Goal: Task Accomplishment & Management: Use online tool/utility

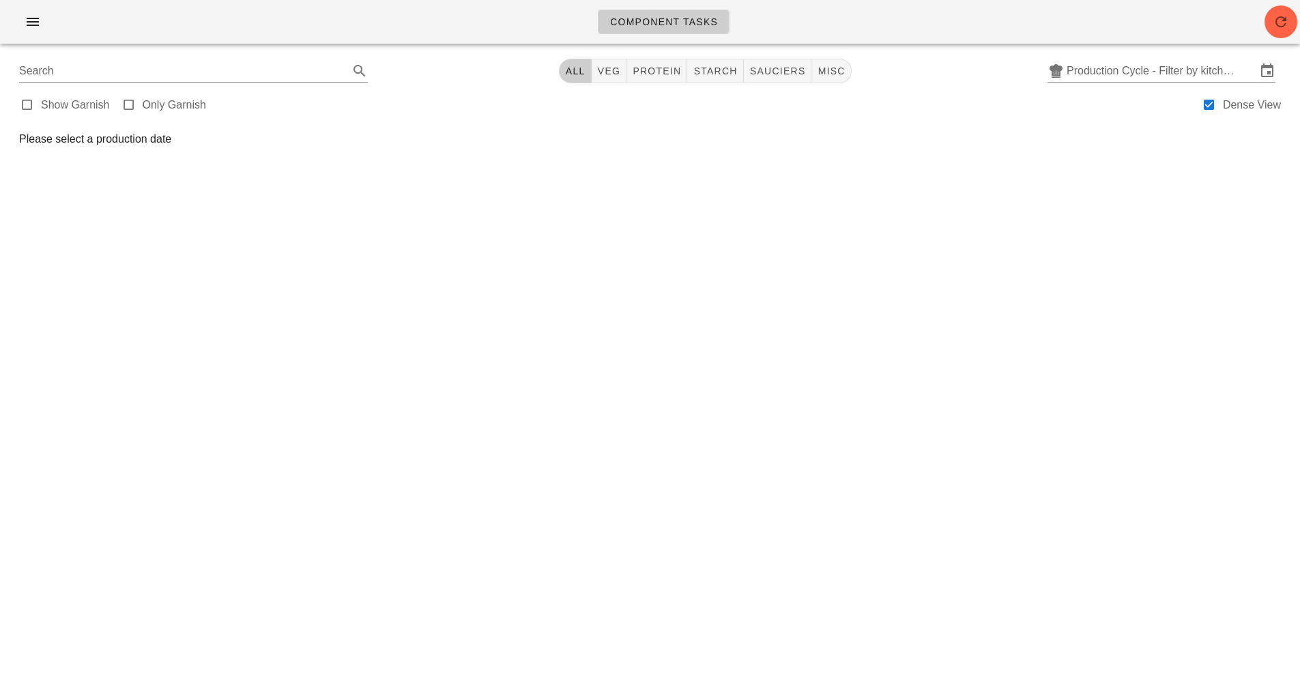
click at [861, 461] on div "Component Tasks Search All veg protein starch sauciers misc Production Cycle - …" at bounding box center [650, 337] width 1300 height 675
click at [800, 74] on span "sauciers" at bounding box center [778, 71] width 57 height 11
type input "team:sauciers"
click at [1287, 31] on button "button" at bounding box center [1281, 21] width 33 height 33
click at [1155, 66] on input "Production Cycle - Filter by kitchen production schedules" at bounding box center [1162, 71] width 190 height 22
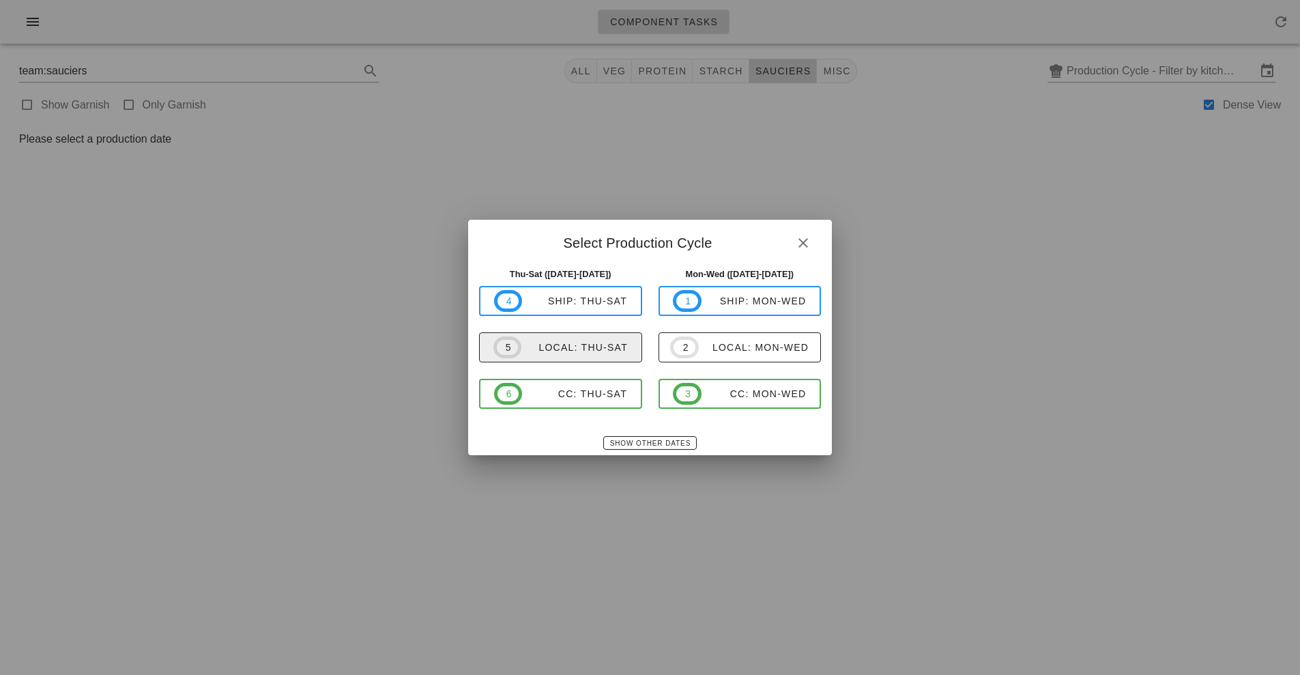
click at [595, 346] on div "local: Thu-Sat" at bounding box center [575, 347] width 106 height 11
type input "local: Thu-Sat ([DATE]-[DATE])"
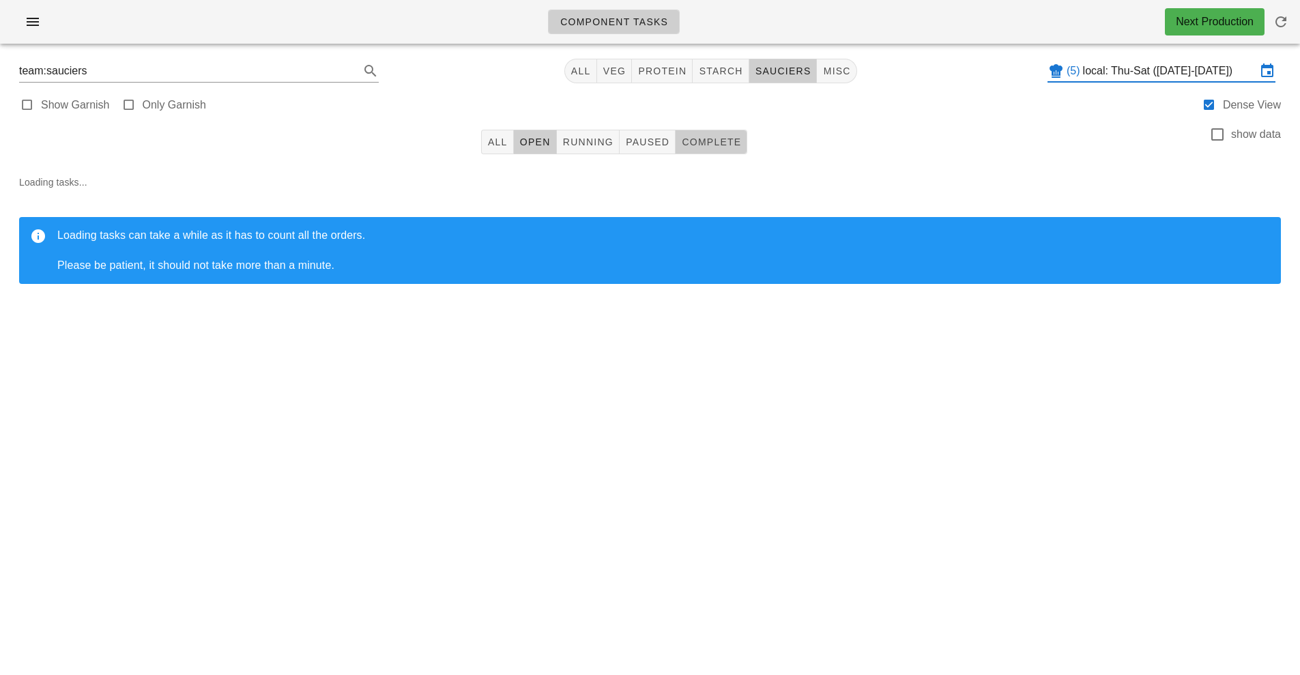
click at [728, 147] on span "Complete" at bounding box center [711, 142] width 60 height 11
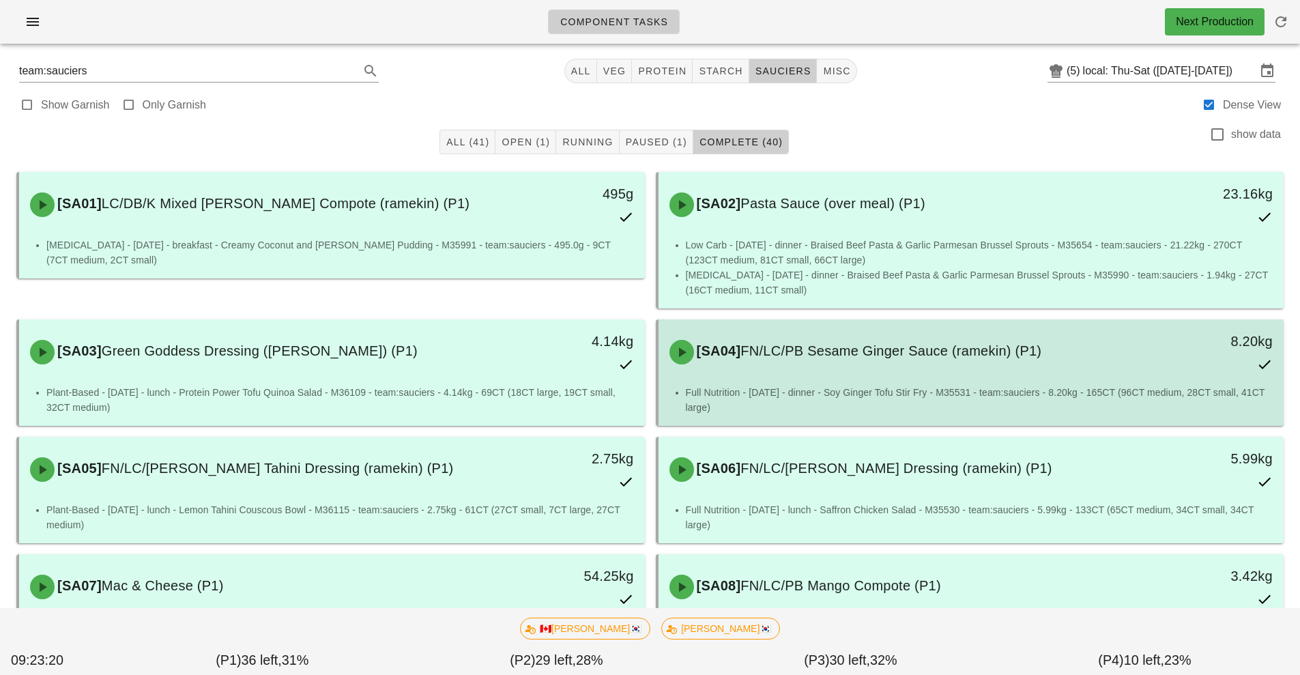
click at [982, 387] on li "Full Nutrition - Friday - dinner - Soy Ginger Tofu Stir Fry - M35531 - team:sau…" at bounding box center [980, 400] width 588 height 30
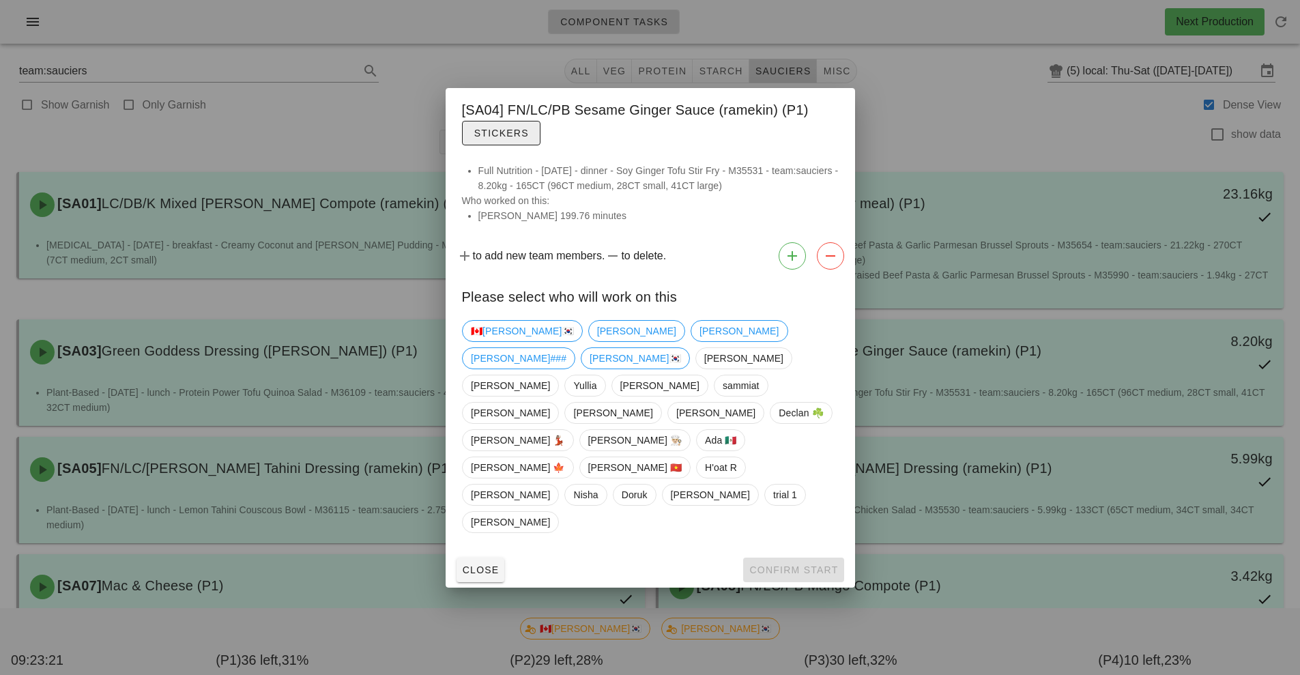
click at [519, 139] on span "Stickers" at bounding box center [501, 133] width 55 height 11
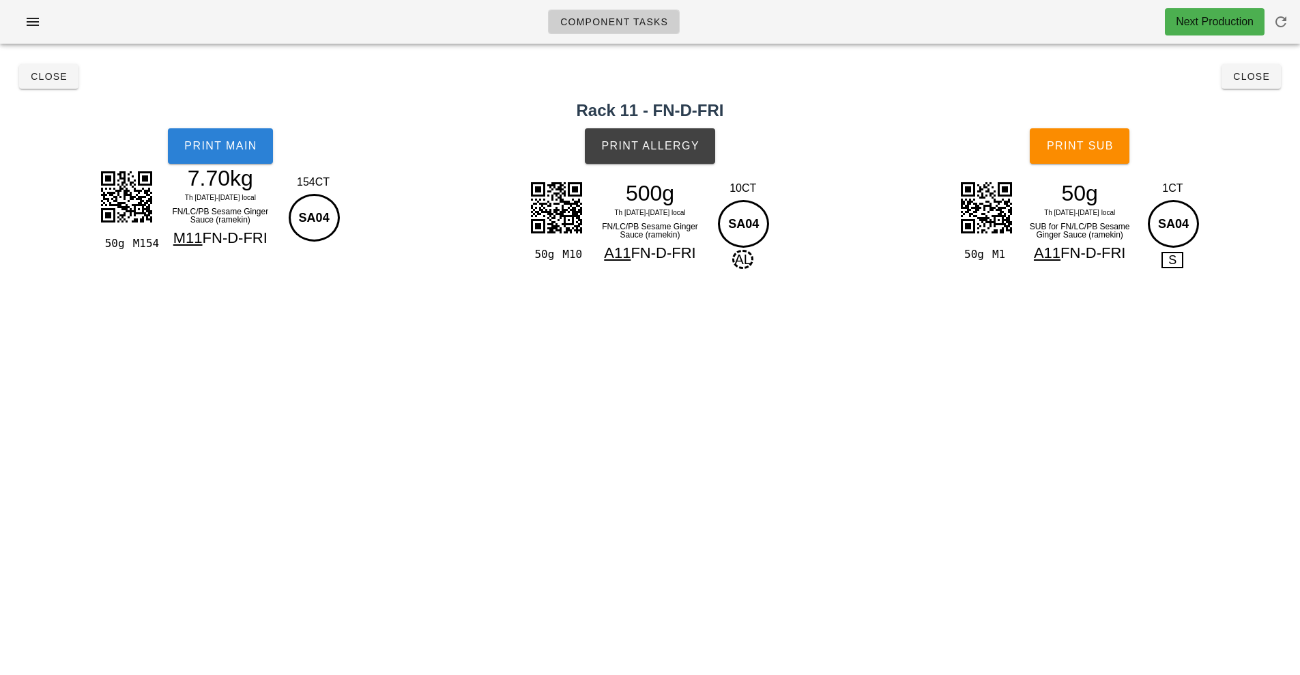
click at [233, 156] on button "Print Main" at bounding box center [220, 145] width 105 height 35
click at [208, 147] on span "Print Main" at bounding box center [221, 146] width 74 height 12
click at [529, 242] on div "50g M10" at bounding box center [557, 220] width 57 height 81
click at [636, 23] on span "Component Tasks" at bounding box center [614, 21] width 109 height 11
click at [61, 81] on span "Close" at bounding box center [49, 76] width 38 height 11
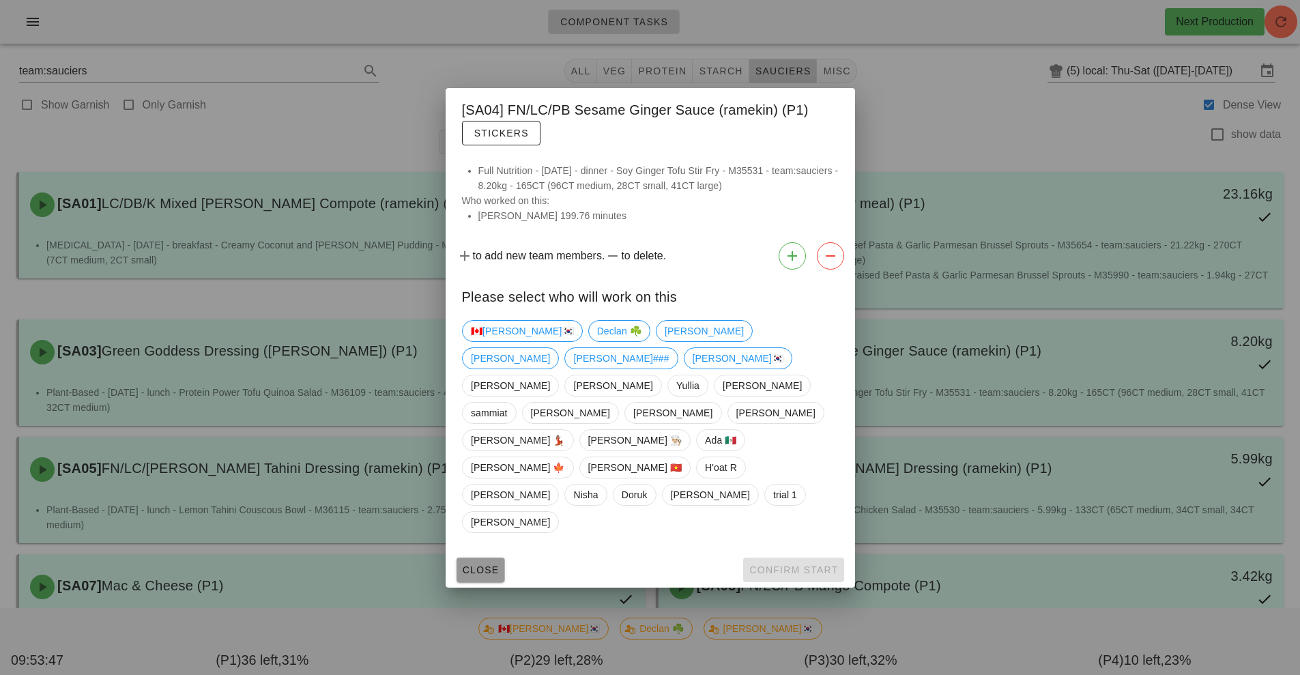
click at [486, 565] on span "Close" at bounding box center [481, 570] width 38 height 11
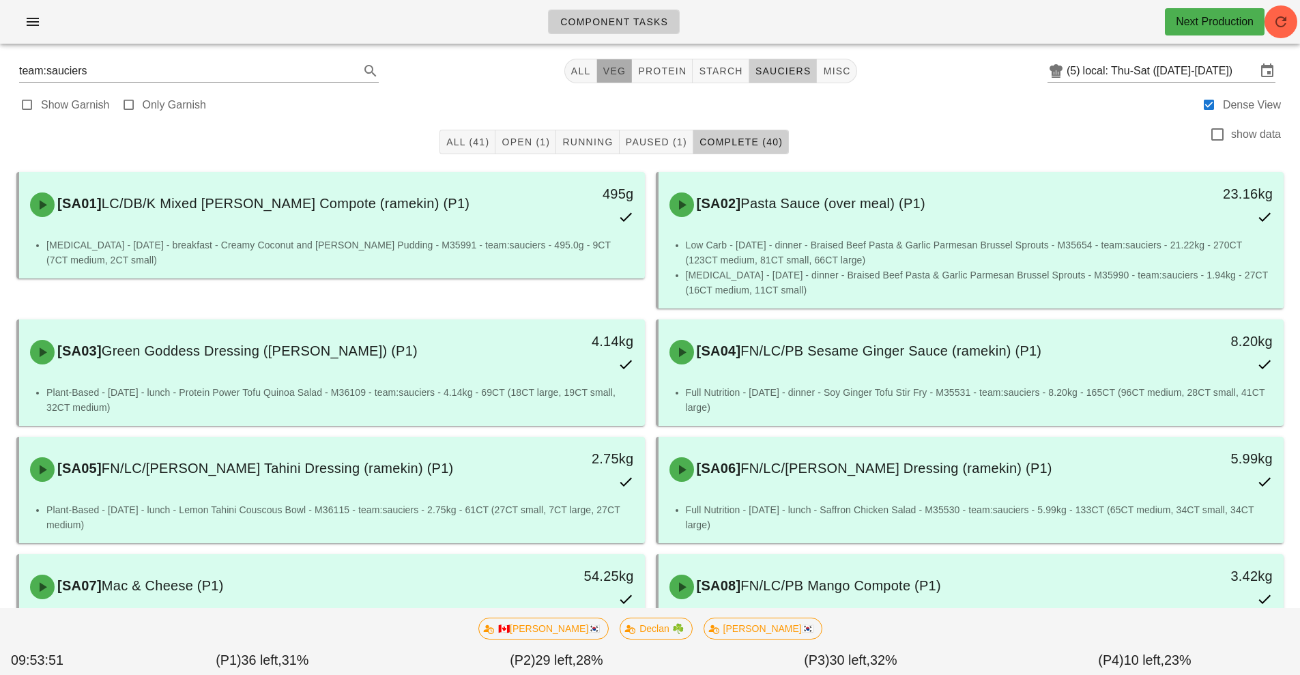
click at [615, 68] on span "veg" at bounding box center [615, 71] width 24 height 11
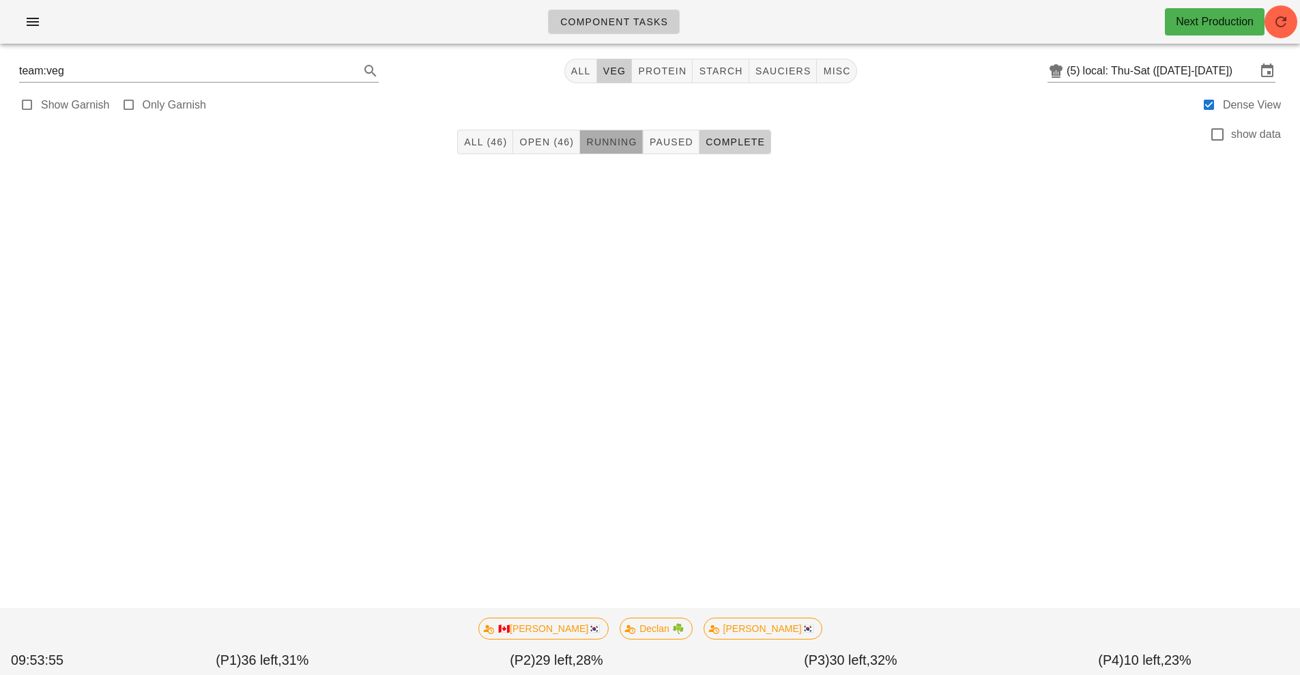
click at [620, 152] on button "Running" at bounding box center [611, 142] width 63 height 25
click at [557, 142] on span "Open (46)" at bounding box center [546, 142] width 55 height 11
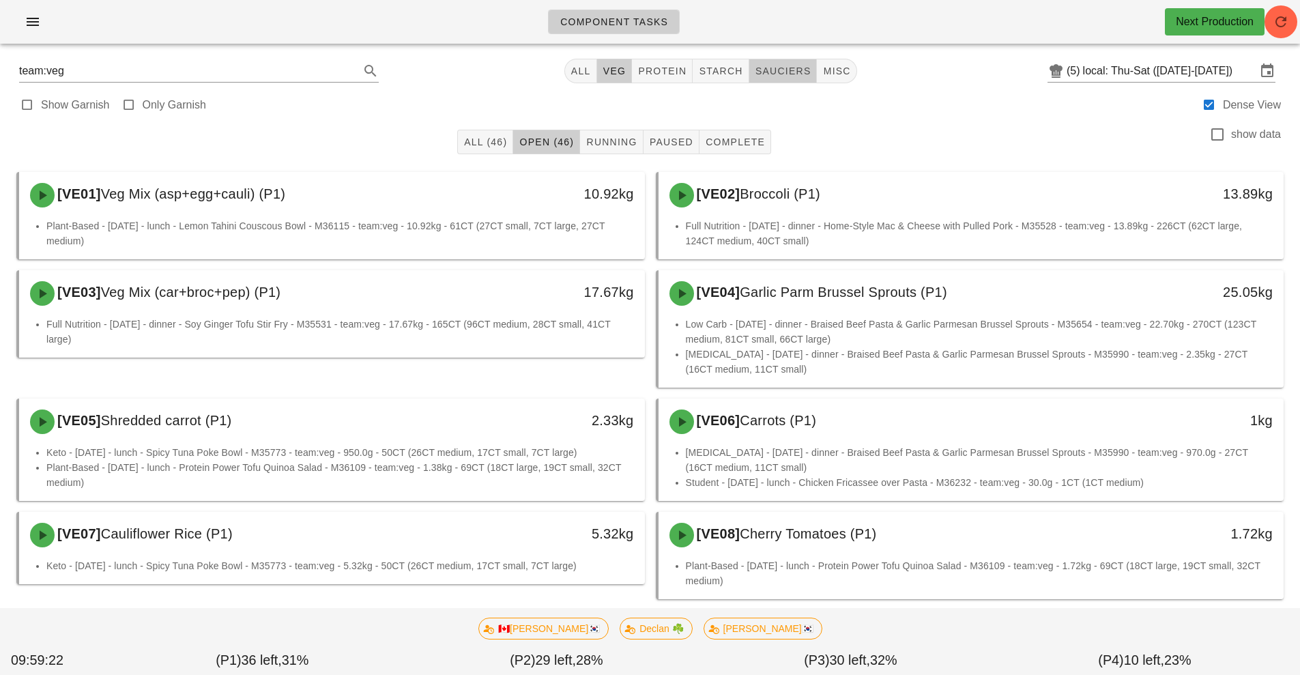
click at [778, 76] on span "sauciers" at bounding box center [783, 71] width 57 height 11
type input "team:sauciers"
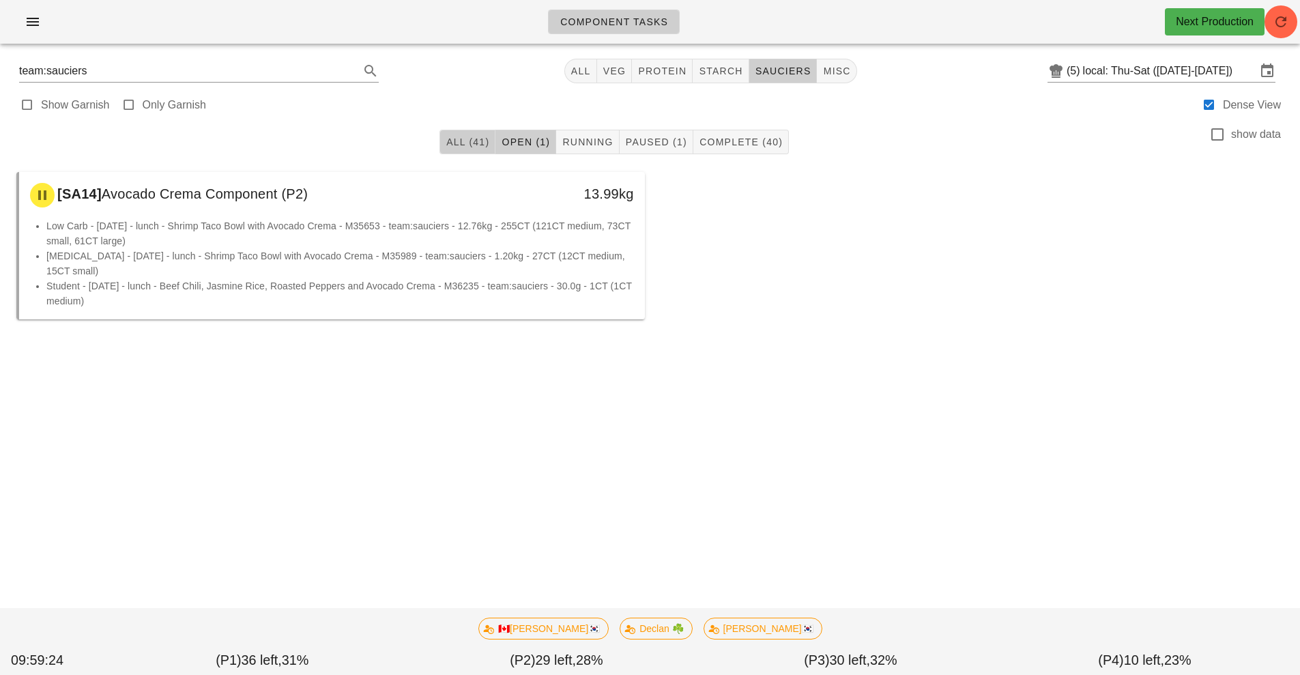
click at [474, 143] on span "All (41)" at bounding box center [468, 142] width 44 height 11
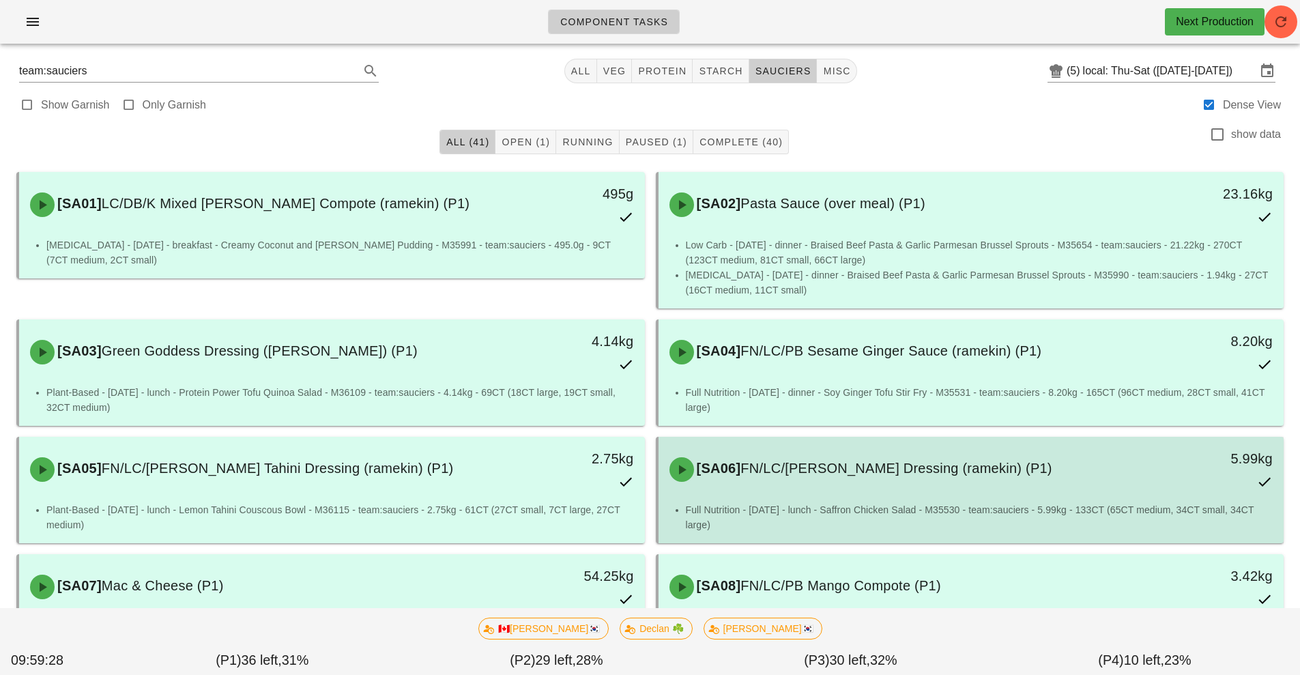
click at [780, 511] on li "Full Nutrition - [DATE] - lunch - Saffron Chicken Salad - M35530 - team:saucier…" at bounding box center [980, 517] width 588 height 30
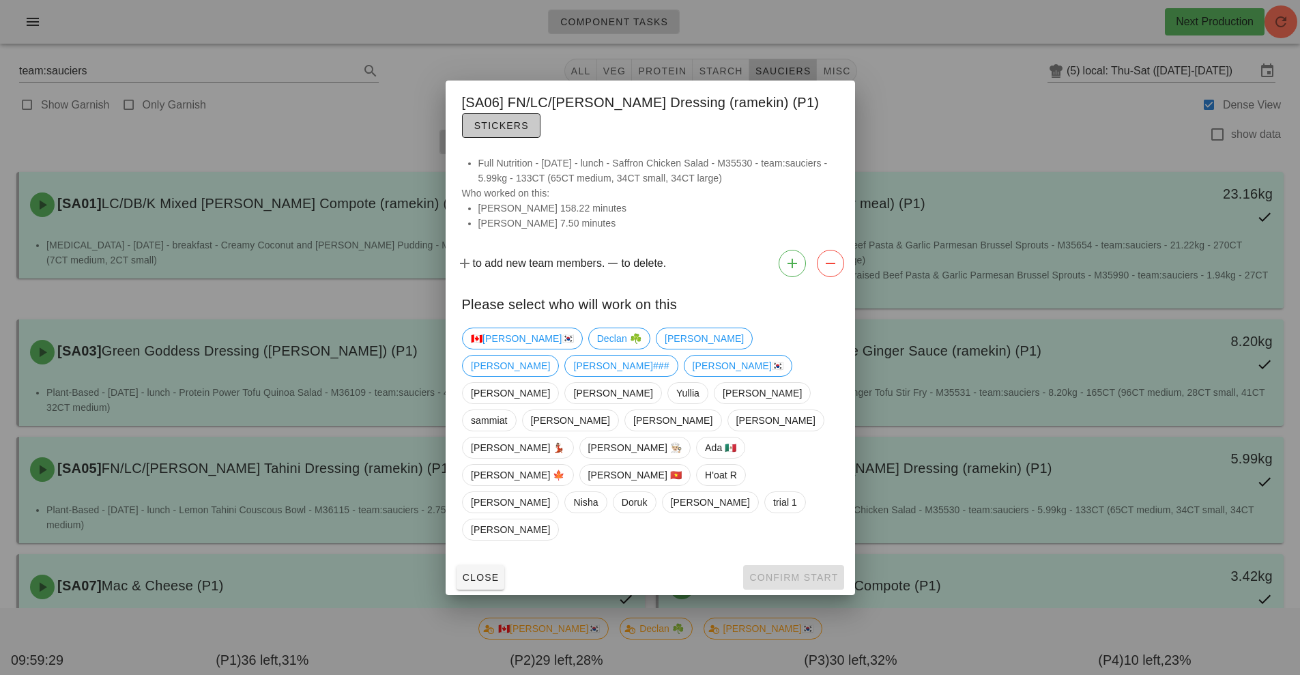
click at [502, 138] on button "Stickers" at bounding box center [501, 125] width 79 height 25
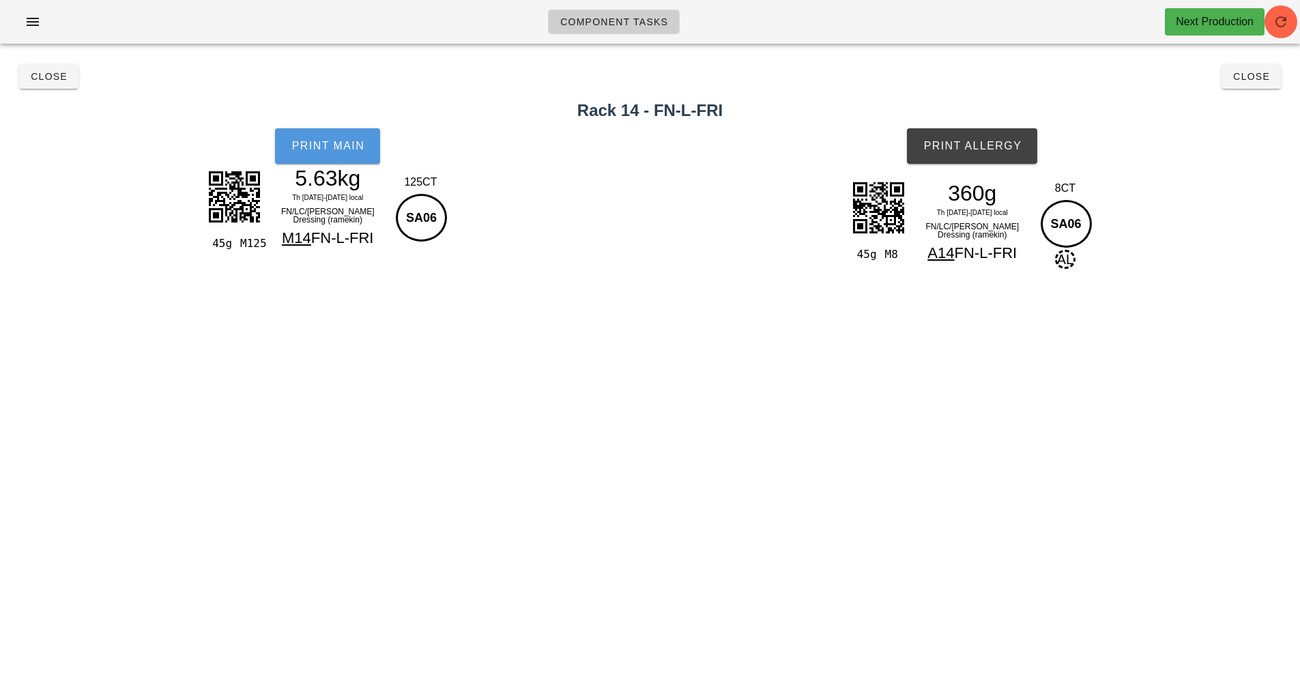
click at [322, 158] on button "Print Main" at bounding box center [327, 145] width 105 height 35
click at [53, 86] on button "Close" at bounding box center [48, 76] width 59 height 25
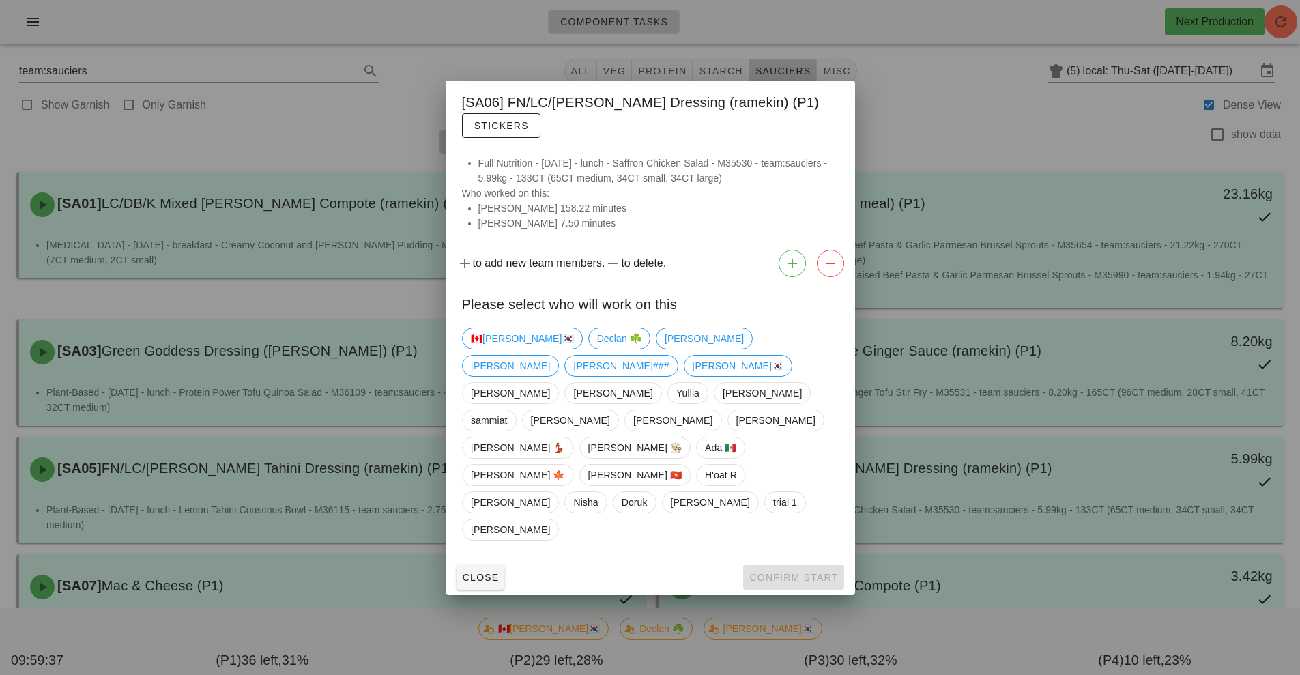
click at [190, 147] on div at bounding box center [650, 337] width 1300 height 675
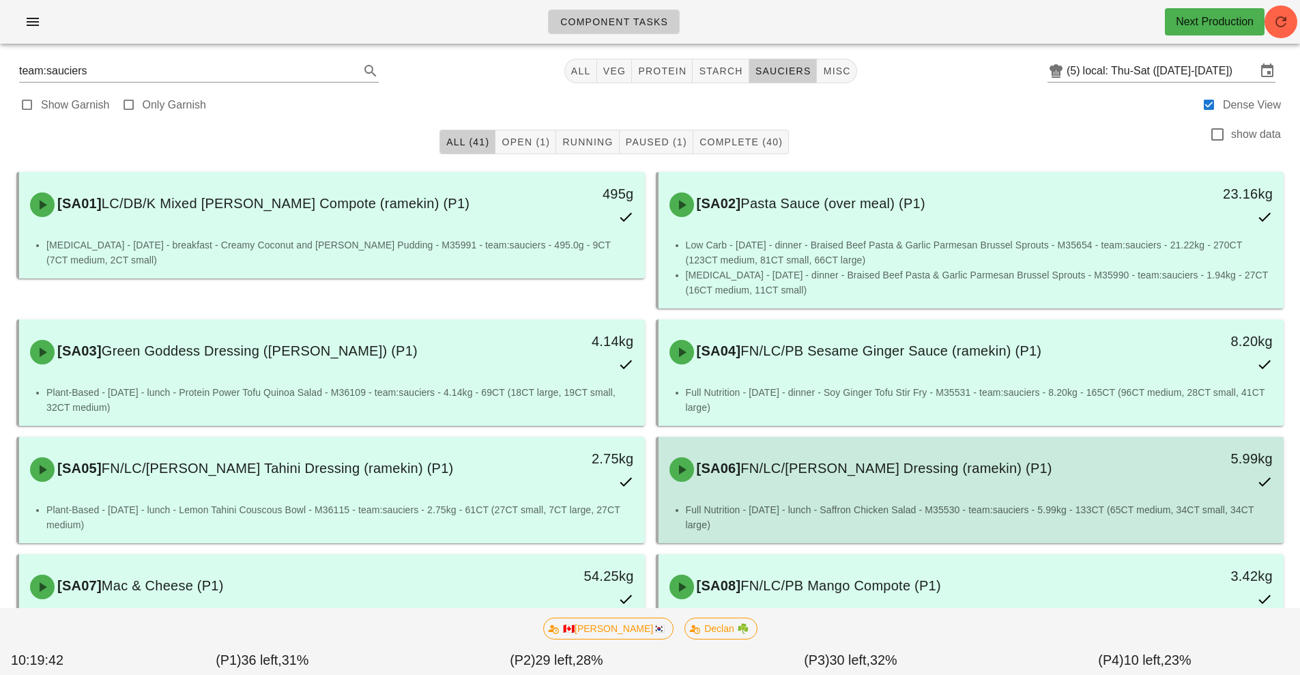
click at [1182, 448] on div "5.99kg" at bounding box center [1204, 459] width 139 height 22
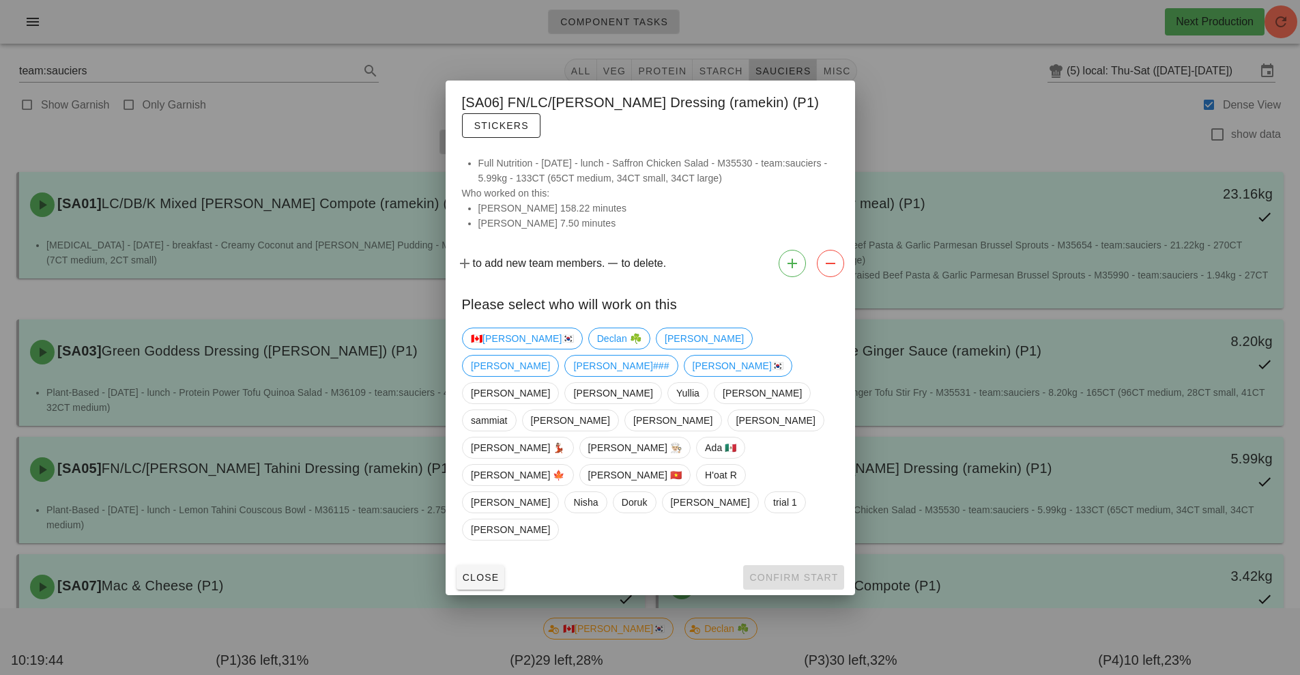
click at [1001, 113] on div at bounding box center [650, 337] width 1300 height 675
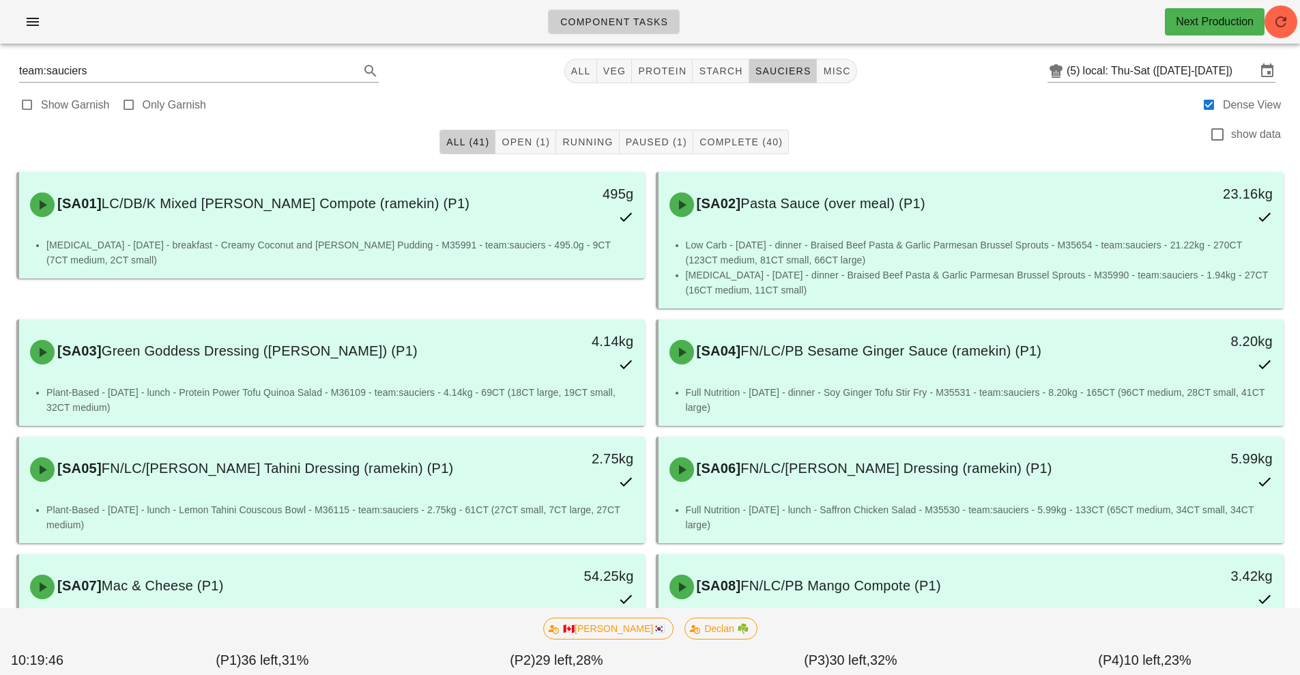
click at [216, 27] on div "Component Tasks Next Production" at bounding box center [650, 22] width 1300 height 44
click at [18, 23] on button "button" at bounding box center [33, 22] width 44 height 25
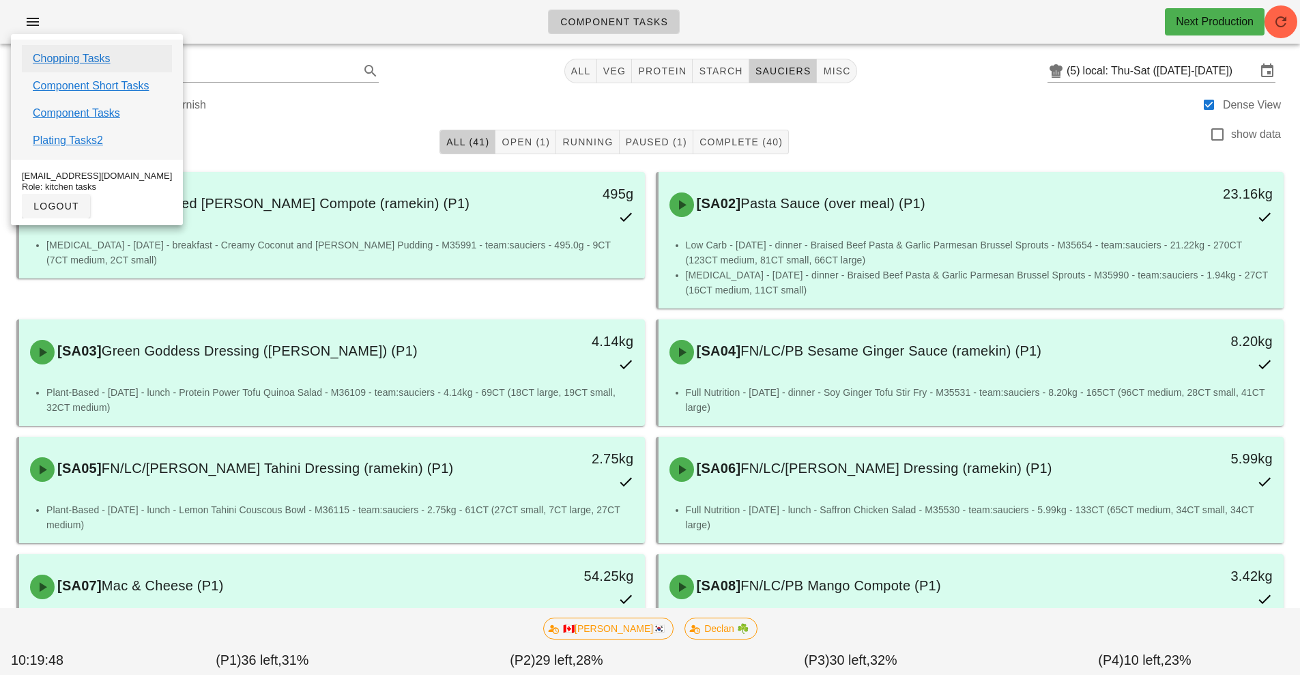
click at [89, 56] on link "Chopping Tasks" at bounding box center [72, 59] width 78 height 16
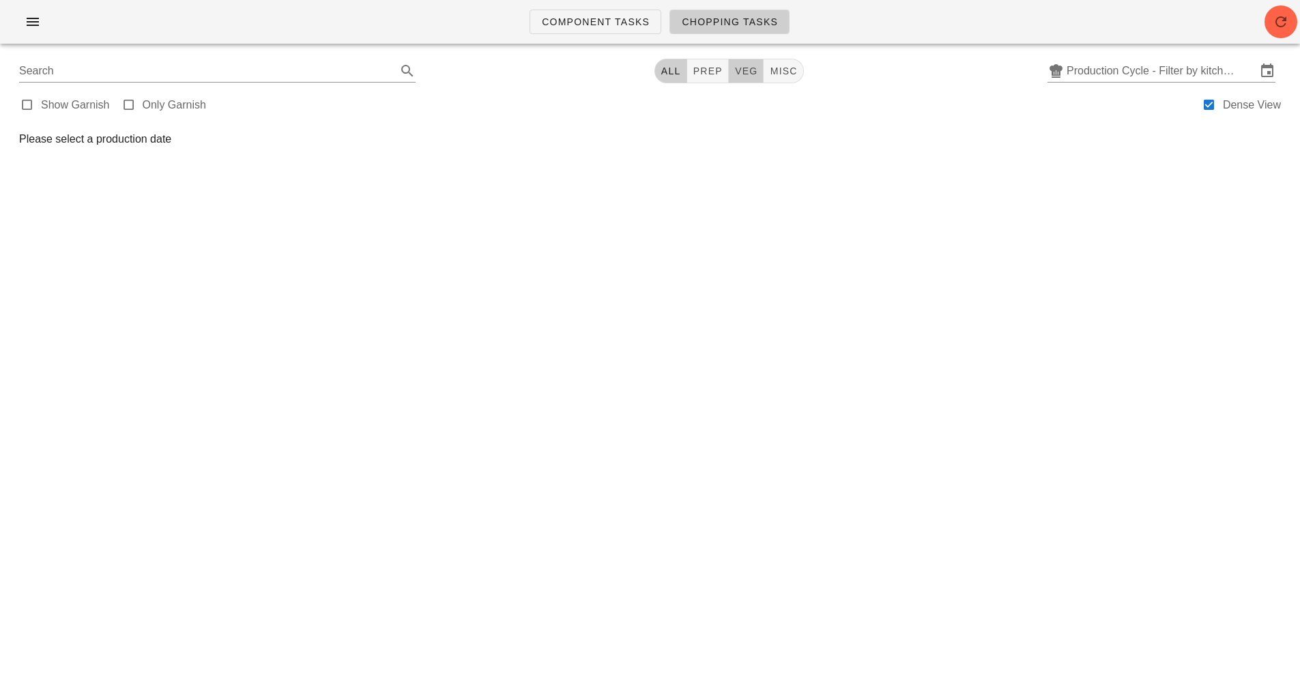
click at [741, 68] on span "veg" at bounding box center [747, 71] width 24 height 11
type input "team:veg"
click at [1138, 68] on input "Production Cycle - Filter by kitchen production schedules" at bounding box center [1162, 71] width 190 height 22
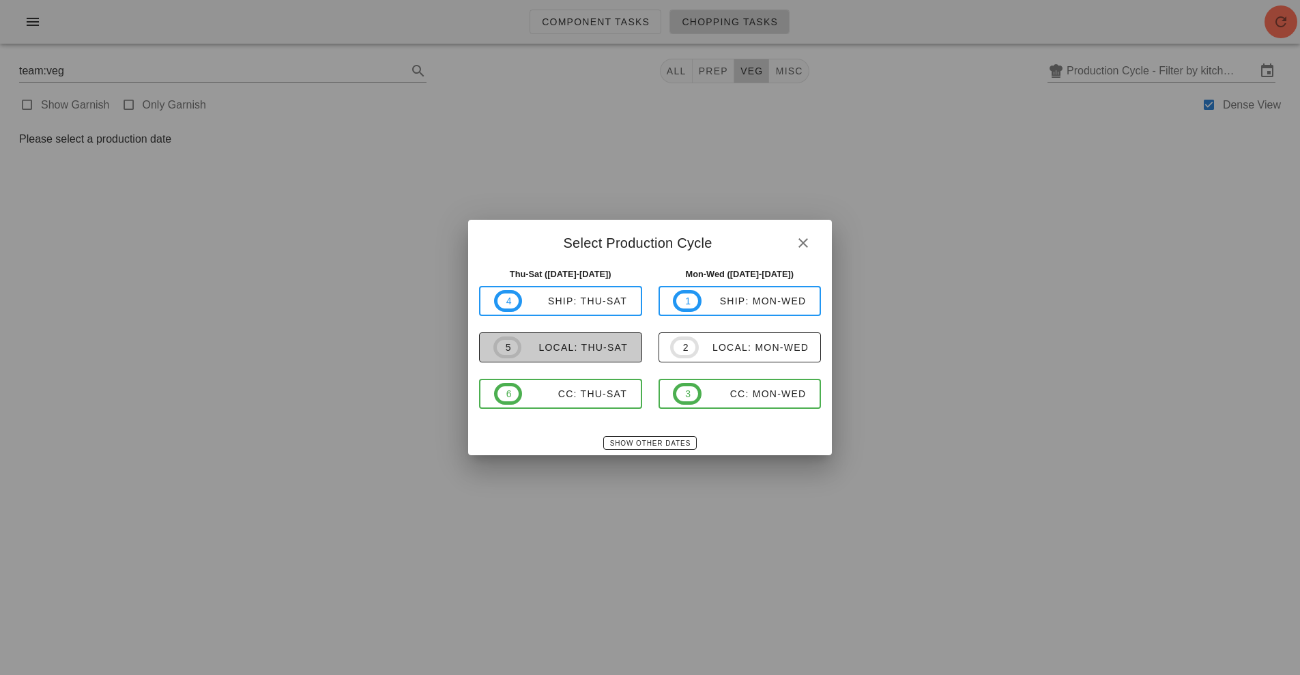
click at [587, 343] on div "local: Thu-Sat" at bounding box center [575, 347] width 106 height 11
type input "local: Thu-Sat ([DATE]-[DATE])"
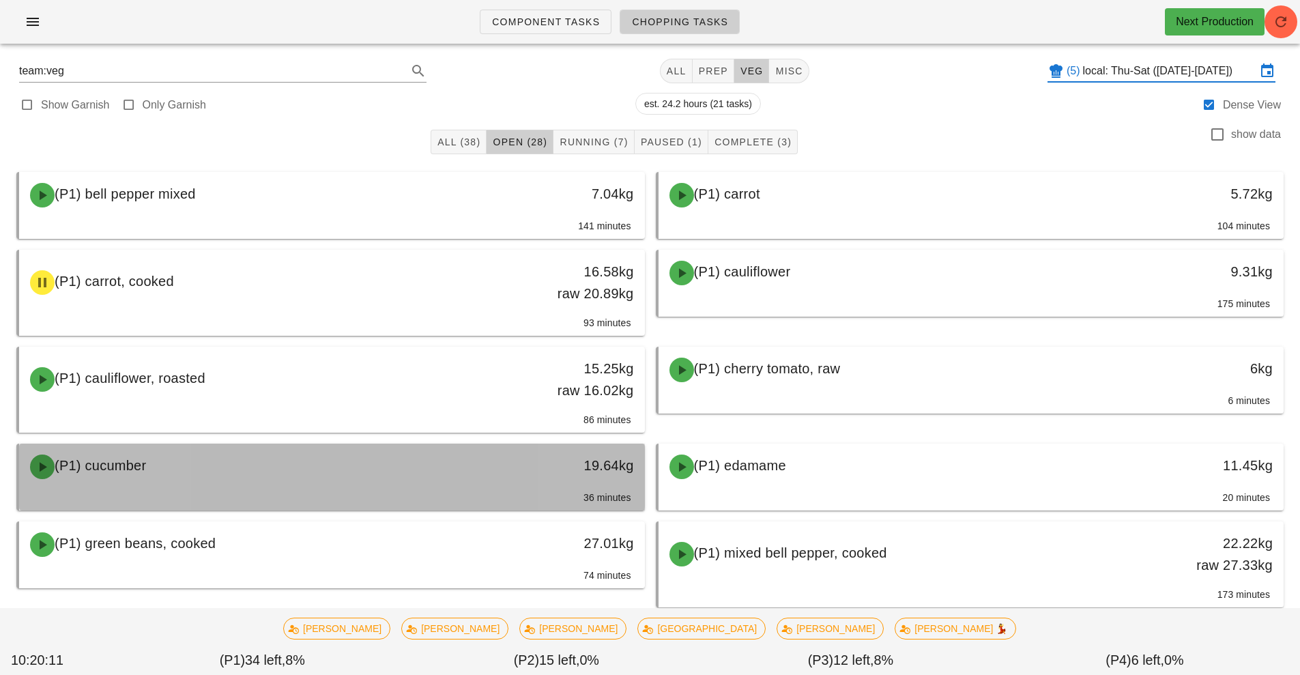
click at [481, 448] on div "(P1) cucumber" at bounding box center [254, 466] width 465 height 41
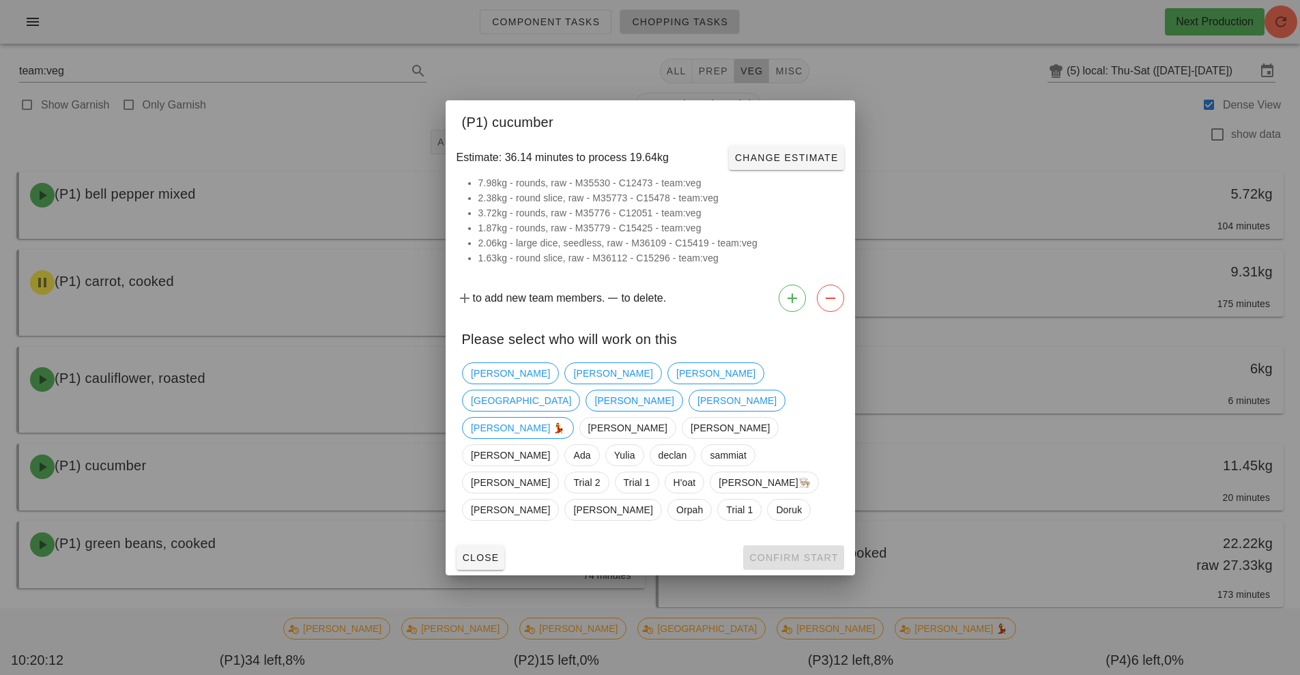
click at [674, 402] on span "Nick" at bounding box center [634, 400] width 79 height 20
click at [799, 552] on span "Confirm Start" at bounding box center [793, 557] width 89 height 11
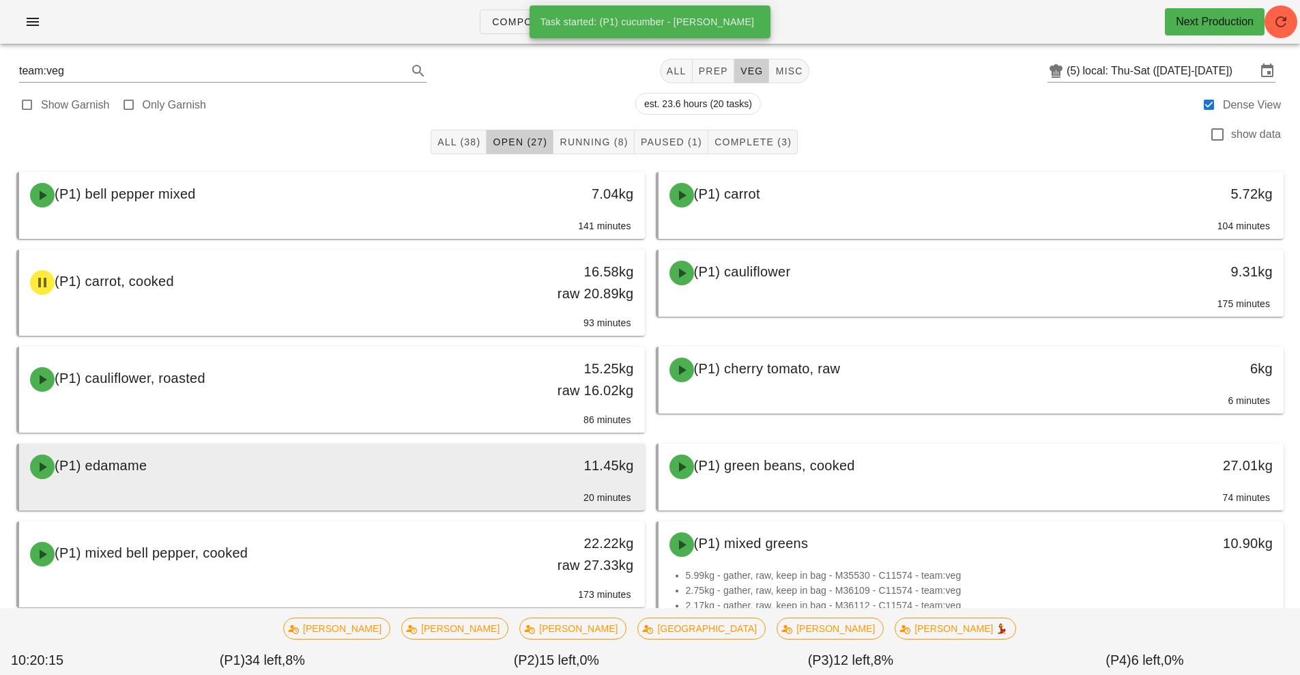
click at [462, 466] on div "(P1) edamame" at bounding box center [254, 466] width 465 height 41
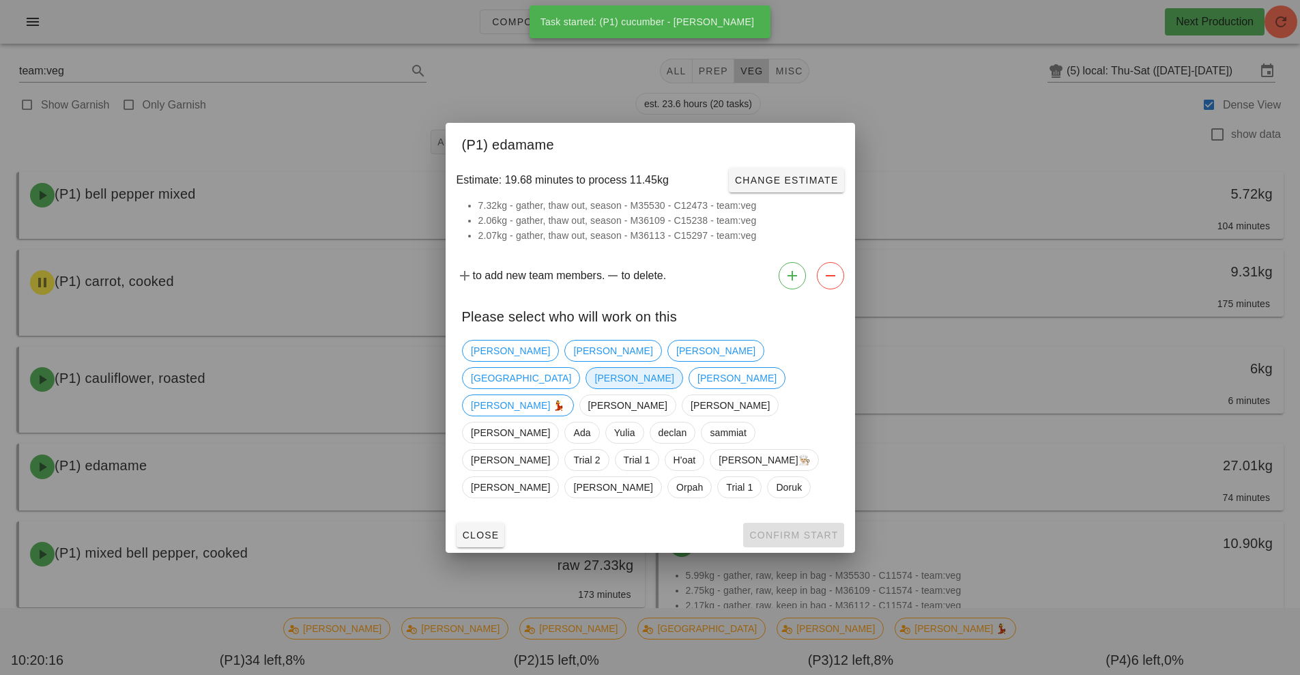
click at [682, 380] on span "Nick" at bounding box center [634, 378] width 97 height 22
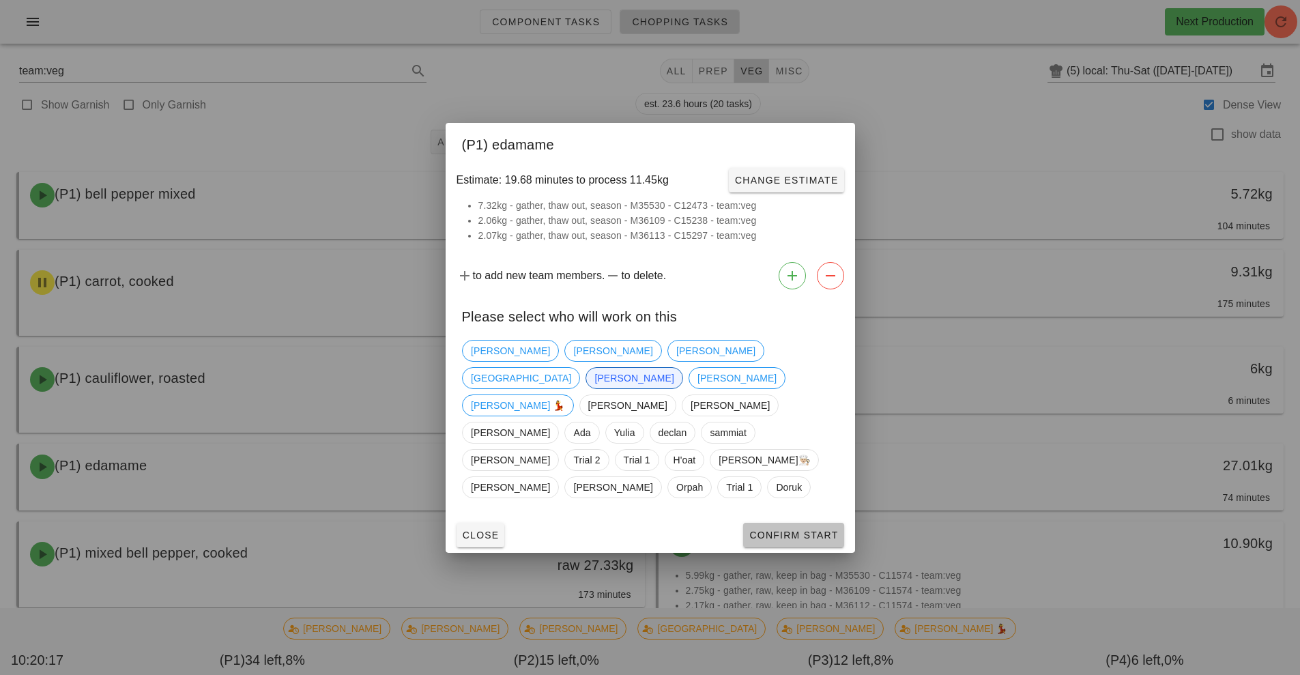
click at [802, 523] on button "Confirm Start" at bounding box center [793, 535] width 100 height 25
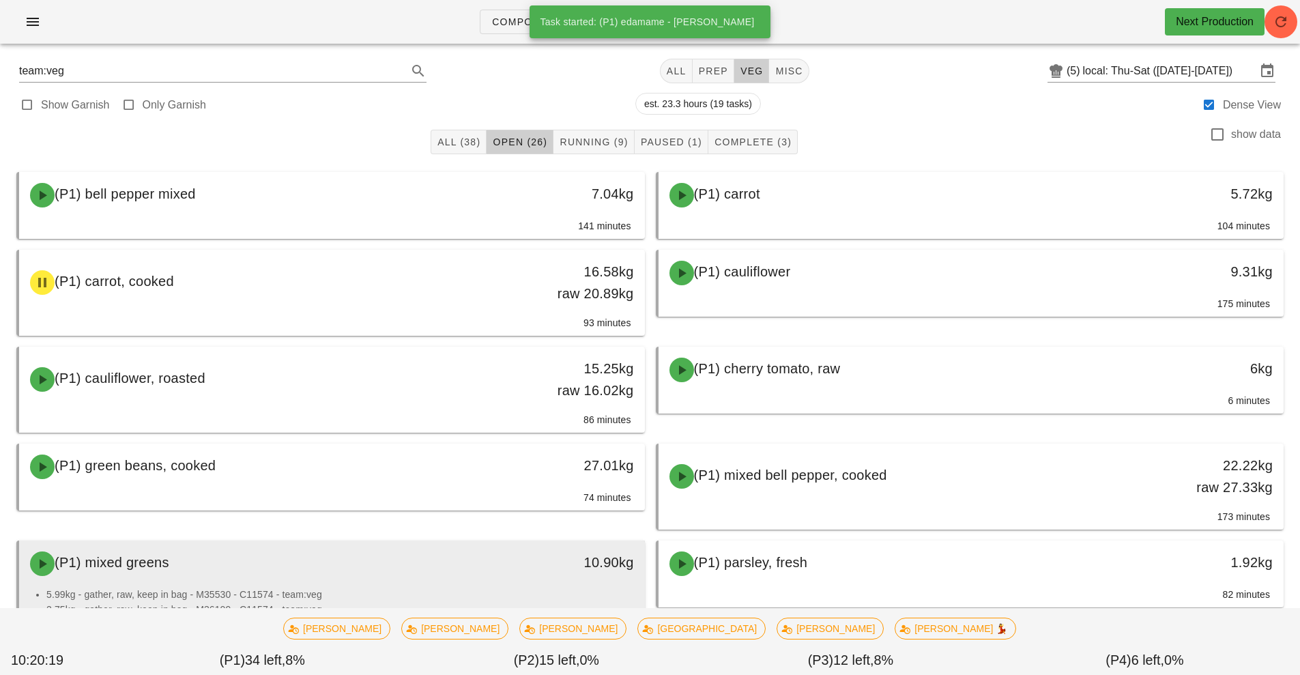
click at [408, 552] on div "(P1) mixed greens" at bounding box center [254, 563] width 465 height 41
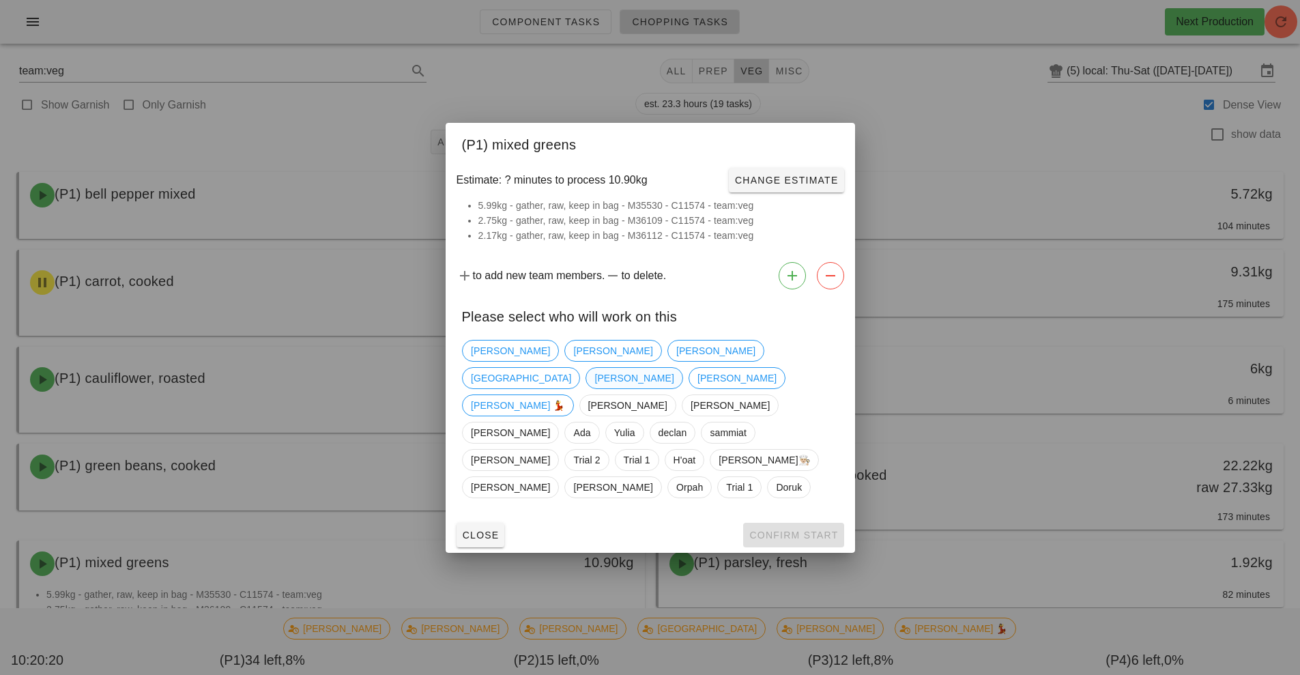
click at [674, 380] on span "Nick" at bounding box center [634, 378] width 79 height 20
click at [821, 524] on div "Close Confirm Start" at bounding box center [651, 534] width 410 height 35
click at [811, 523] on button "Confirm Start" at bounding box center [793, 535] width 100 height 25
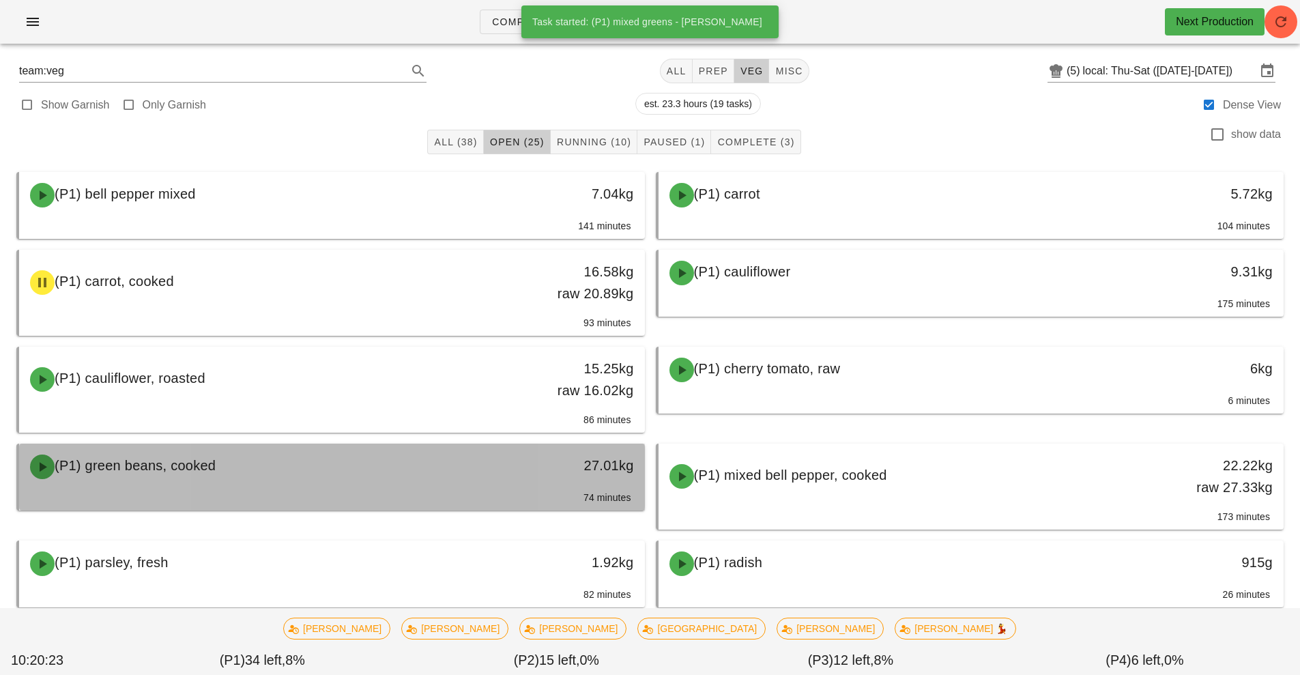
click at [413, 483] on div "(P1) green beans, cooked" at bounding box center [254, 466] width 465 height 41
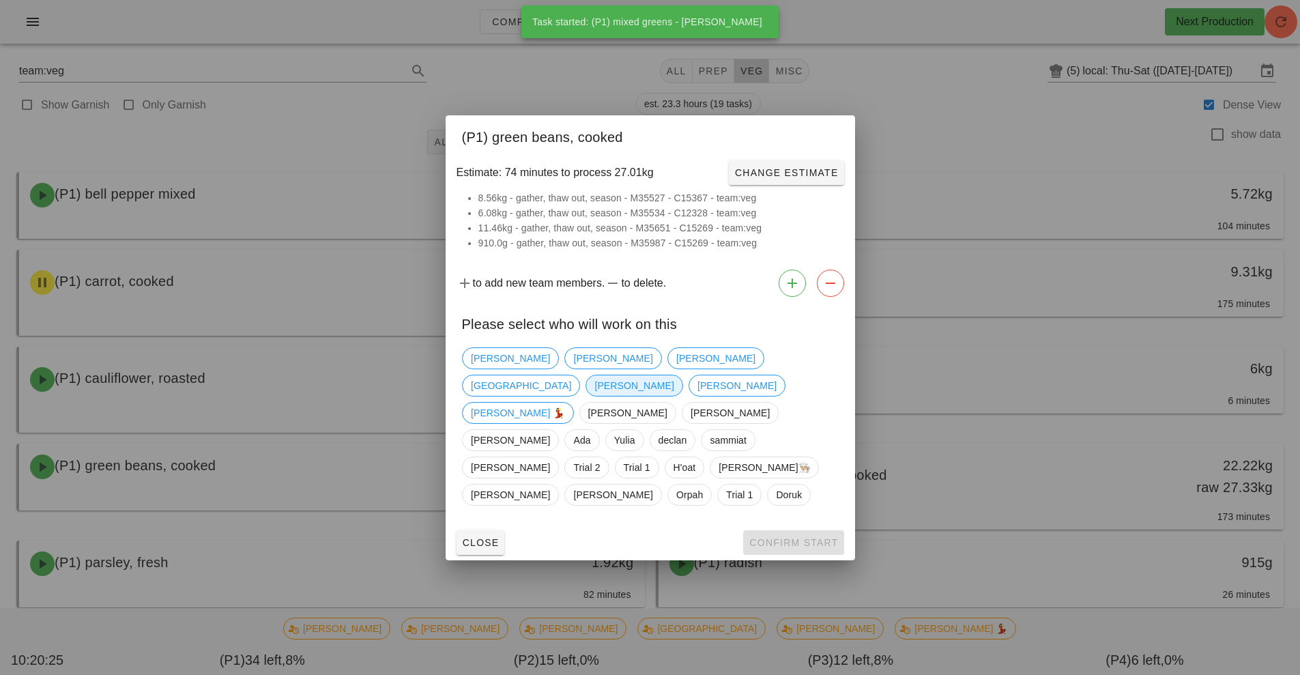
click at [674, 386] on span "Nick" at bounding box center [634, 385] width 79 height 20
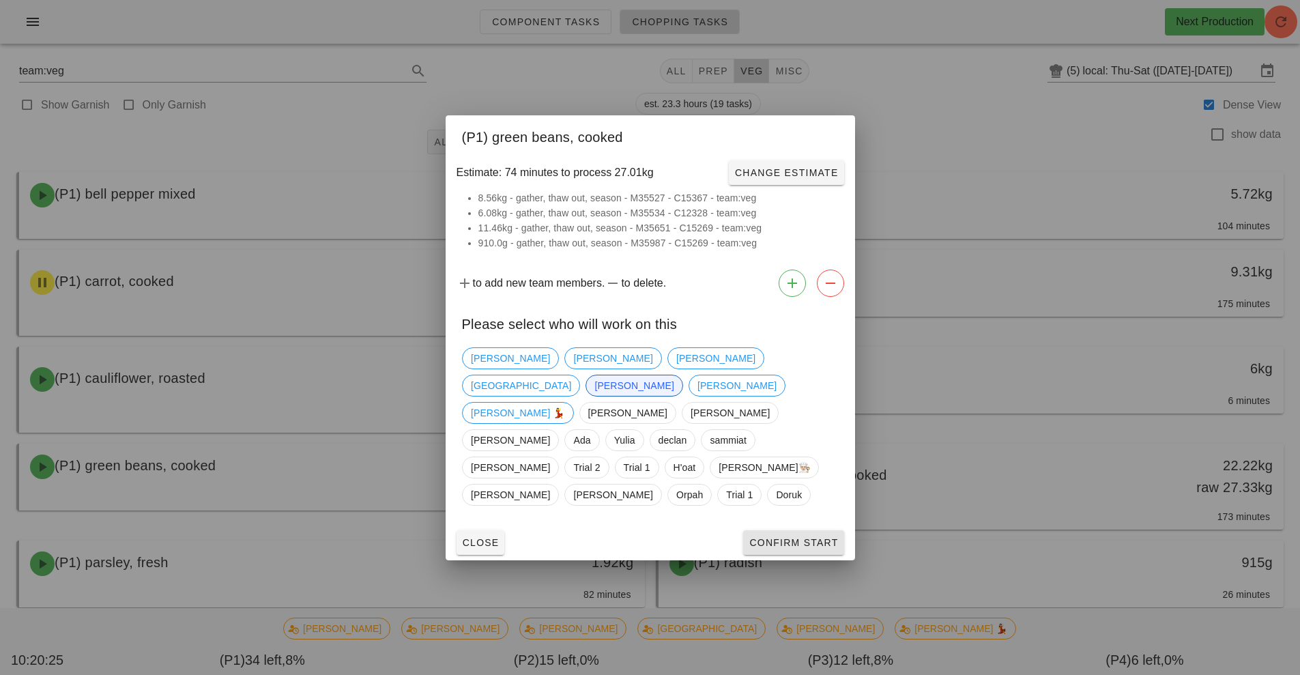
click at [799, 537] on span "Confirm Start" at bounding box center [793, 542] width 89 height 11
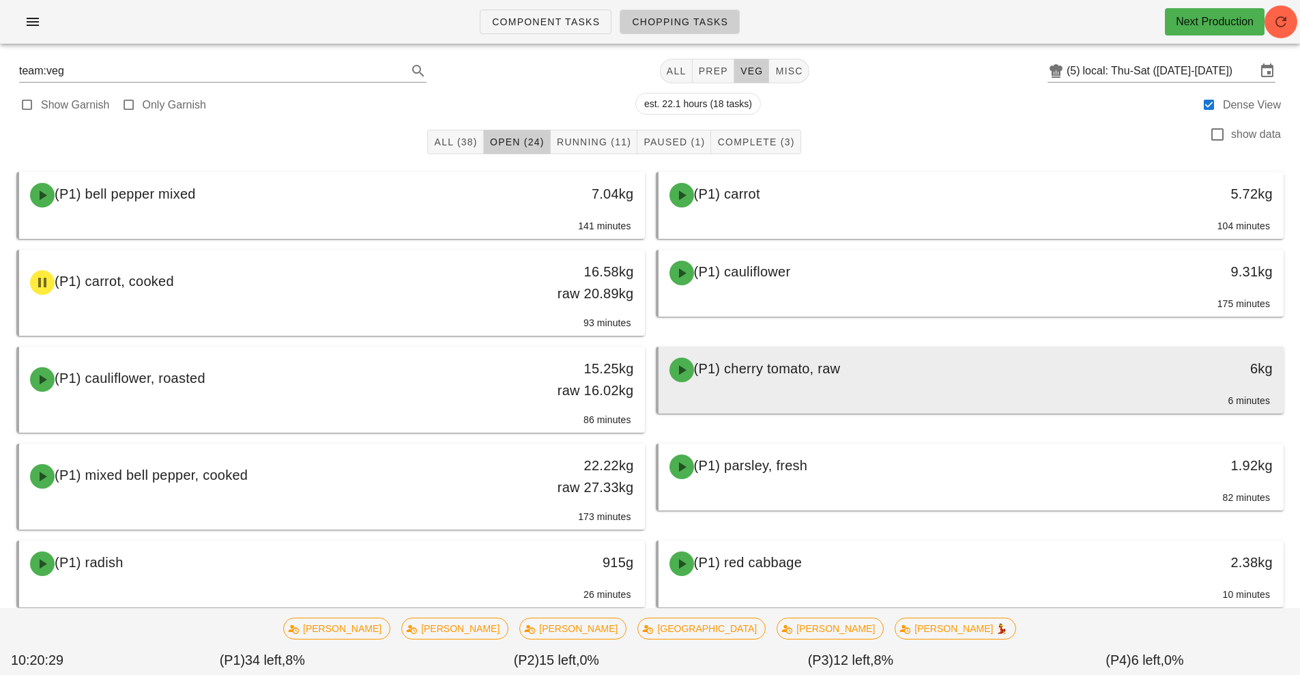
click at [973, 353] on div "(P1) cherry tomato, raw" at bounding box center [893, 370] width 465 height 41
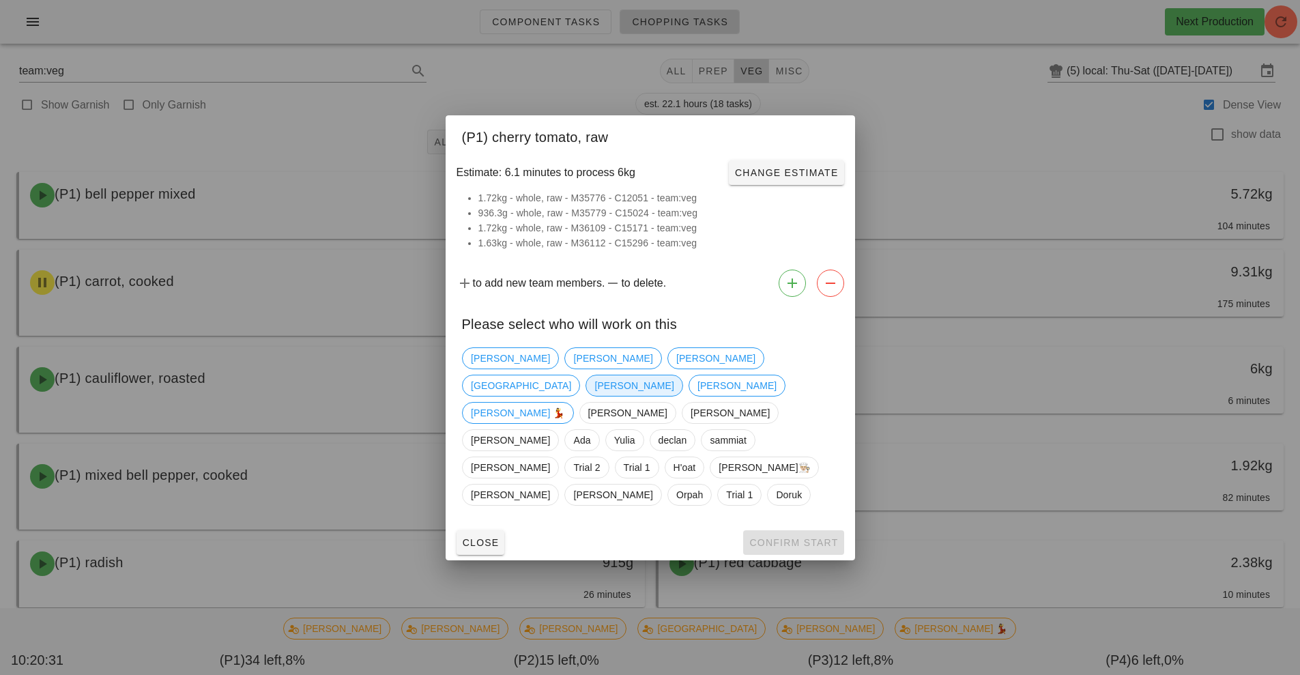
click at [674, 381] on span "Nick" at bounding box center [634, 385] width 79 height 20
click at [788, 530] on button "Confirm Start" at bounding box center [793, 542] width 100 height 25
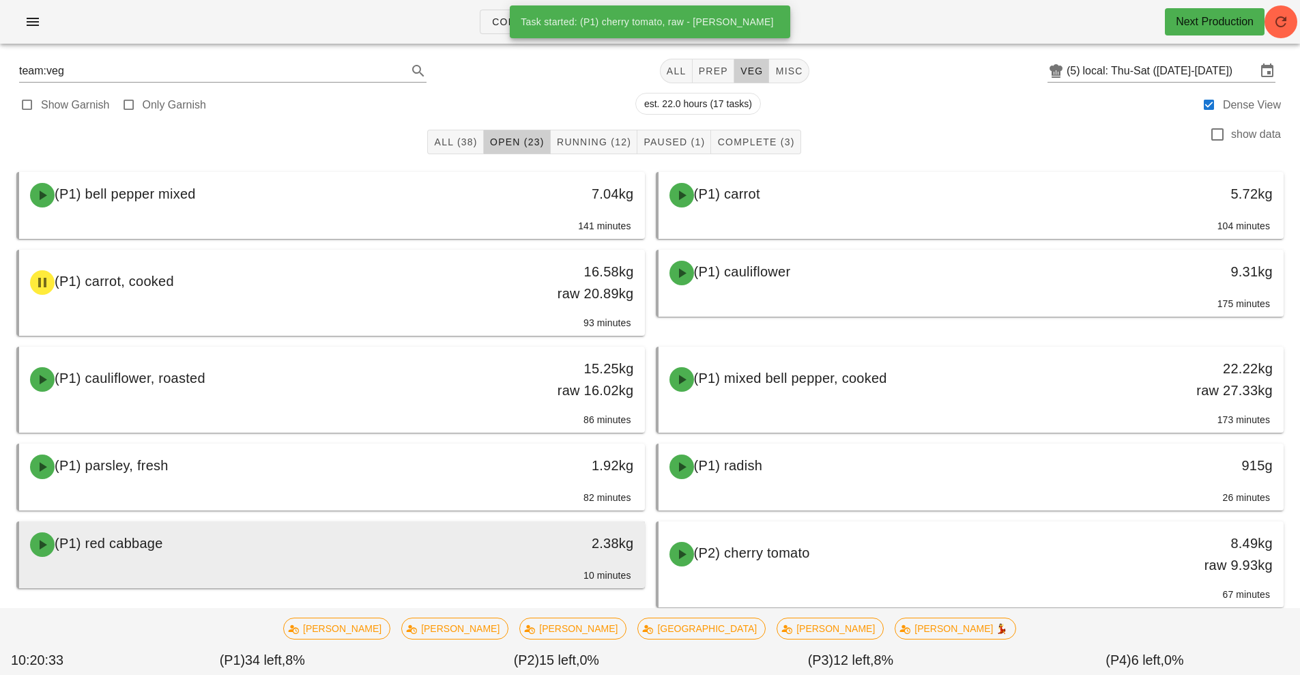
click at [451, 554] on div "(P1) red cabbage" at bounding box center [254, 544] width 465 height 41
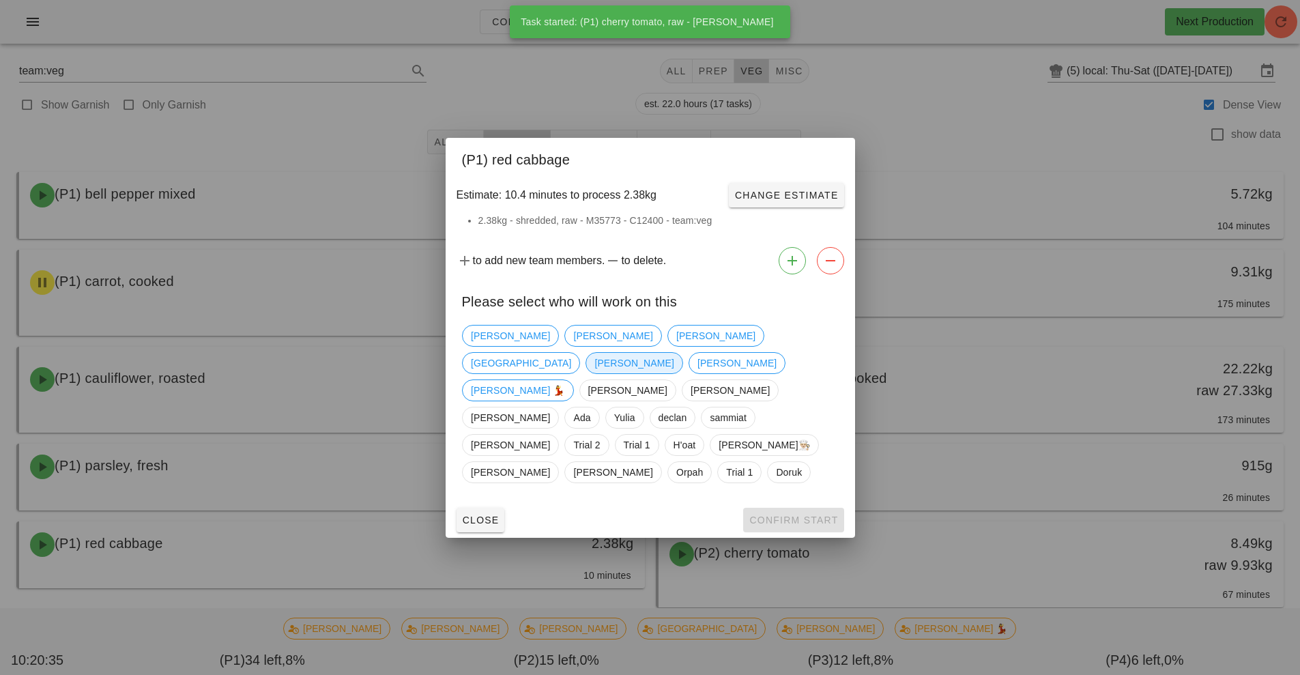
click at [674, 366] on span "Nick" at bounding box center [634, 363] width 79 height 20
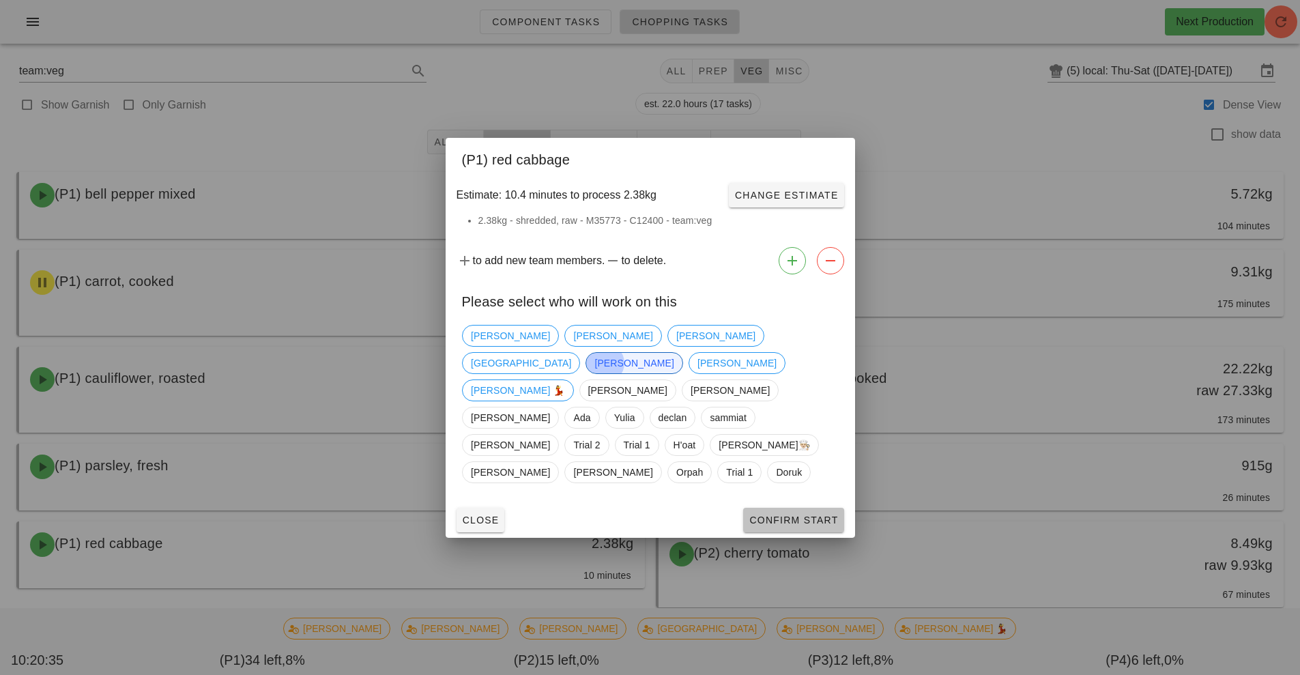
click at [806, 508] on button "Confirm Start" at bounding box center [793, 520] width 100 height 25
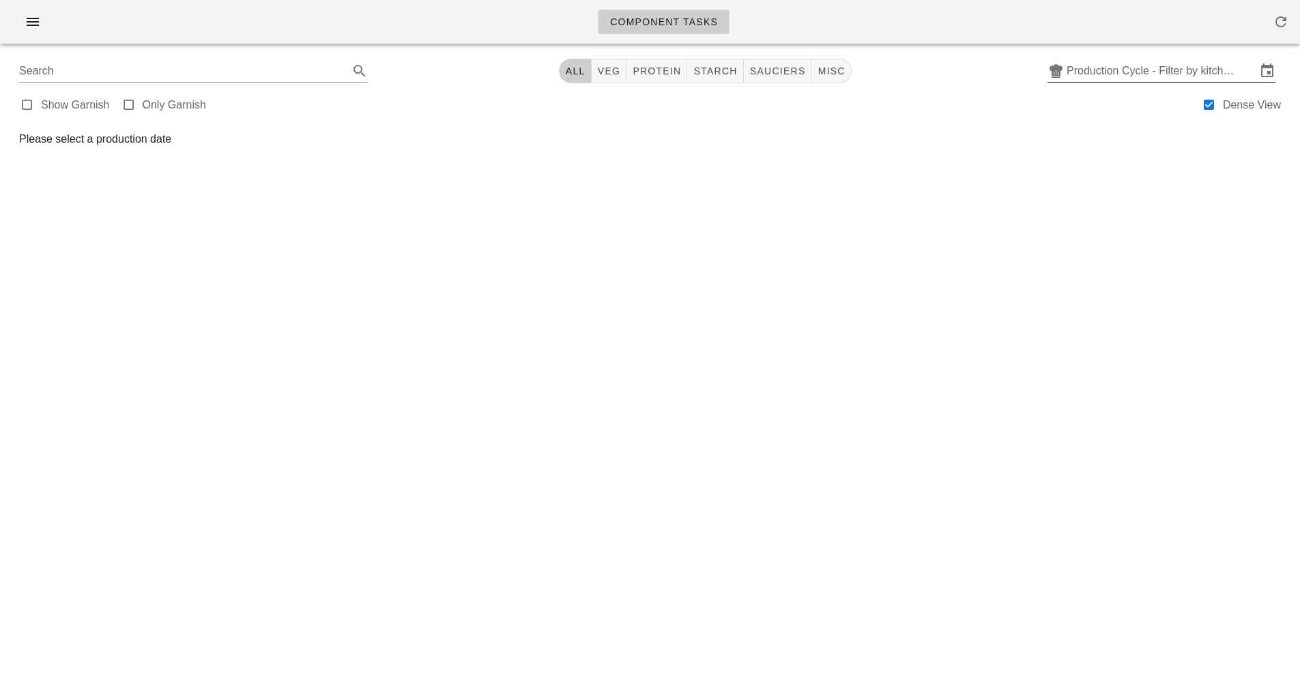
click at [1137, 77] on input "Production Cycle - Filter by kitchen production schedules" at bounding box center [1162, 71] width 190 height 22
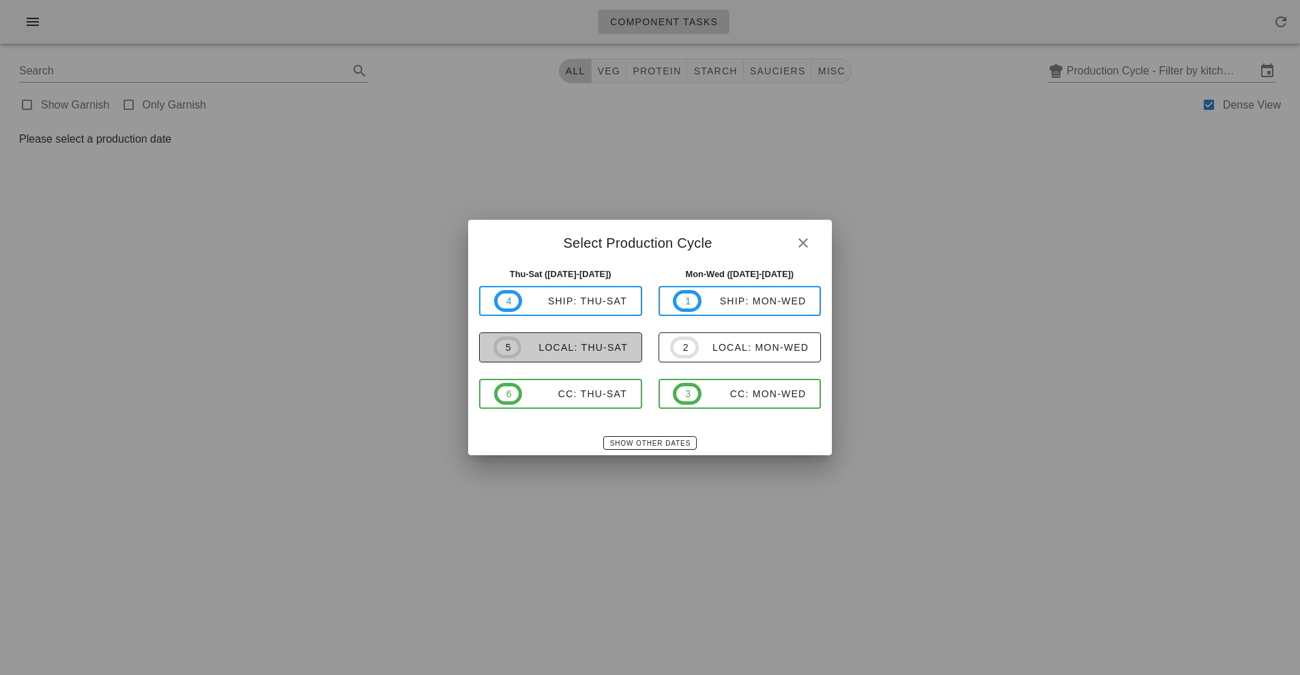
click at [601, 348] on div "local: Thu-Sat" at bounding box center [575, 347] width 106 height 11
type input "local: Thu-Sat ([DATE]-[DATE])"
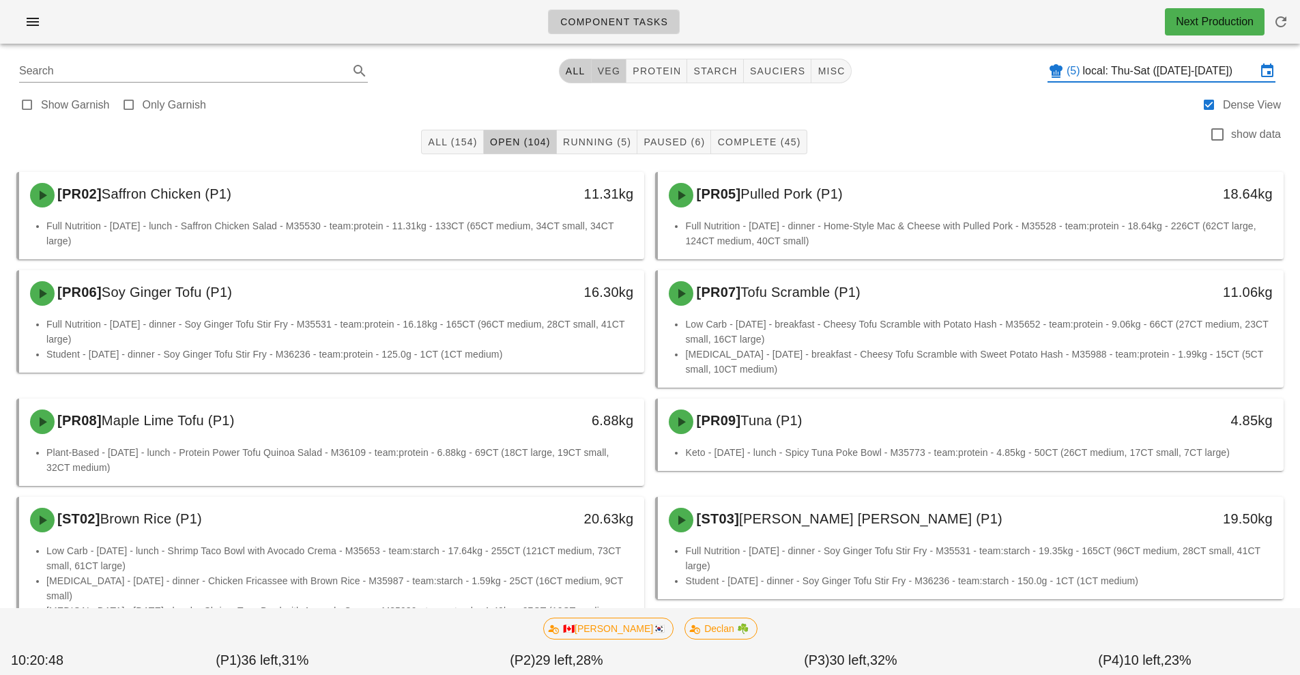
click at [603, 72] on span "veg" at bounding box center [609, 71] width 24 height 11
type input "team:veg"
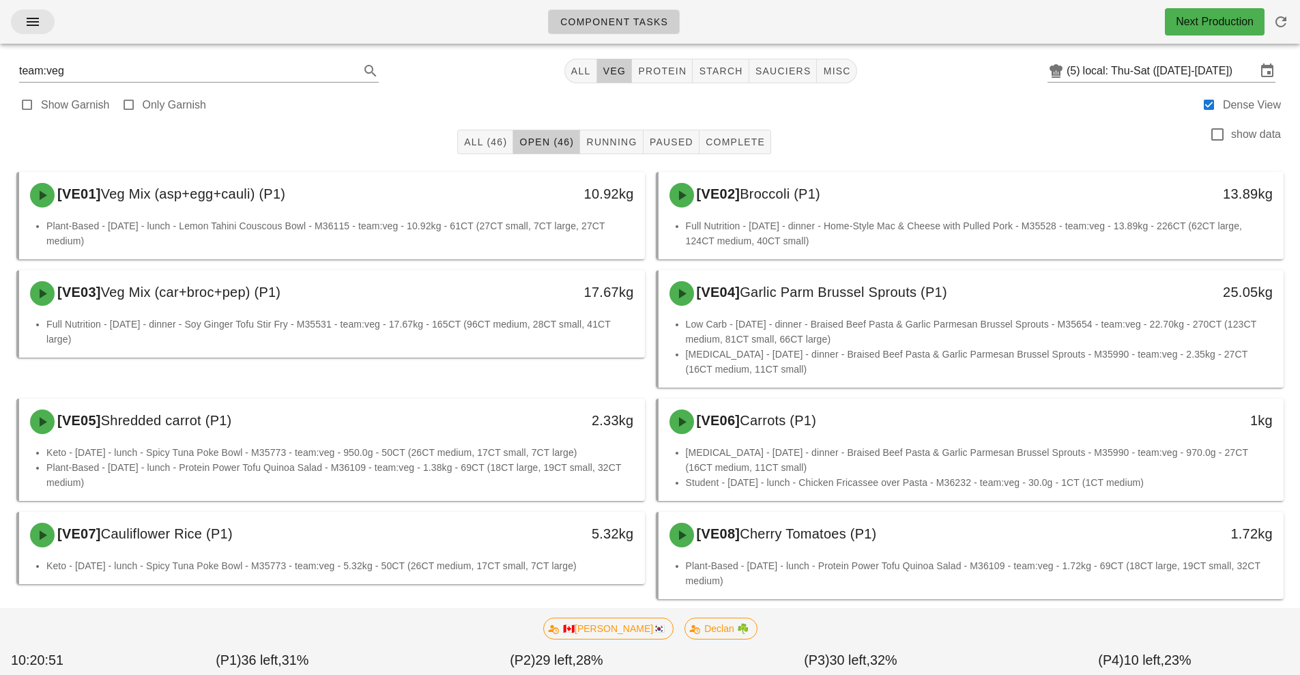
click at [41, 21] on span "button" at bounding box center [33, 22] width 22 height 16
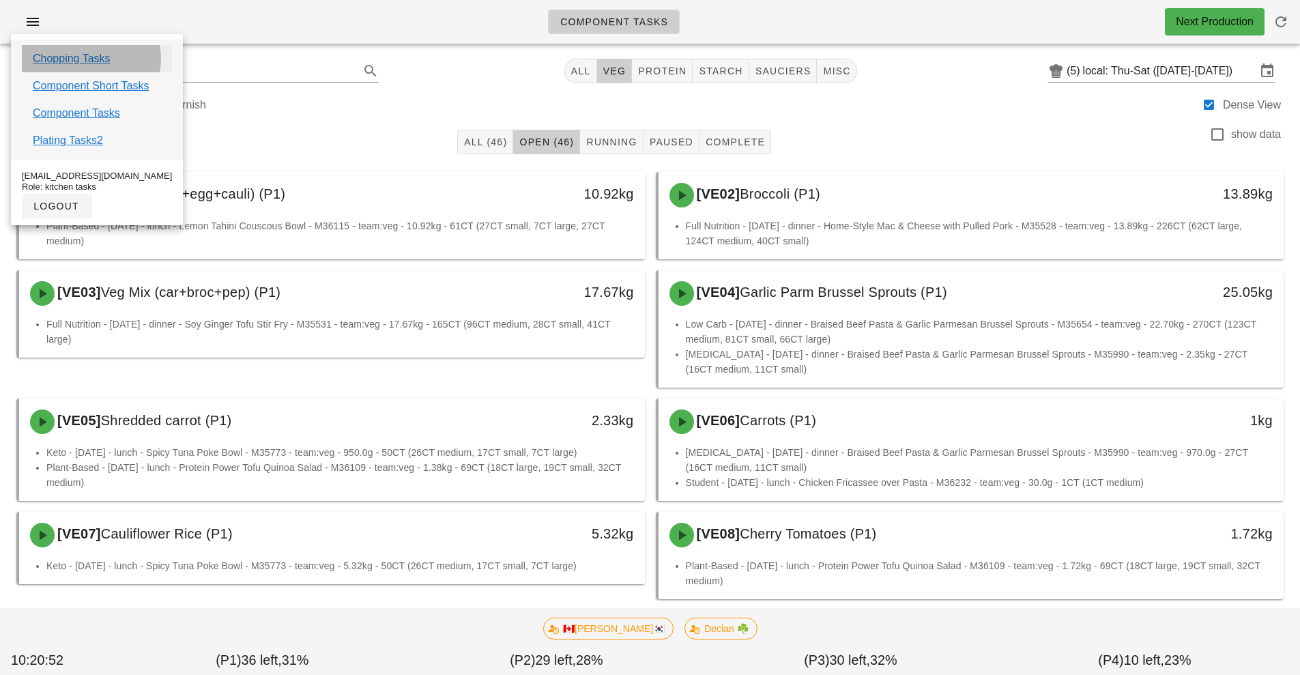
click at [102, 59] on link "Chopping Tasks" at bounding box center [72, 59] width 78 height 16
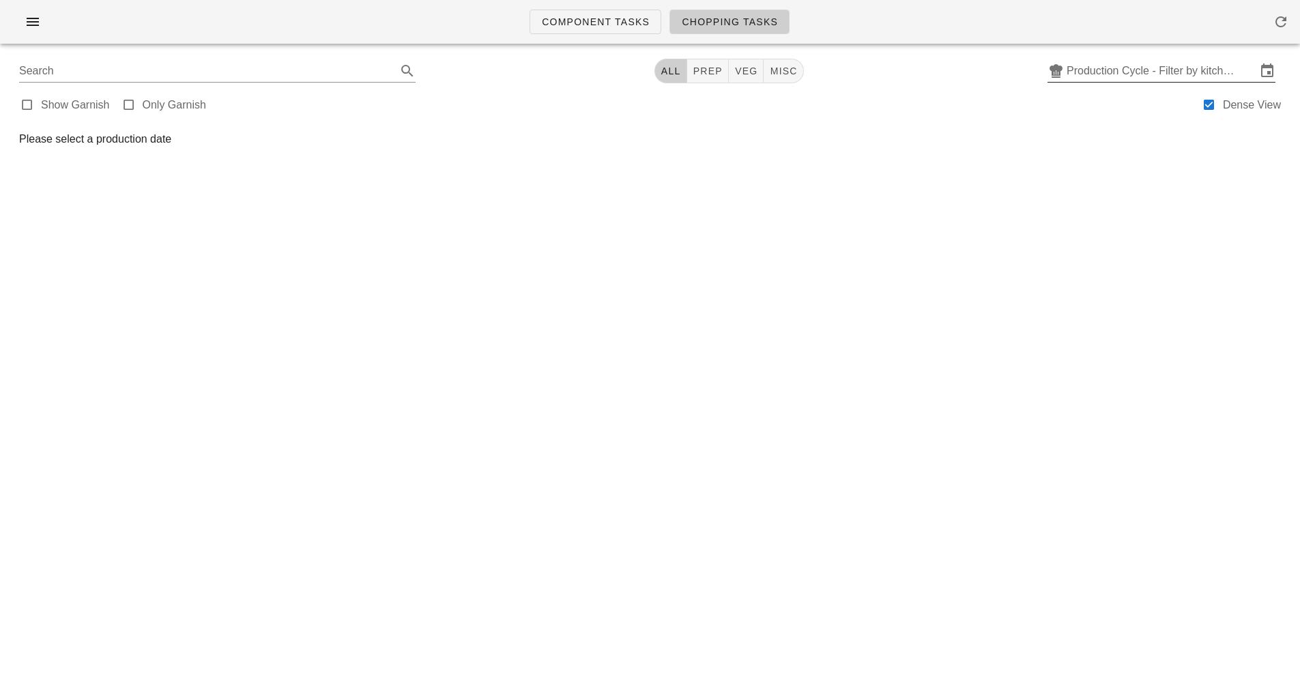
click at [1172, 74] on input "Production Cycle - Filter by kitchen production schedules" at bounding box center [1162, 71] width 190 height 22
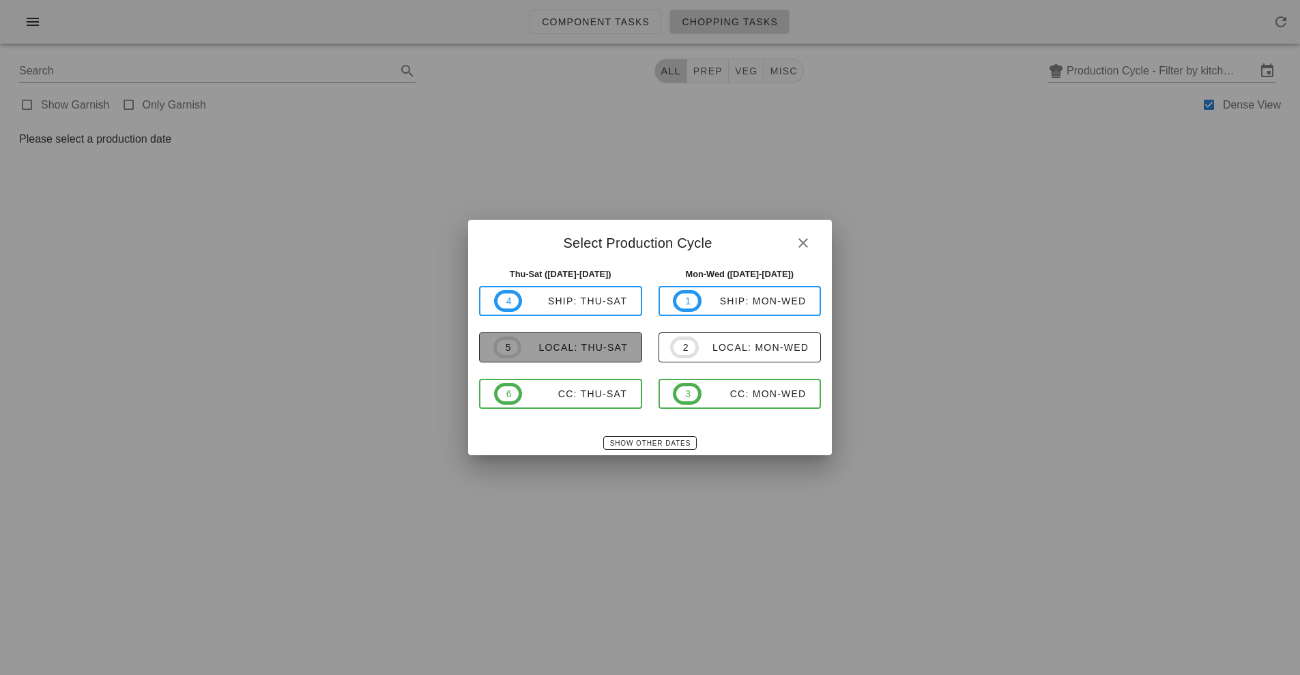
click at [578, 347] on div "local: Thu-Sat" at bounding box center [575, 347] width 106 height 11
type input "local: Thu-Sat ([DATE]-[DATE])"
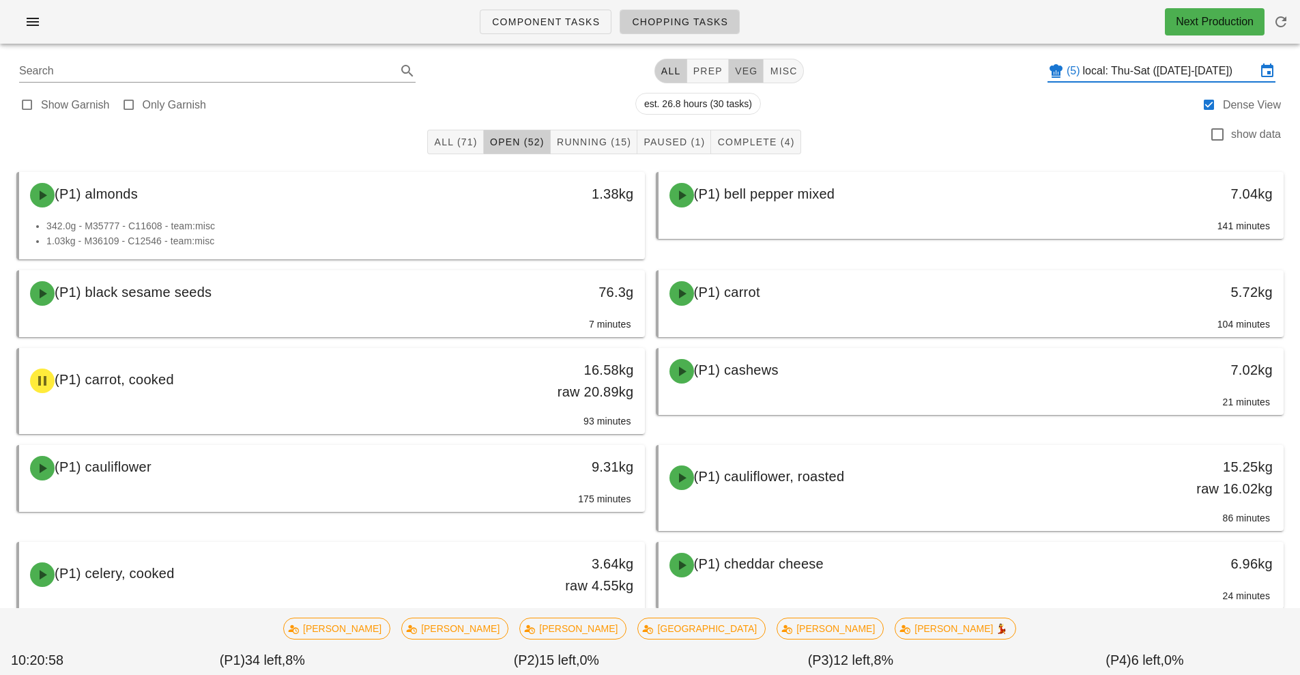
click at [745, 68] on span "veg" at bounding box center [747, 71] width 24 height 11
type input "team:veg"
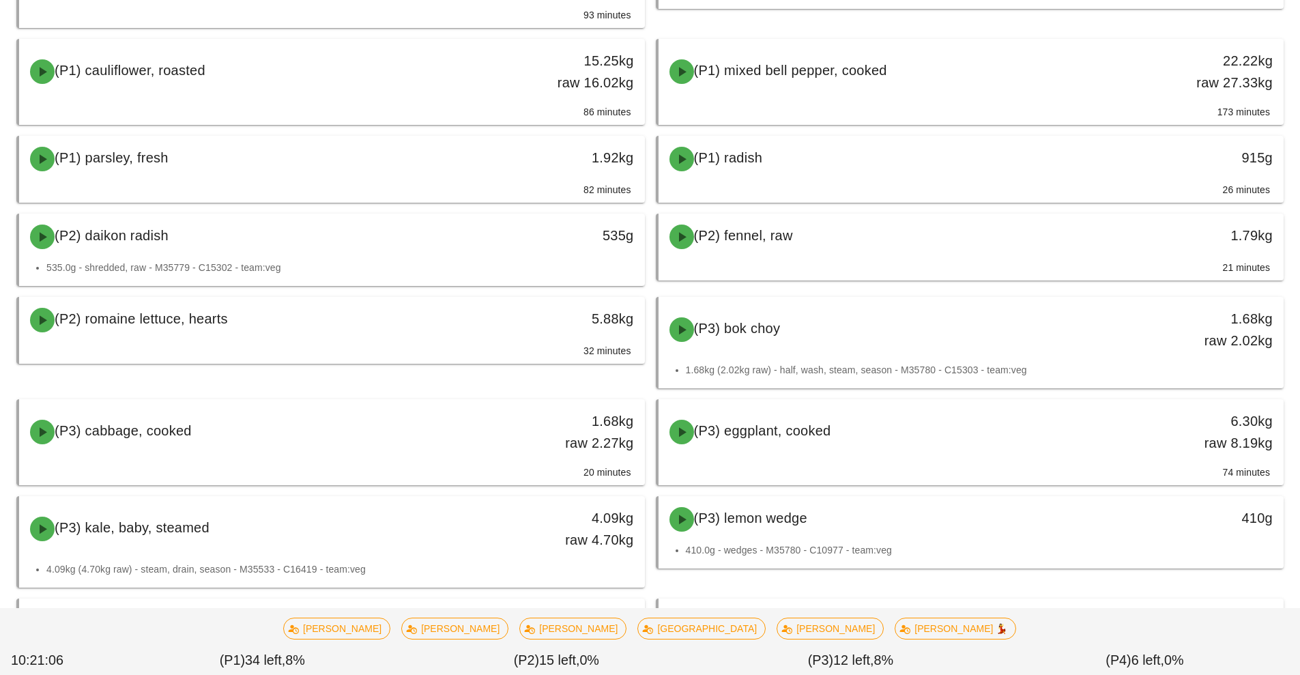
scroll to position [298, 0]
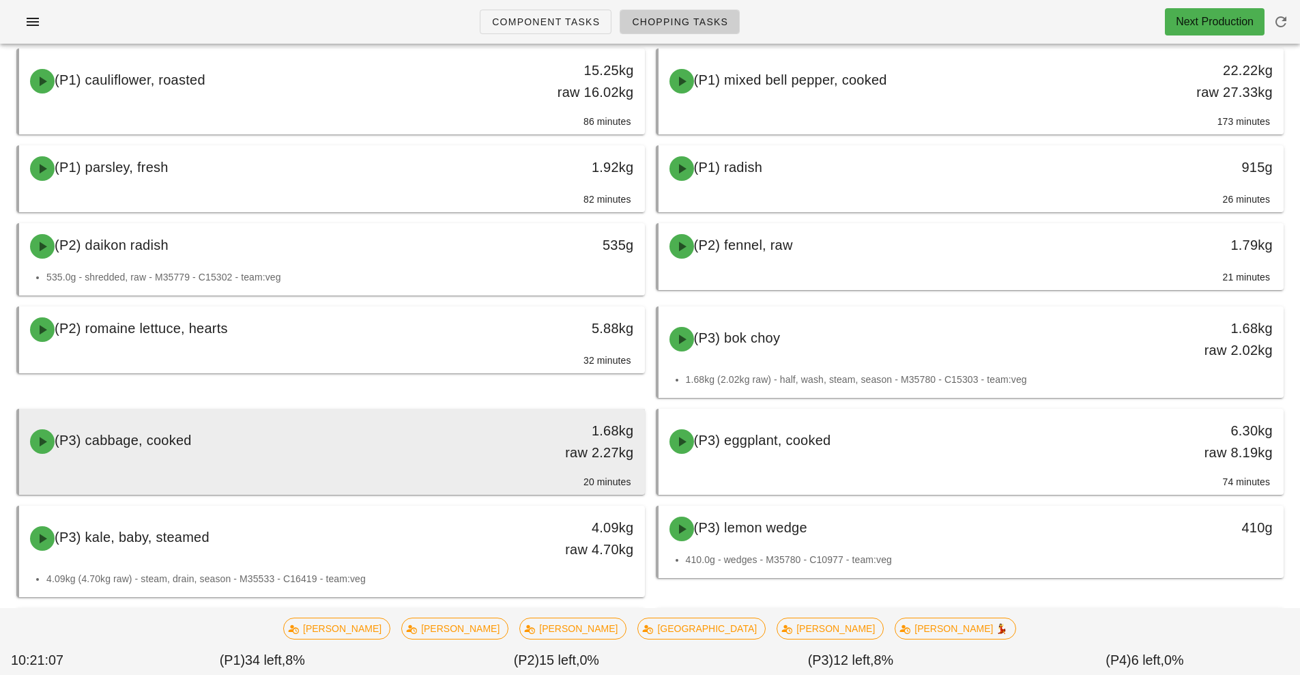
click at [460, 439] on div "(P3) cabbage, cooked" at bounding box center [254, 441] width 465 height 41
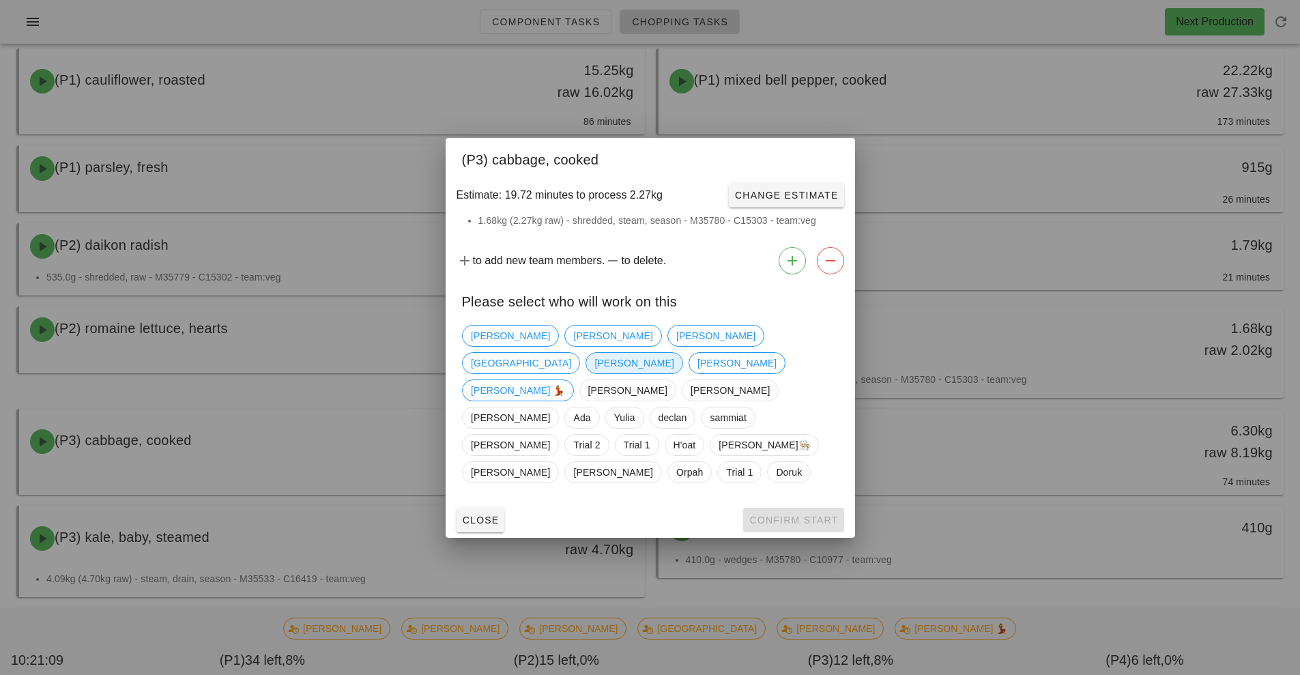
click at [674, 362] on span "Nick" at bounding box center [634, 363] width 79 height 20
click at [801, 515] on span "Confirm Start" at bounding box center [793, 520] width 89 height 11
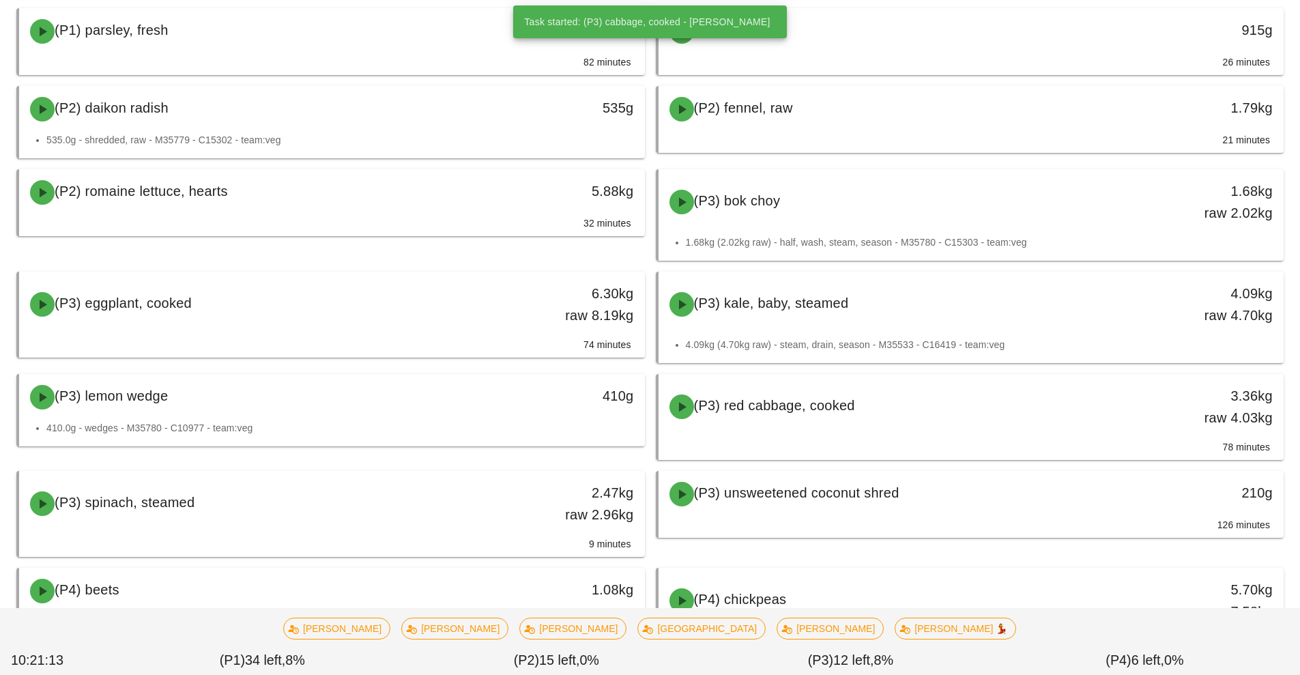
scroll to position [437, 0]
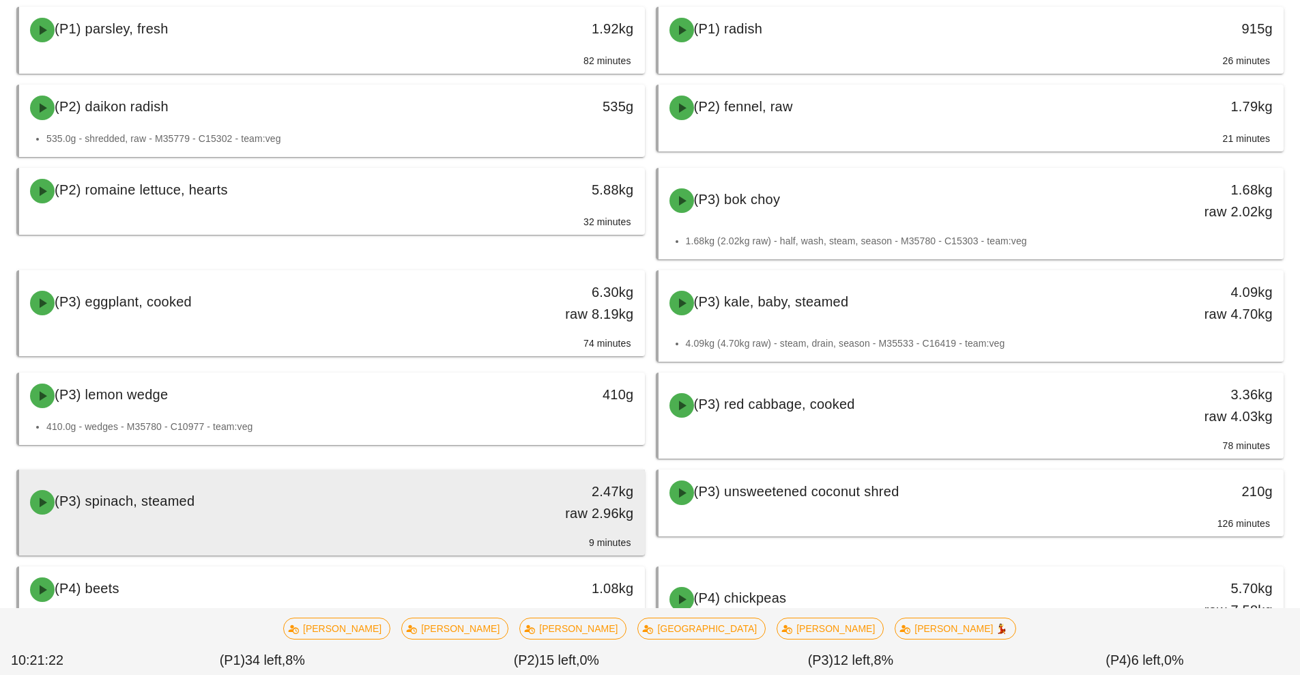
click at [457, 502] on div "(P3) spinach, steamed" at bounding box center [254, 502] width 465 height 41
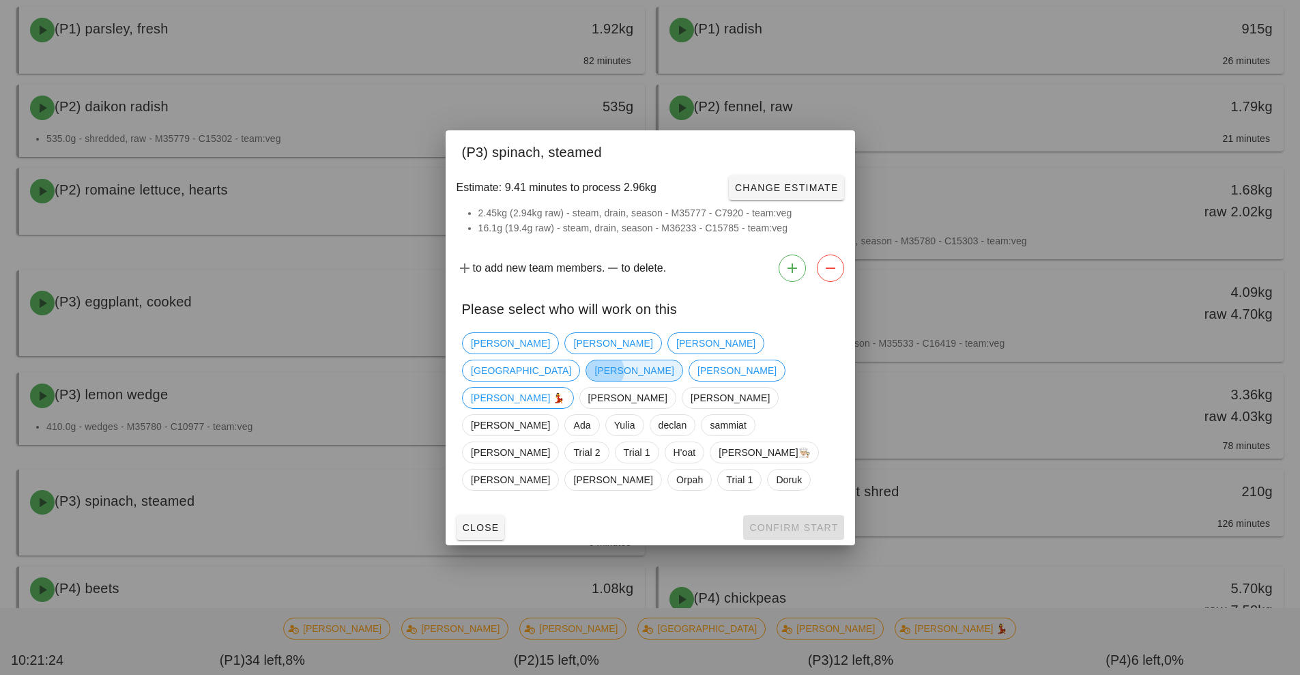
click at [674, 371] on span "Nick" at bounding box center [634, 370] width 79 height 20
click at [807, 515] on button "Confirm Start" at bounding box center [793, 527] width 100 height 25
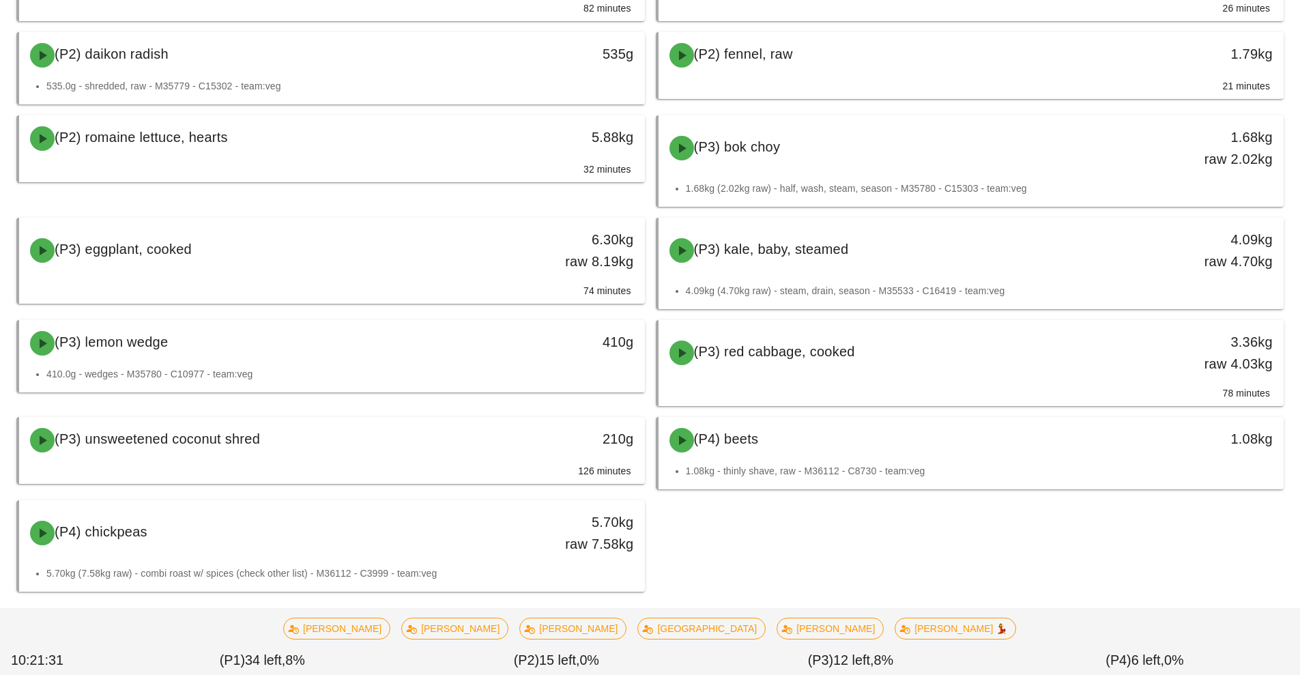
scroll to position [504, 0]
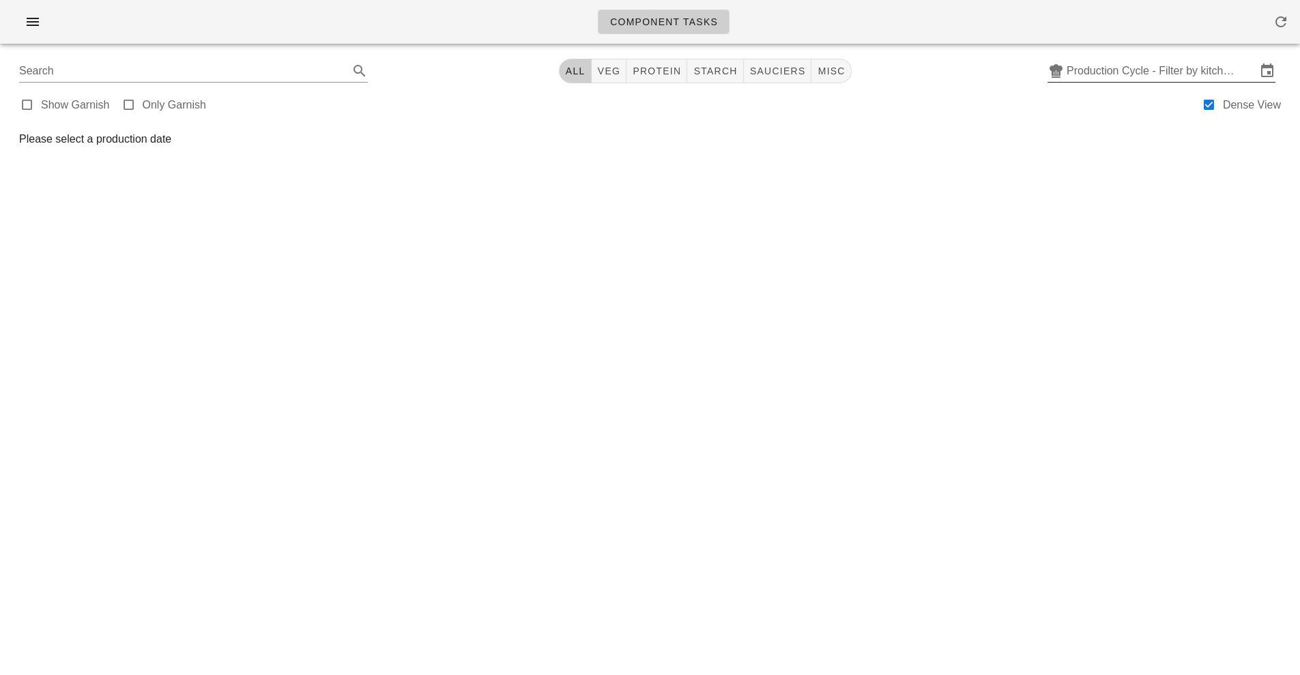
click at [1180, 61] on input "Production Cycle - Filter by kitchen production schedules" at bounding box center [1162, 71] width 190 height 22
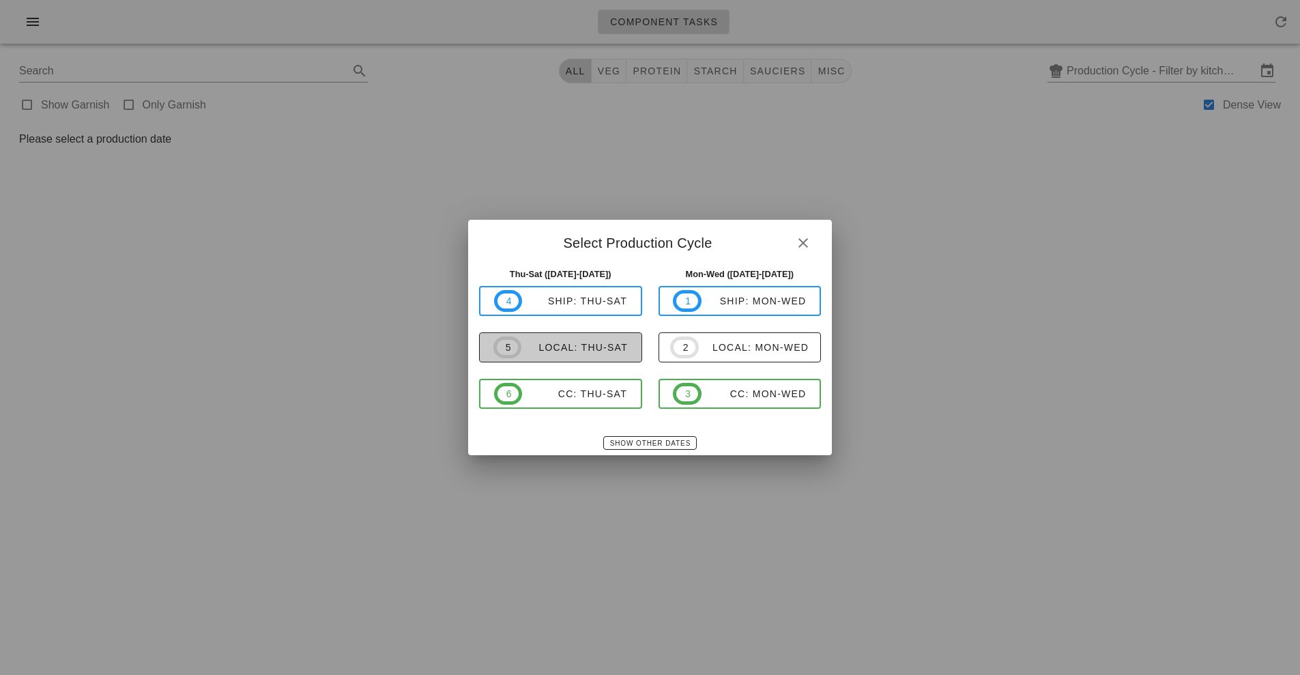
click at [601, 343] on div "local: Thu-Sat" at bounding box center [575, 347] width 106 height 11
type input "local: Thu-Sat ([DATE]-[DATE])"
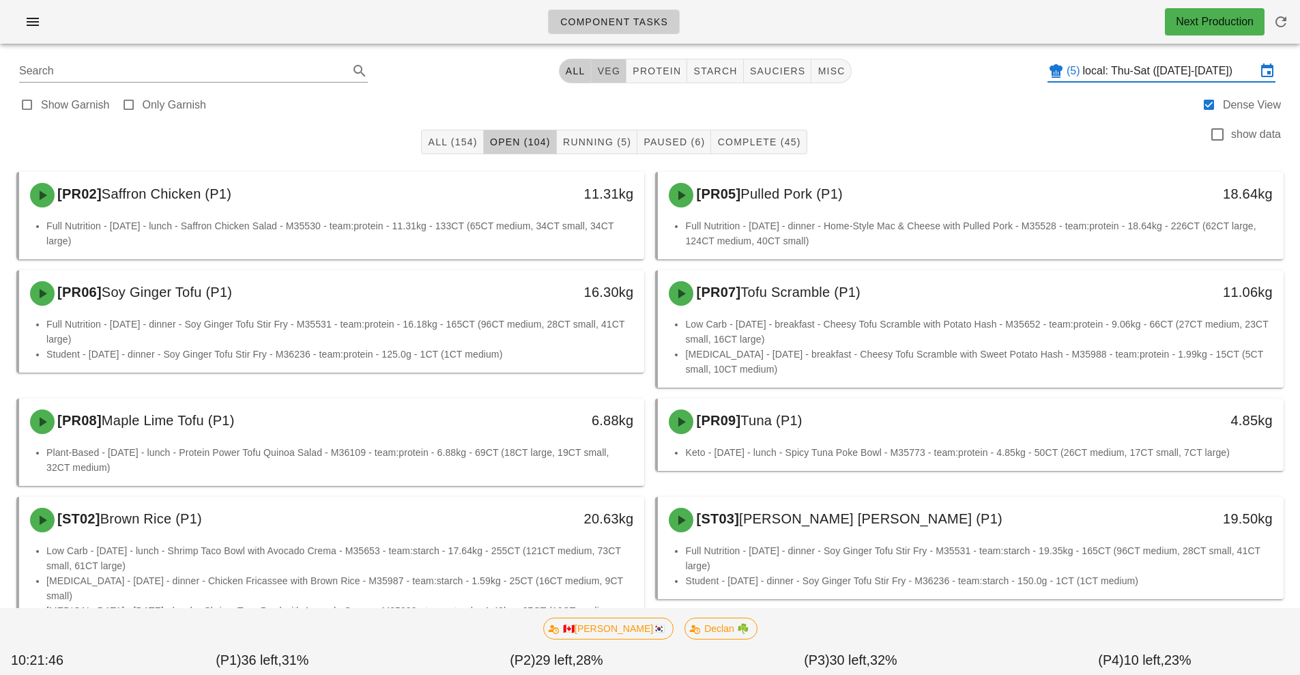
click at [607, 68] on span "veg" at bounding box center [609, 71] width 24 height 11
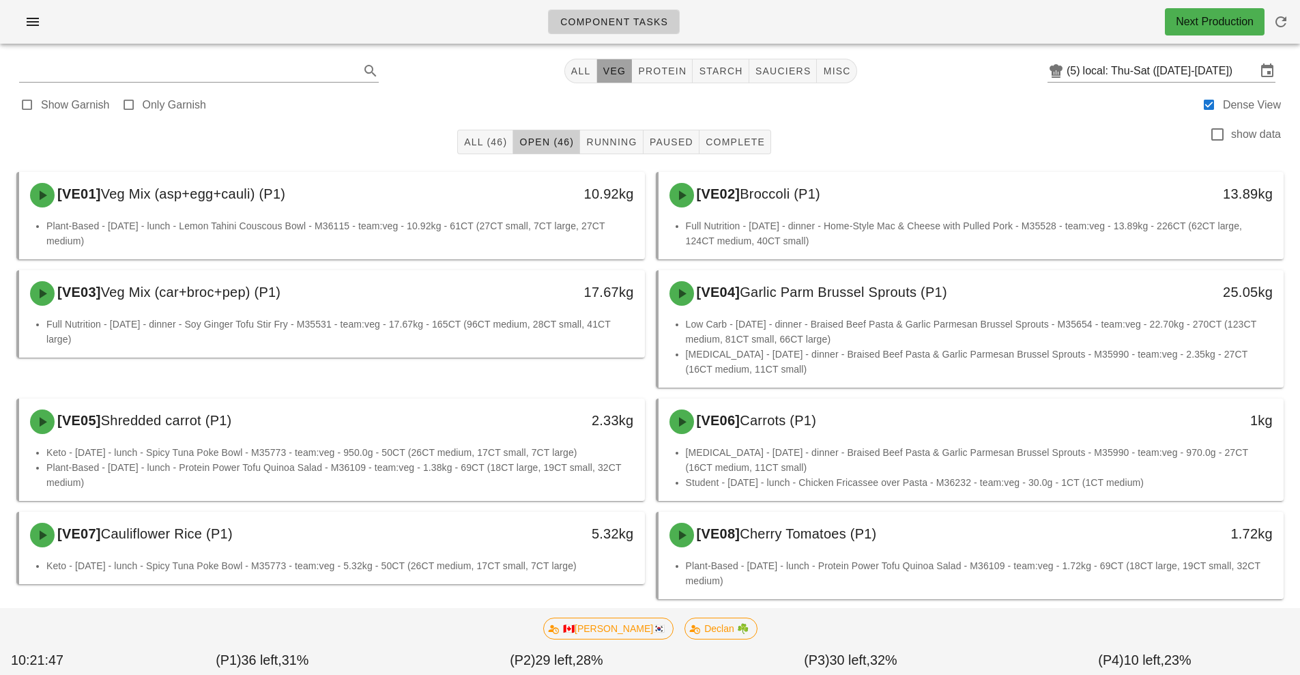
type input "team:veg"
click at [25, 27] on icon "button" at bounding box center [33, 22] width 16 height 16
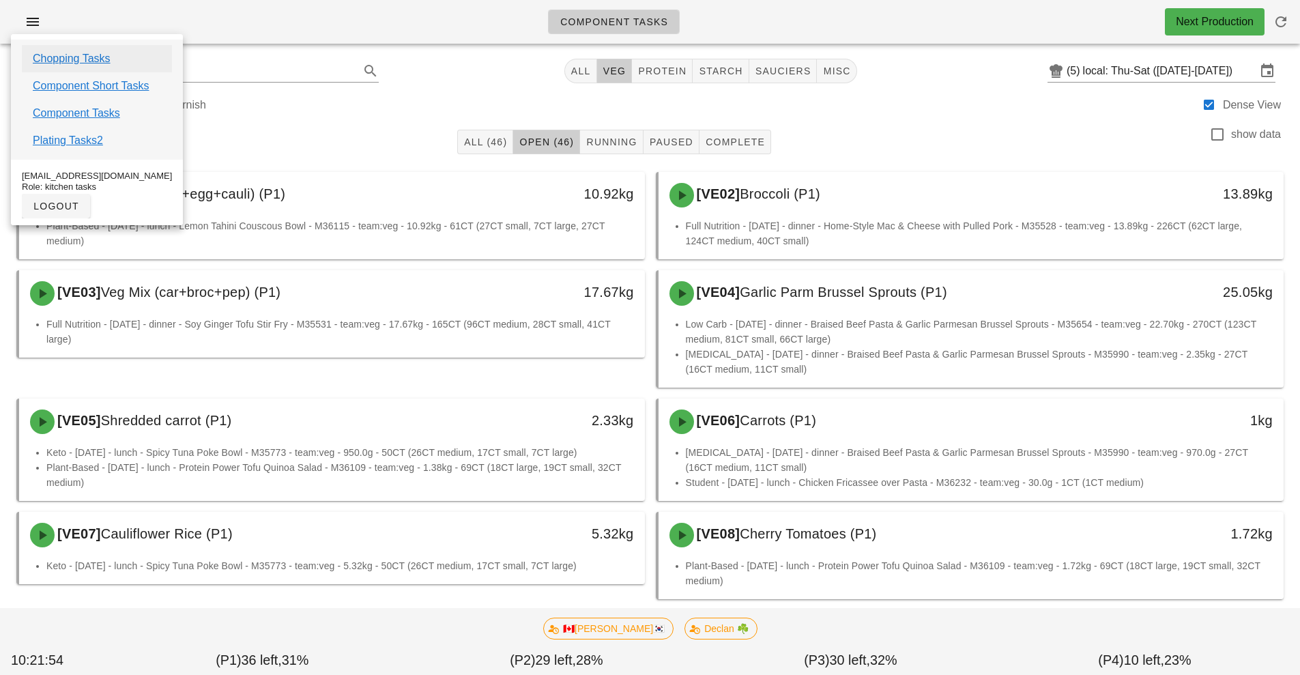
click at [94, 60] on link "Chopping Tasks" at bounding box center [72, 59] width 78 height 16
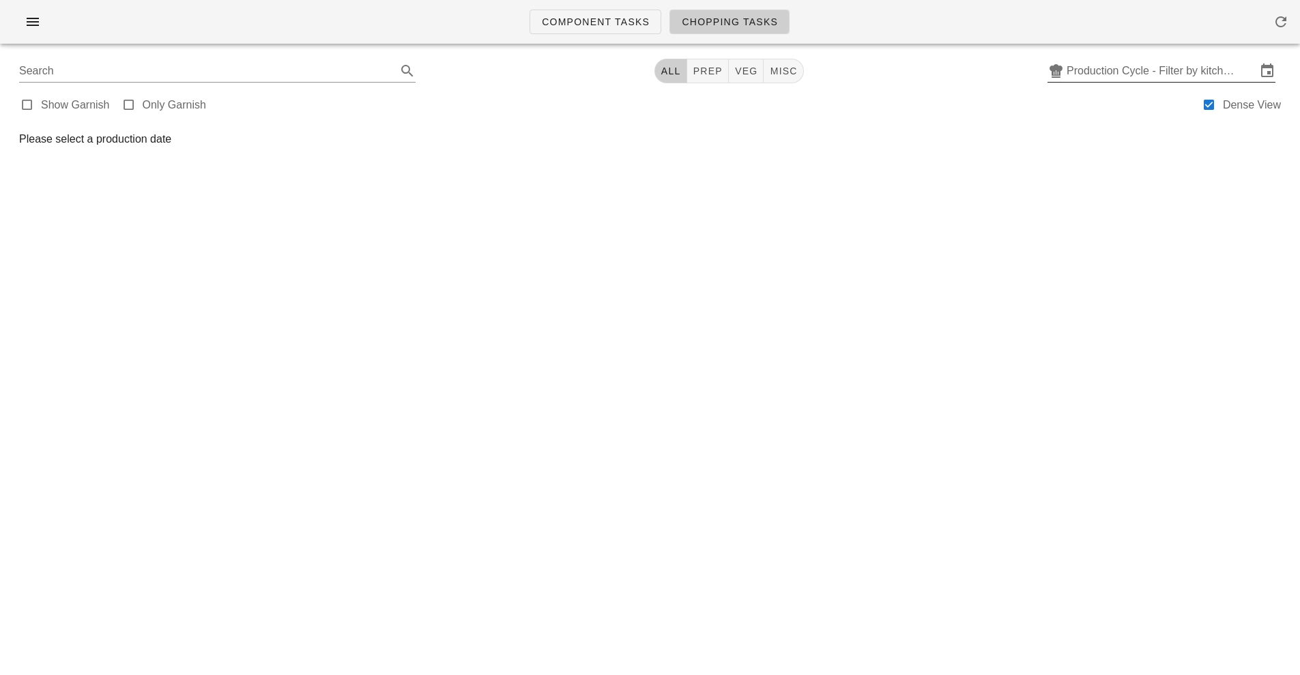
click at [1191, 70] on input "Production Cycle - Filter by kitchen production schedules" at bounding box center [1162, 71] width 190 height 22
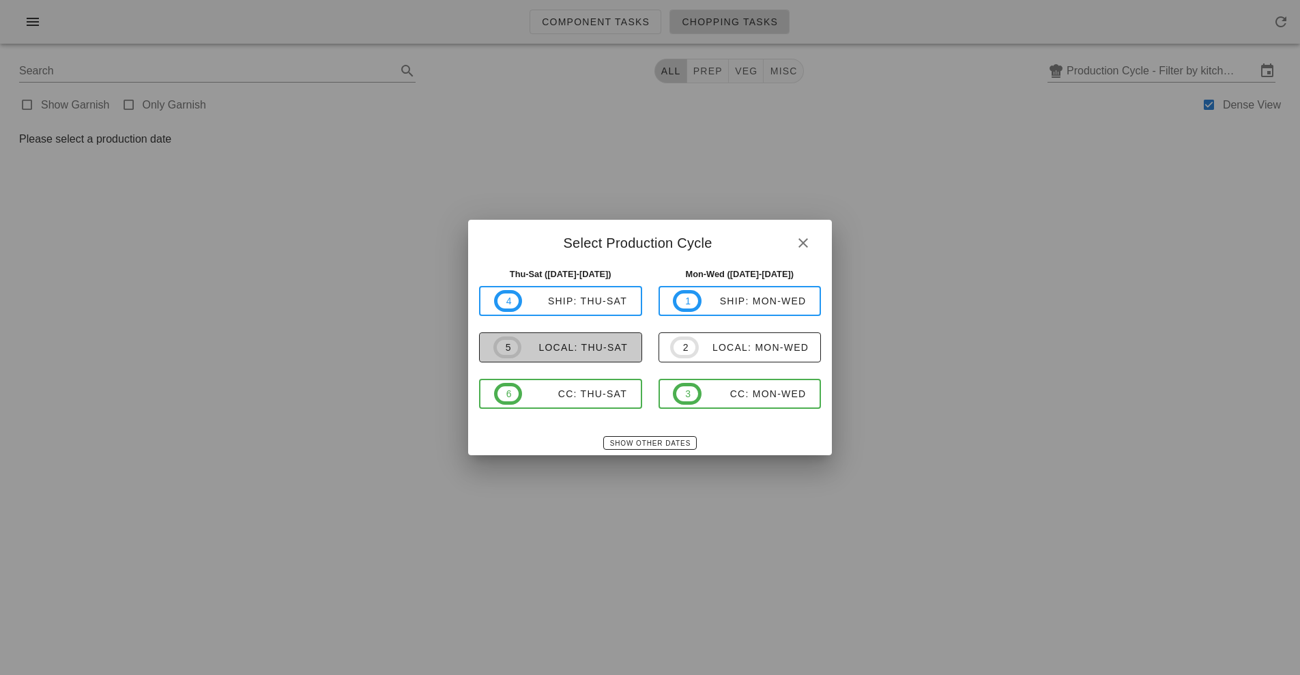
click at [571, 347] on div "local: Thu-Sat" at bounding box center [575, 347] width 106 height 11
type input "local: Thu-Sat ([DATE]-[DATE])"
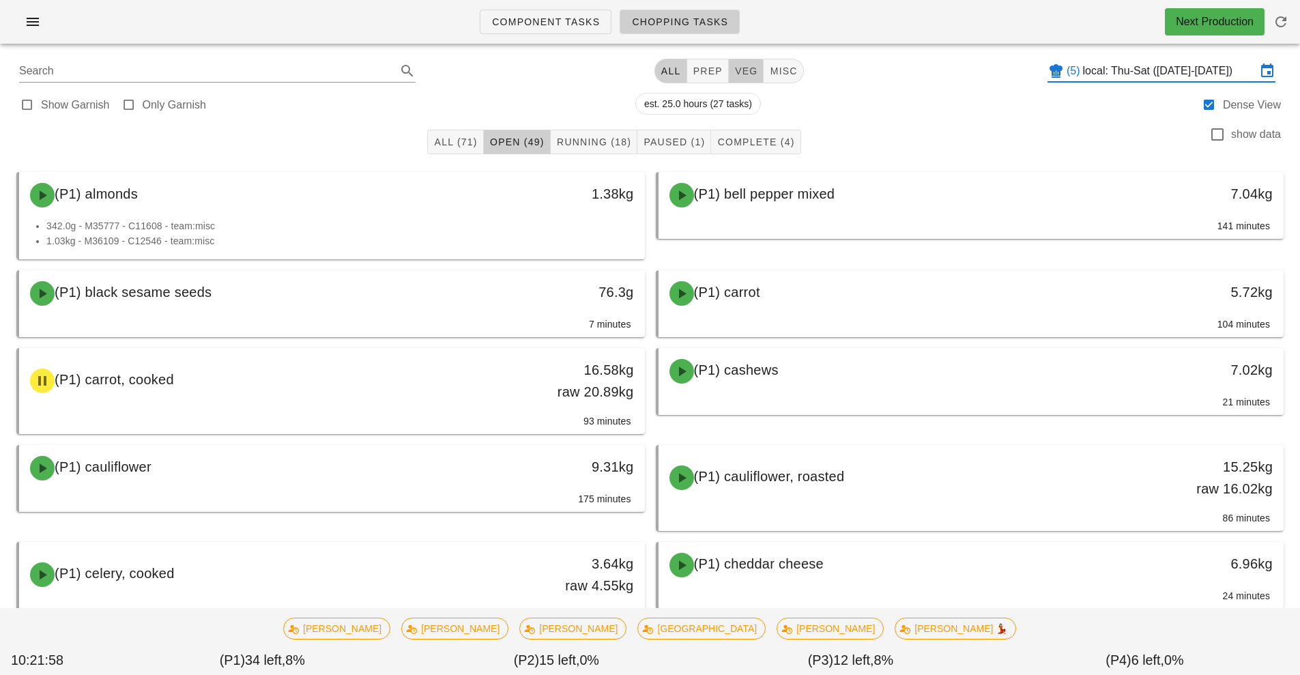
click at [748, 75] on span "veg" at bounding box center [747, 71] width 24 height 11
type input "team:veg"
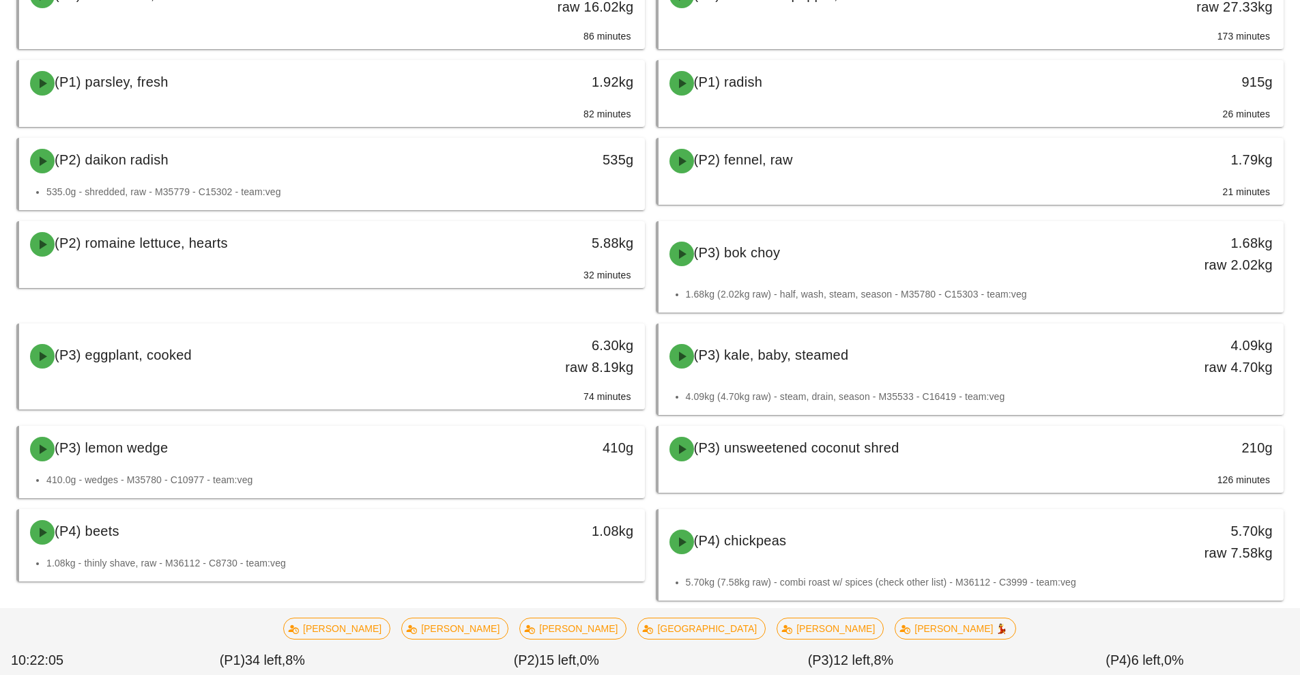
scroll to position [385, 0]
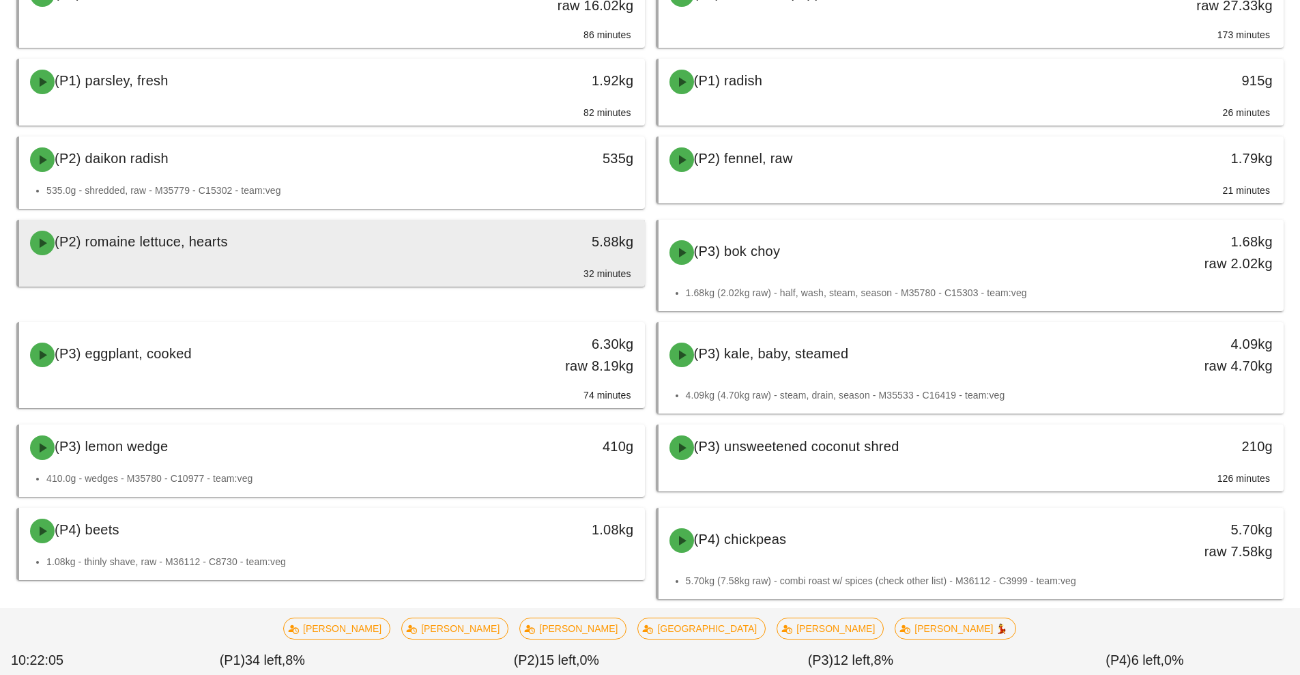
click at [453, 261] on div "(P2) romaine lettuce, hearts" at bounding box center [254, 243] width 465 height 41
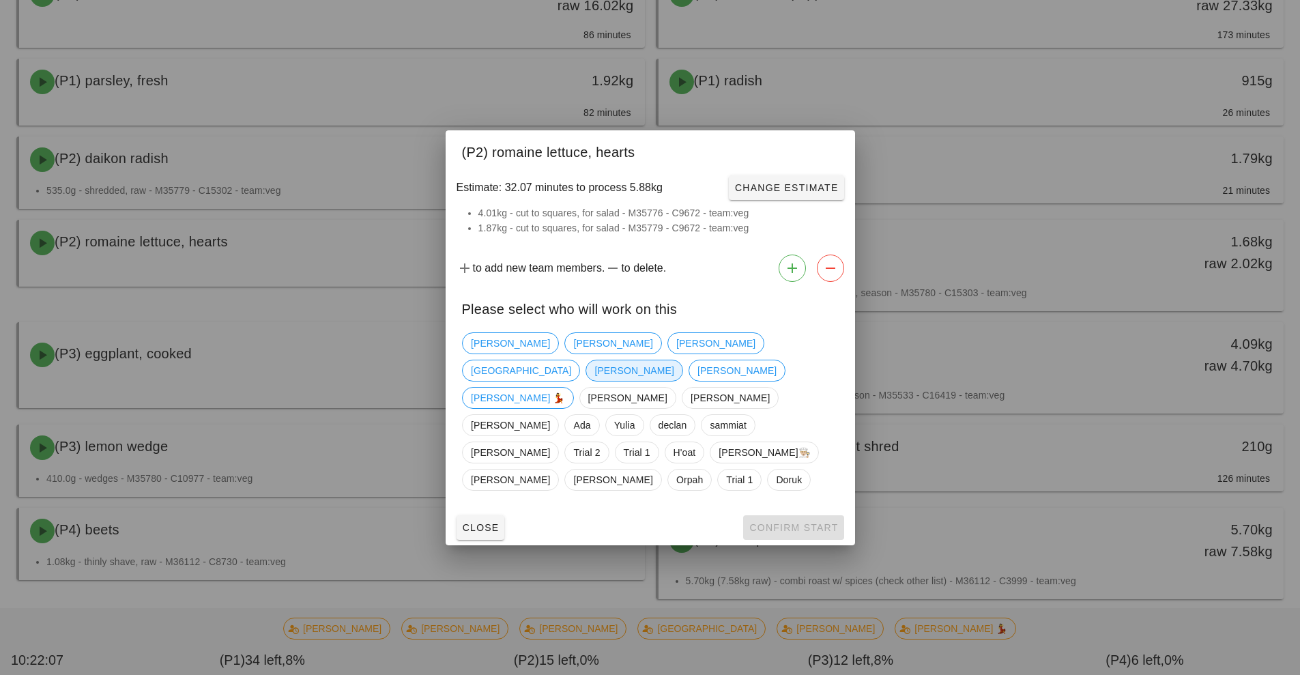
click at [674, 374] on span "Nick" at bounding box center [634, 370] width 79 height 20
click at [816, 522] on span "Confirm Start" at bounding box center [793, 527] width 89 height 11
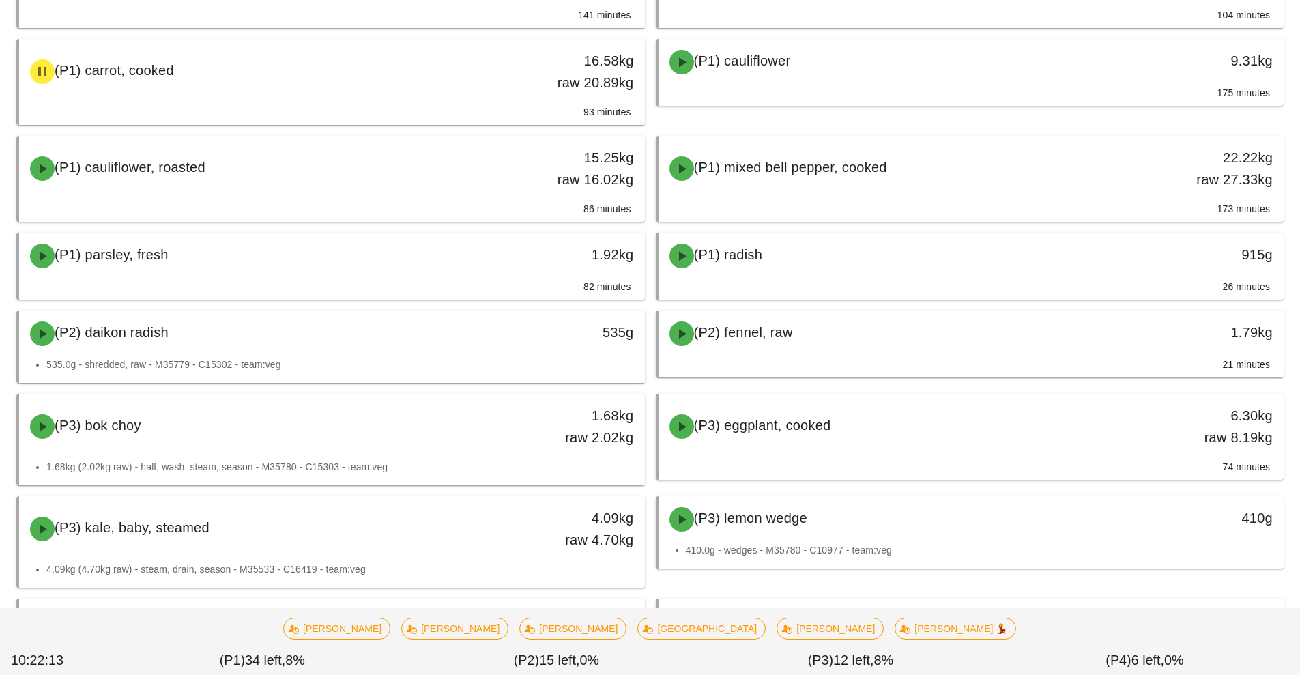
scroll to position [218, 0]
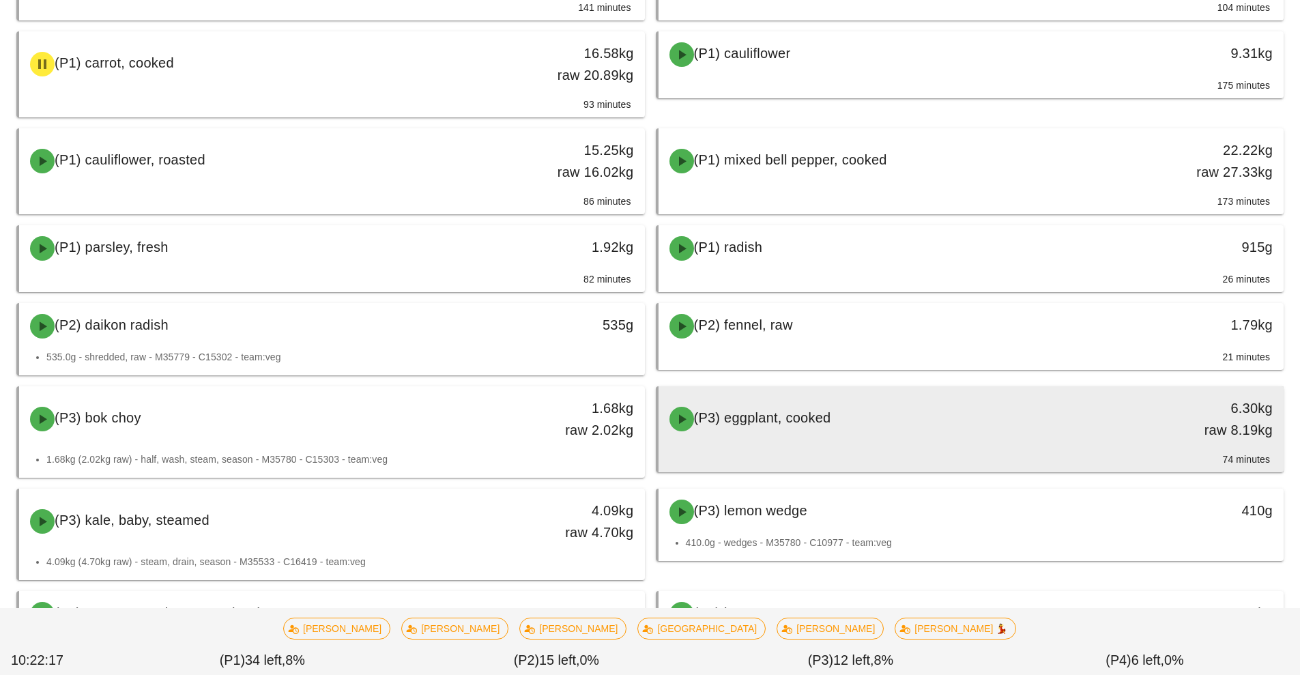
click at [958, 433] on div "(P3) eggplant, cooked" at bounding box center [893, 419] width 465 height 41
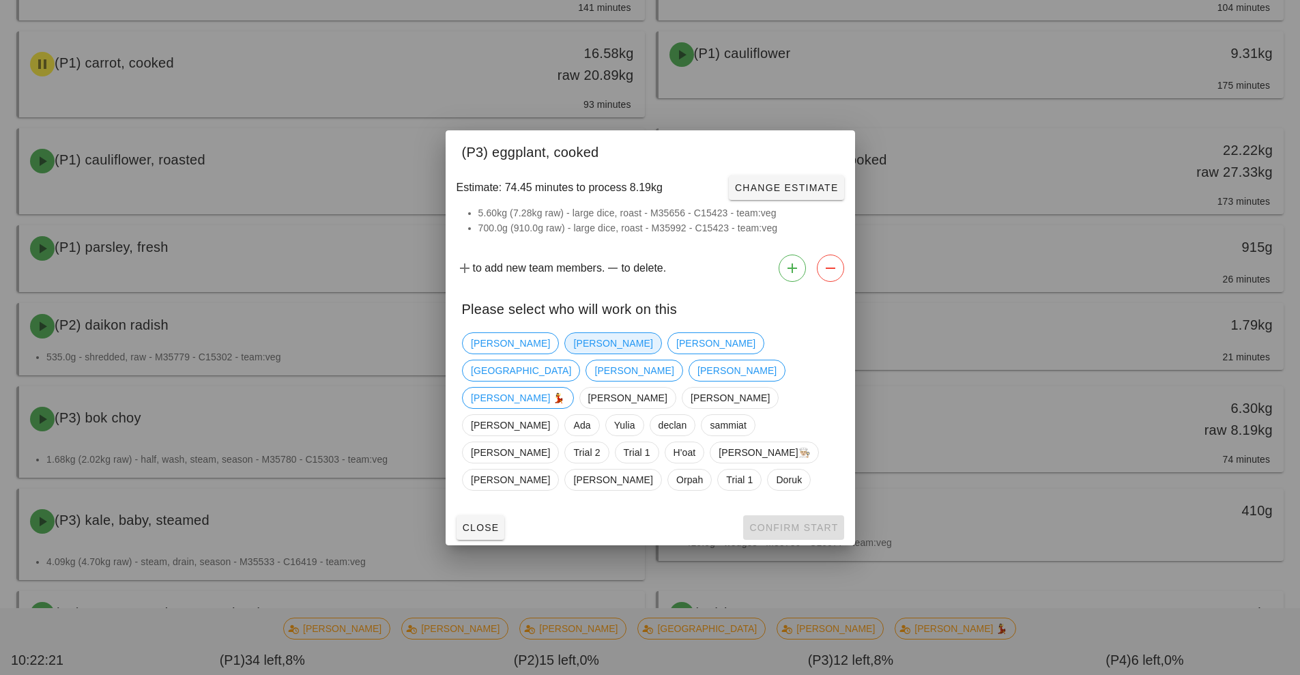
click at [573, 354] on span "[PERSON_NAME]" at bounding box center [612, 343] width 79 height 20
click at [822, 522] on span "Confirm Start" at bounding box center [793, 527] width 89 height 11
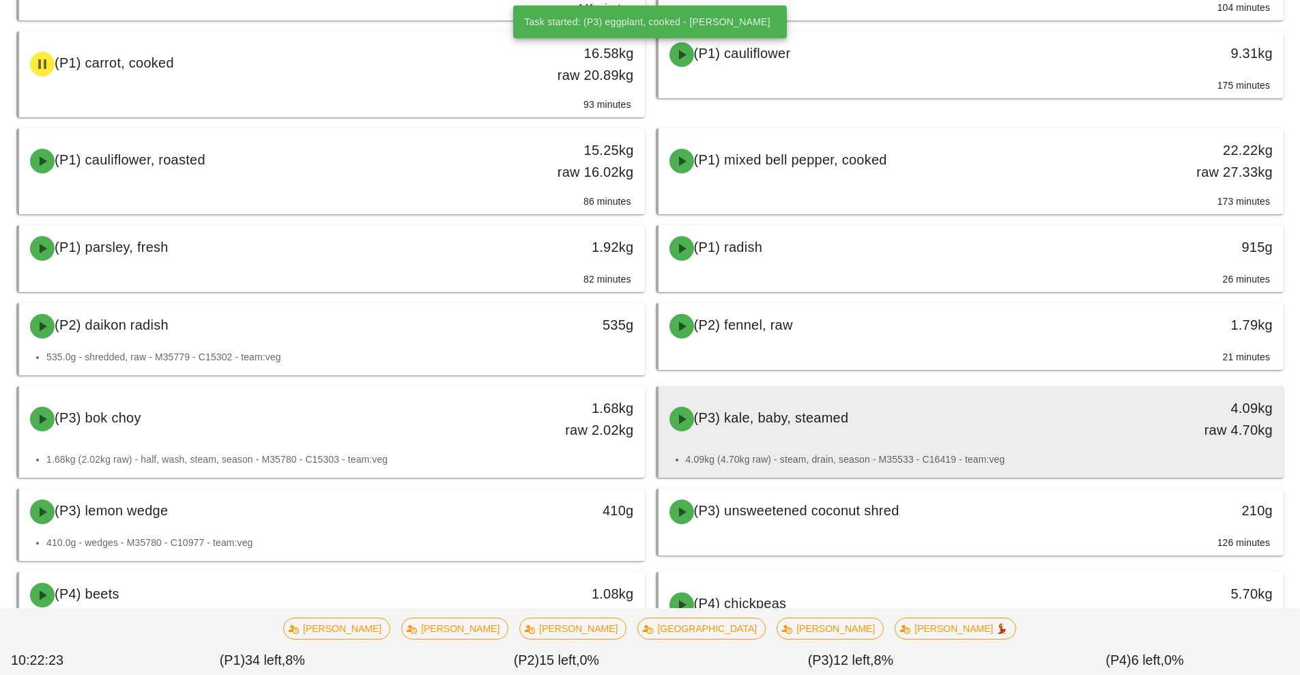
click at [939, 427] on div "(P3) kale, baby, steamed" at bounding box center [893, 419] width 465 height 41
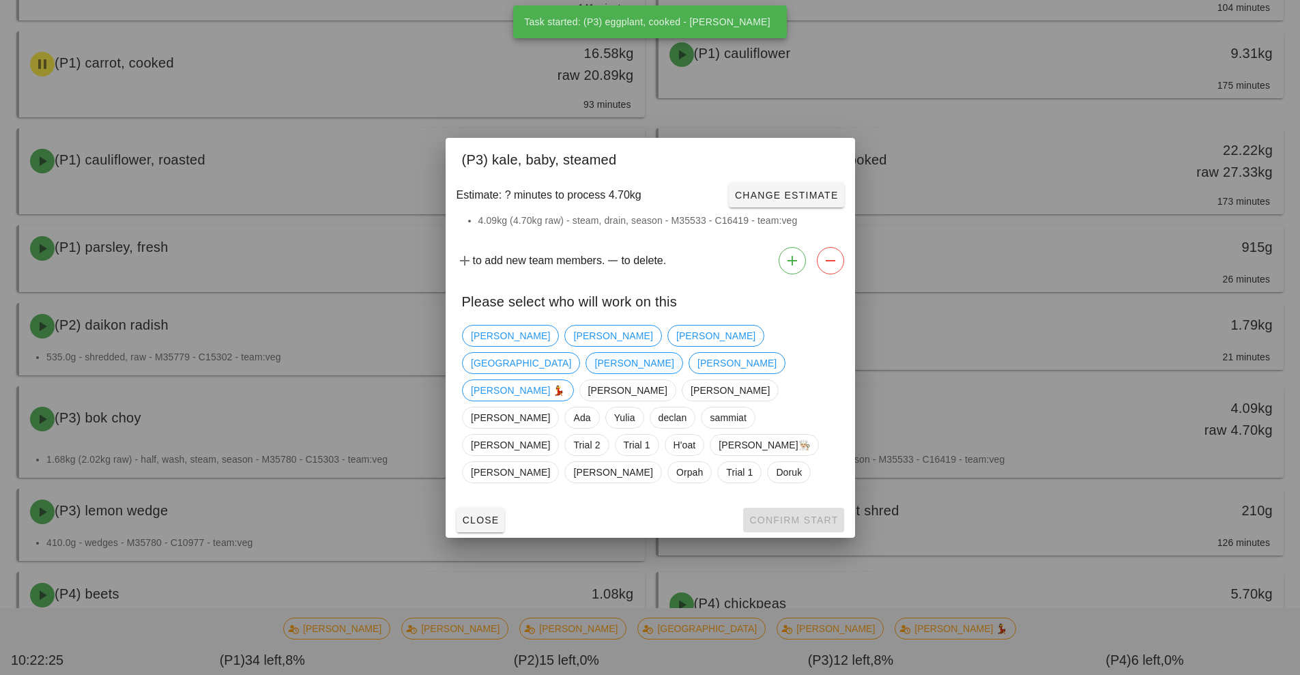
click at [674, 362] on span "Nick" at bounding box center [634, 363] width 79 height 20
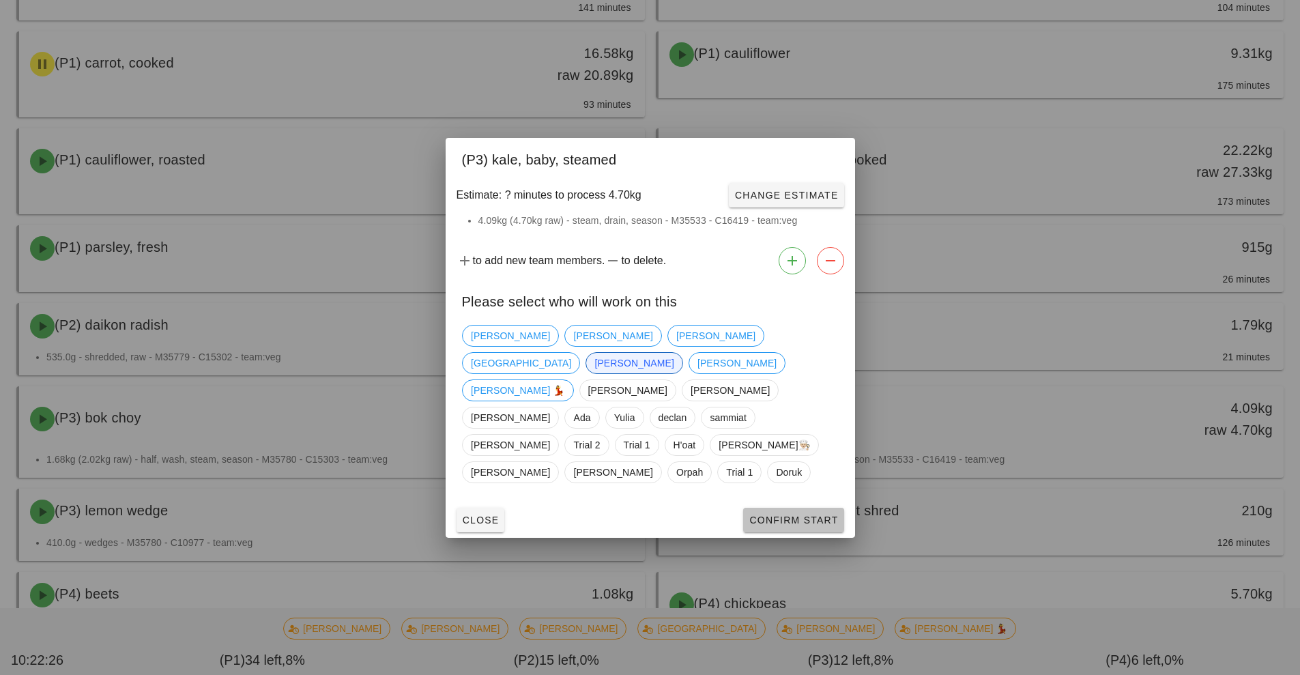
click at [808, 508] on button "Confirm Start" at bounding box center [793, 520] width 100 height 25
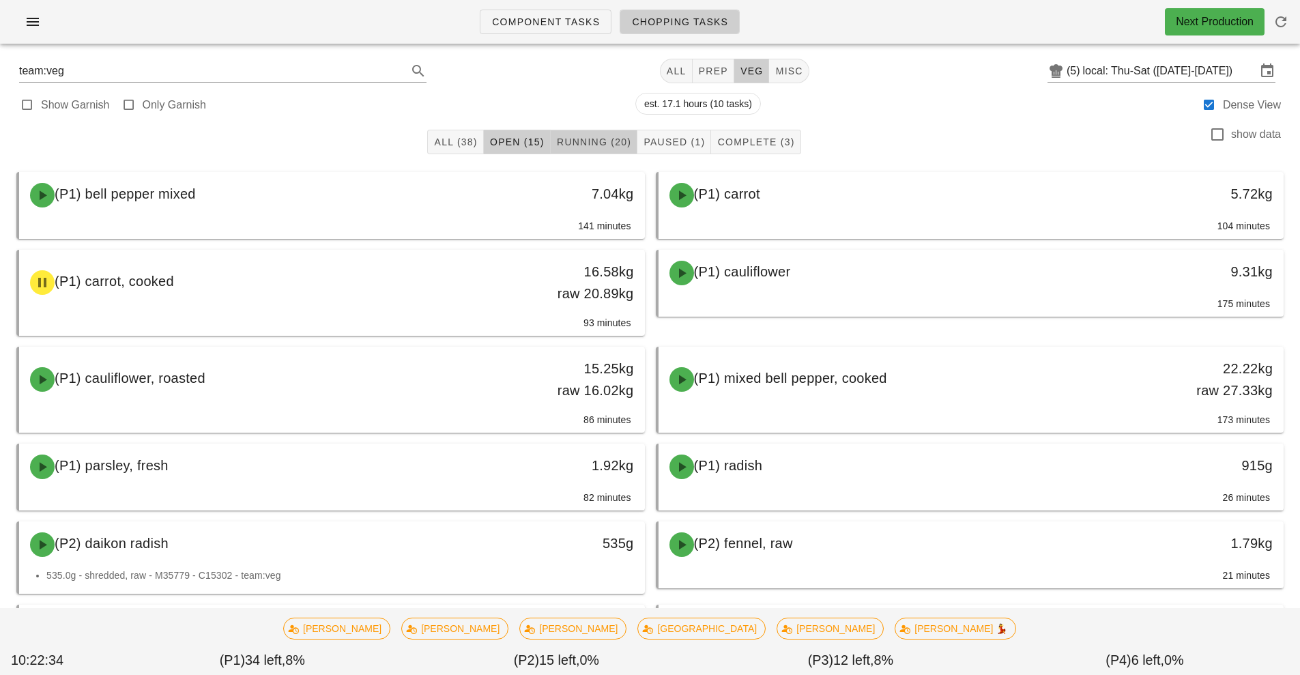
click at [589, 144] on span "Running (20)" at bounding box center [593, 142] width 75 height 11
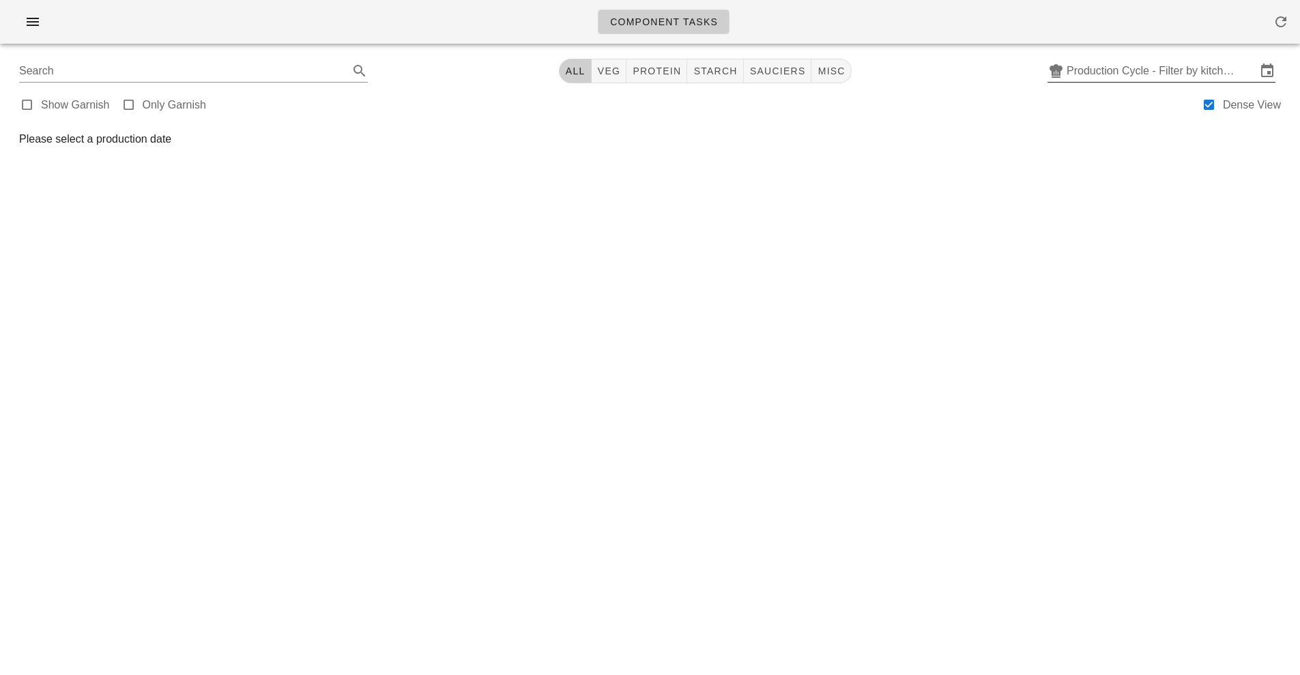
click at [1173, 72] on input "Production Cycle - Filter by kitchen production schedules" at bounding box center [1162, 71] width 190 height 22
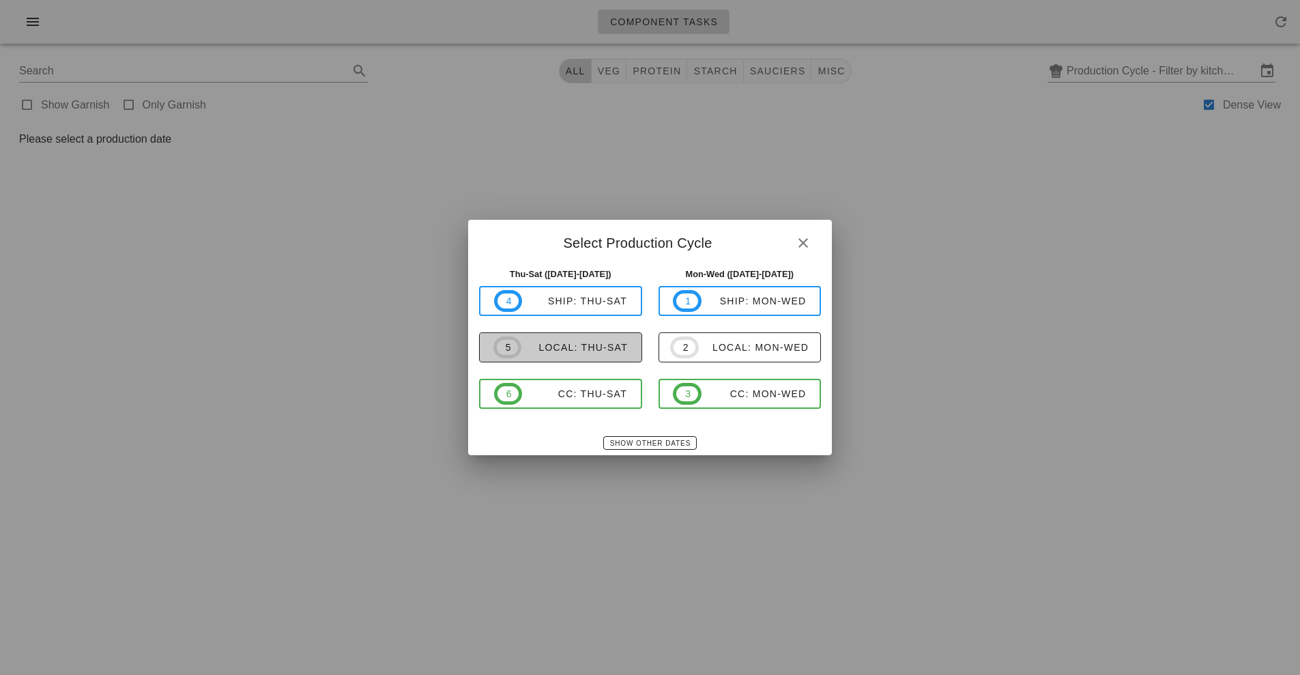
click at [592, 345] on div "local: Thu-Sat" at bounding box center [575, 347] width 106 height 11
type input "local: Thu-Sat ([DATE]-[DATE])"
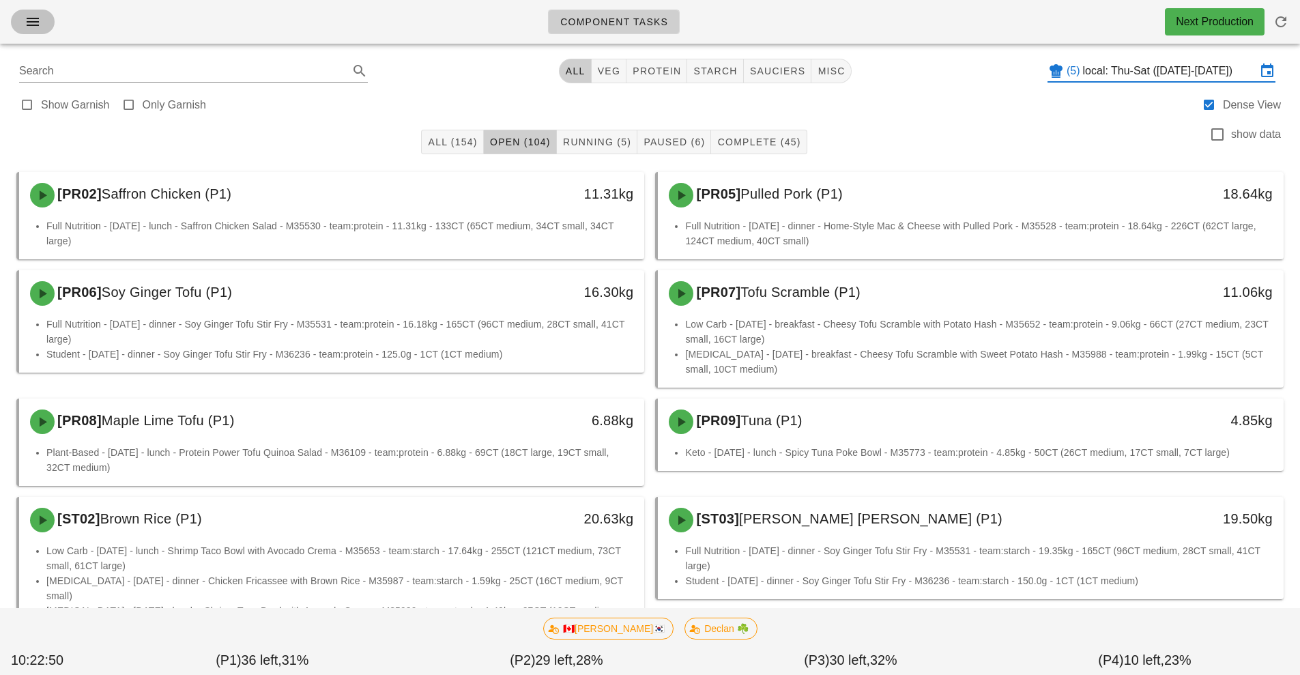
click at [47, 12] on button "button" at bounding box center [33, 22] width 44 height 25
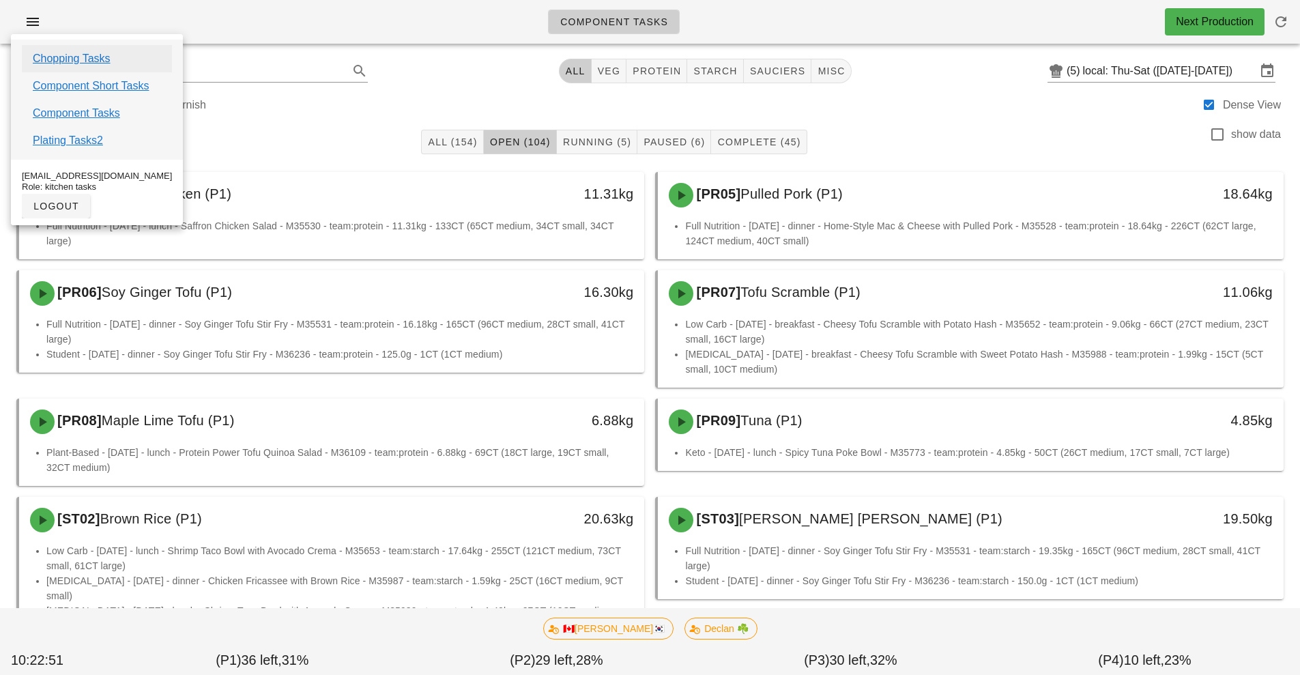
click at [87, 59] on link "Chopping Tasks" at bounding box center [72, 59] width 78 height 16
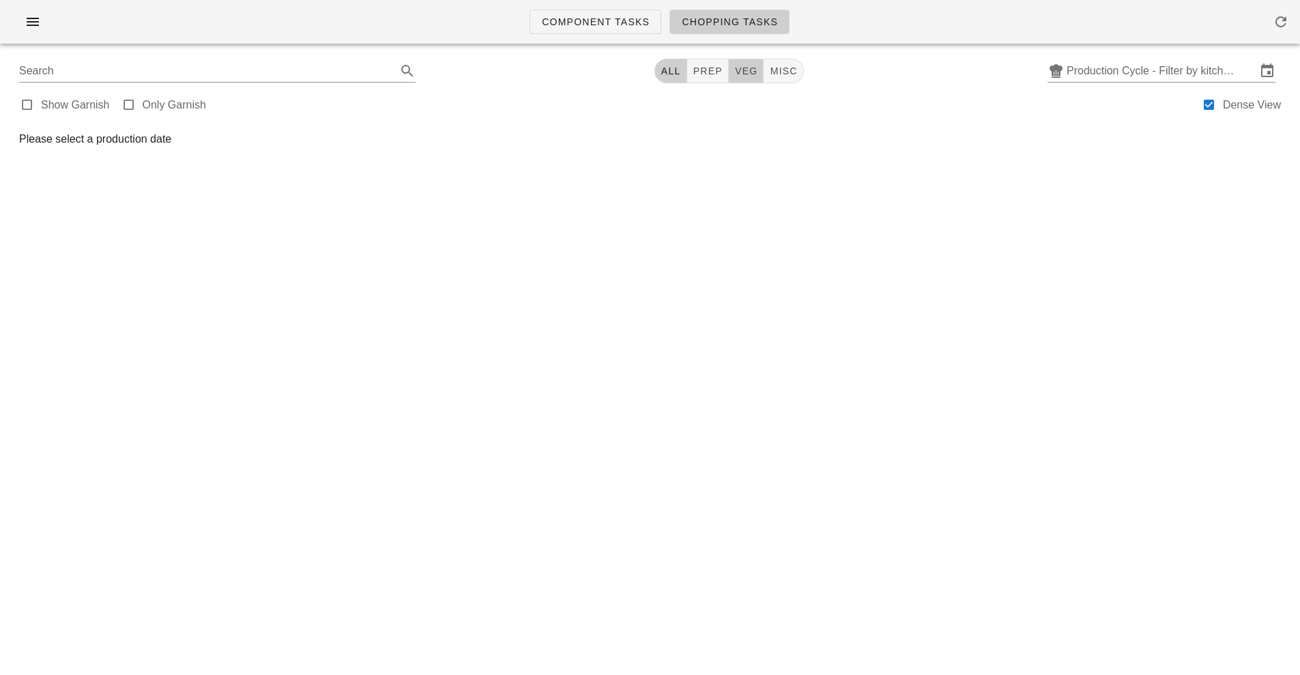
click at [757, 70] on span "veg" at bounding box center [747, 71] width 24 height 11
type input "team:veg"
click at [1137, 70] on input "Production Cycle - Filter by kitchen production schedules" at bounding box center [1162, 71] width 190 height 22
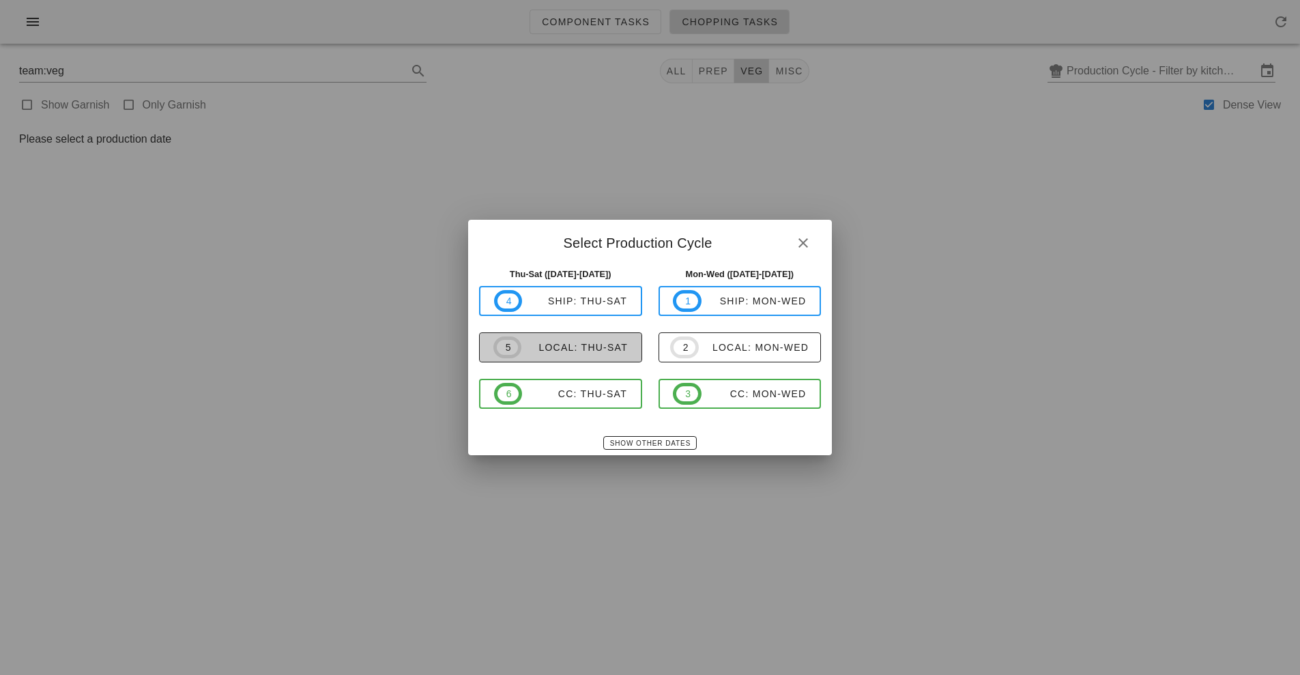
click at [587, 347] on div "local: Thu-Sat" at bounding box center [575, 347] width 106 height 11
type input "local: Thu-Sat ([DATE]-[DATE])"
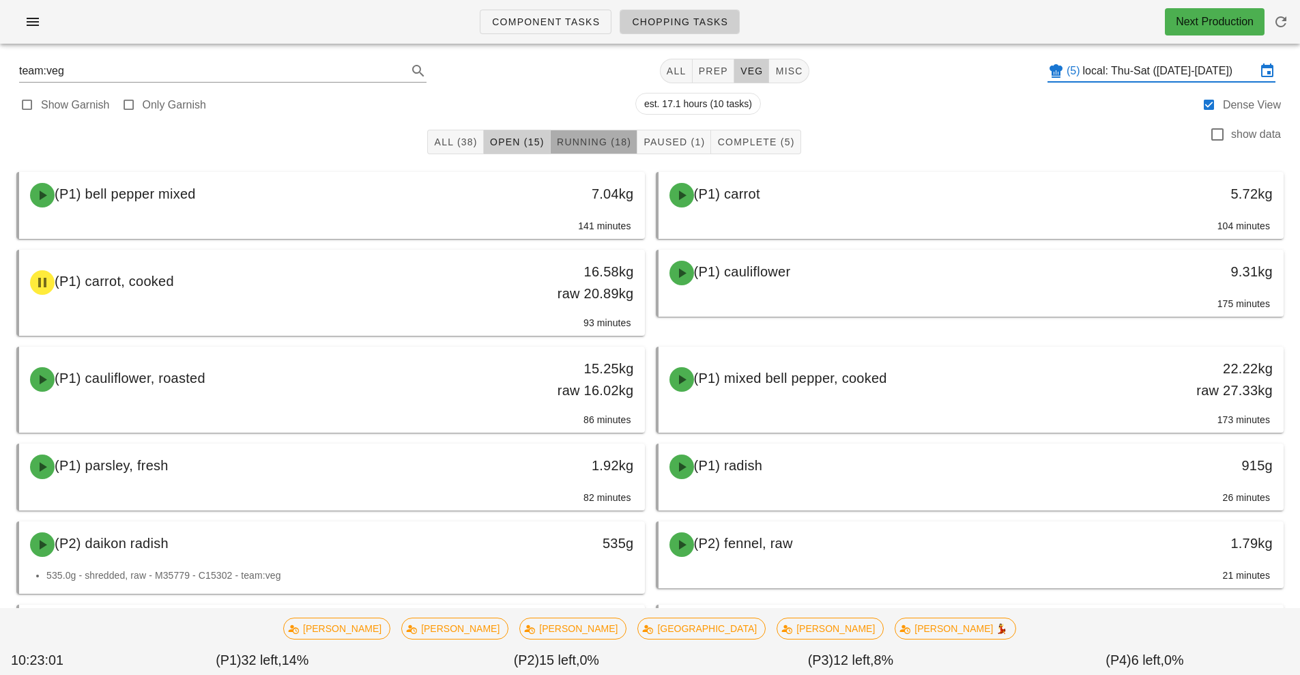
click at [596, 146] on span "Running (18)" at bounding box center [593, 142] width 75 height 11
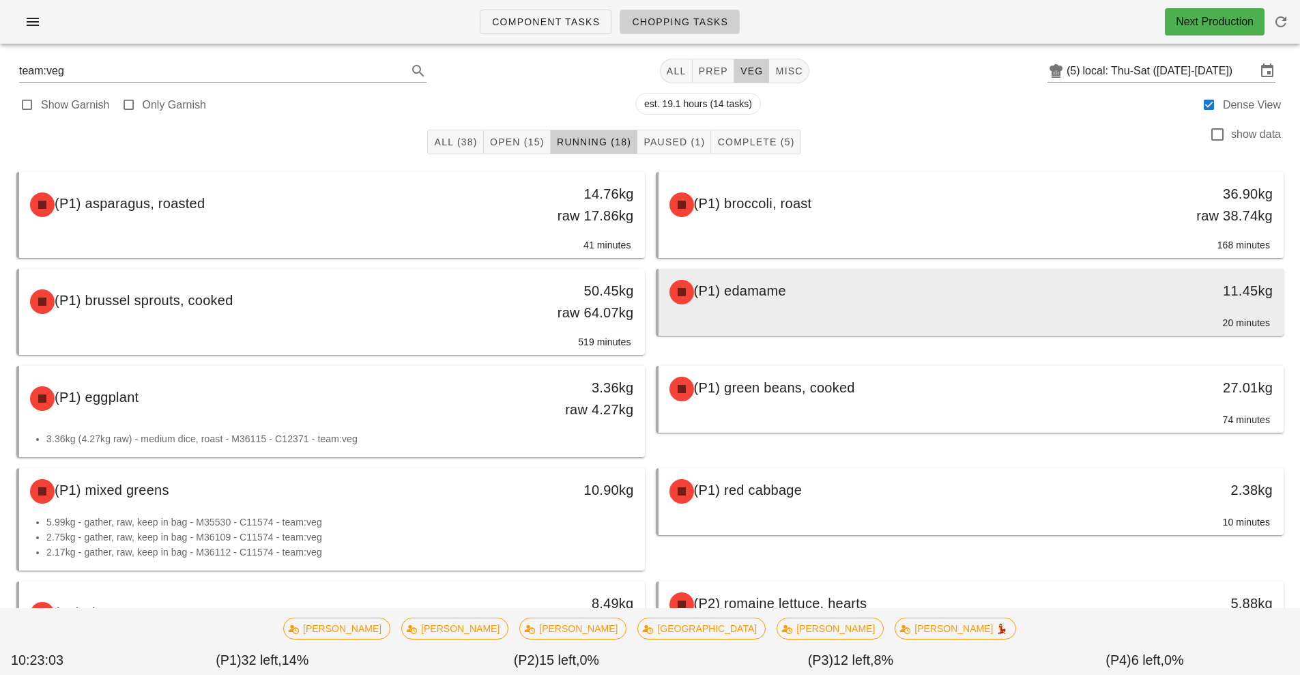
click at [1025, 298] on div "(P1) edamame" at bounding box center [893, 292] width 465 height 41
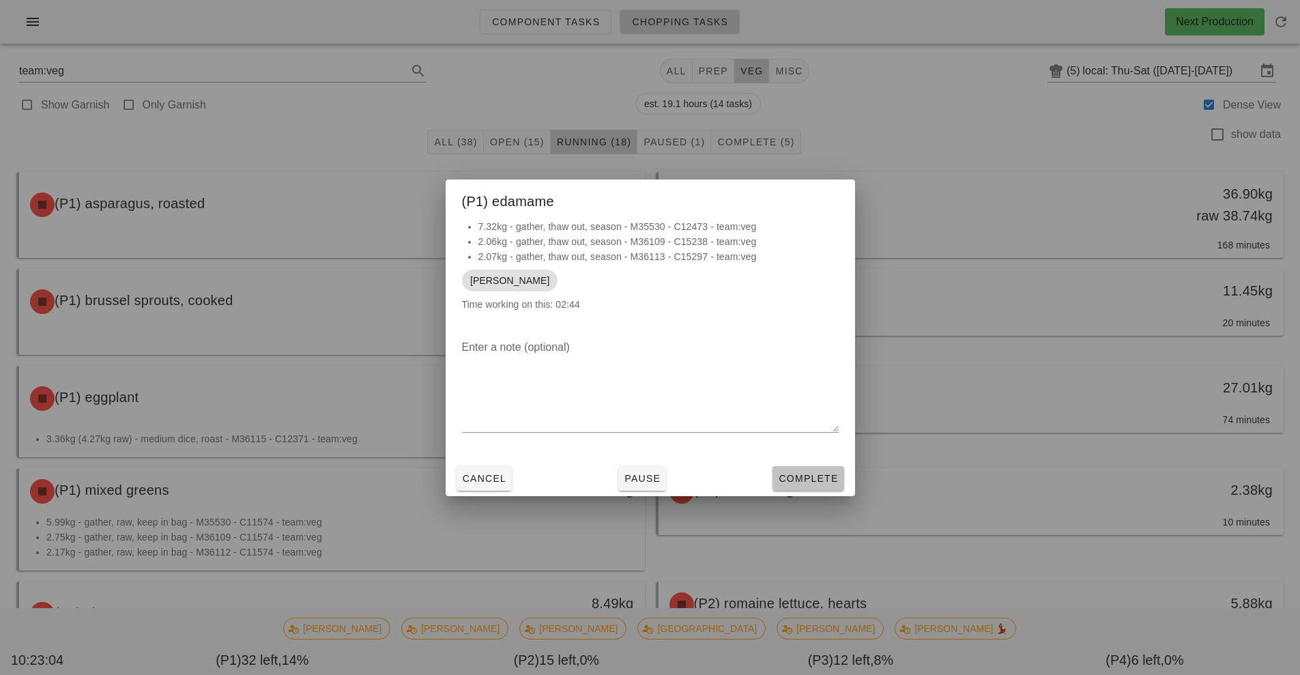
click at [811, 480] on span "Complete" at bounding box center [808, 478] width 60 height 11
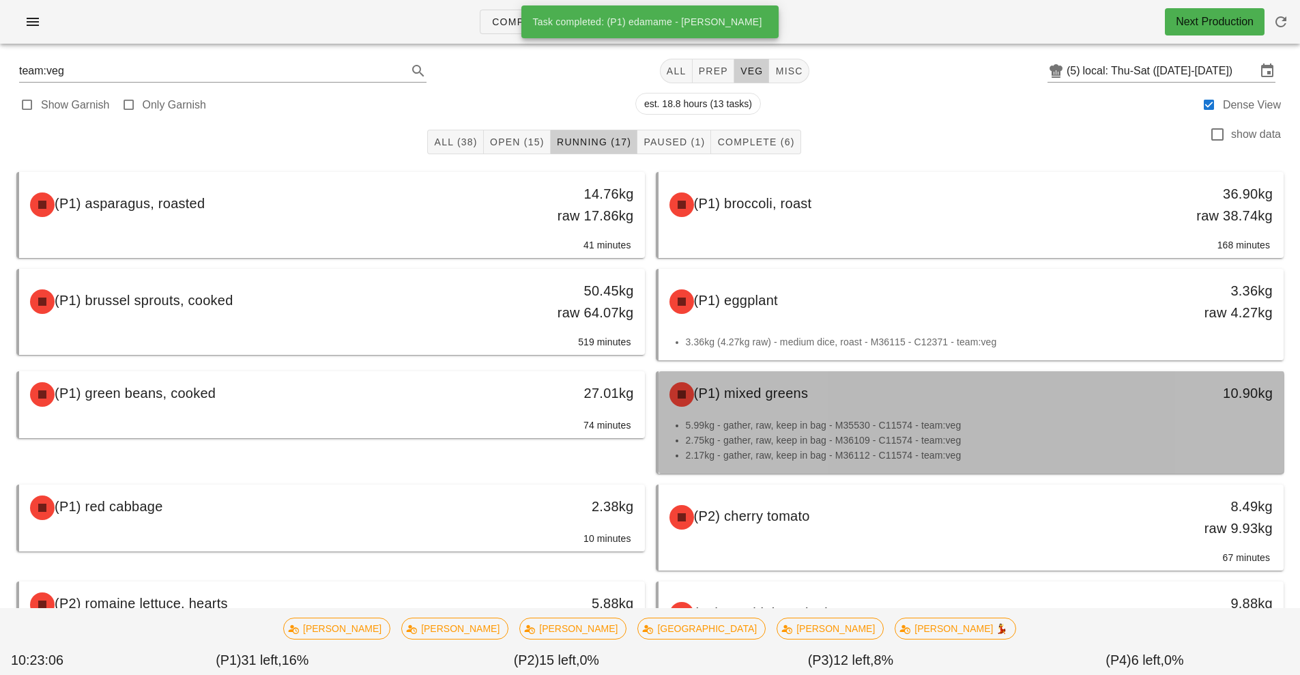
click at [1023, 426] on li "5.99kg - gather, raw, keep in bag - M35530 - C11574 - team:veg" at bounding box center [980, 425] width 588 height 15
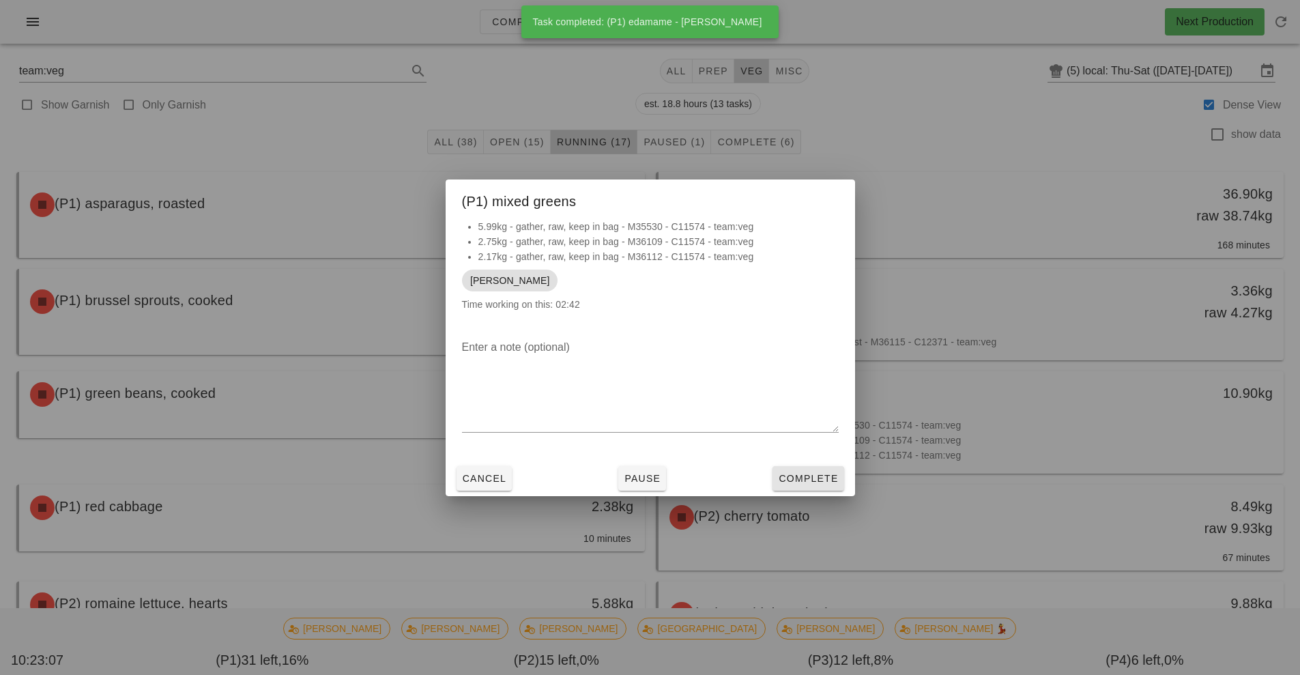
click at [812, 479] on span "Complete" at bounding box center [808, 478] width 60 height 11
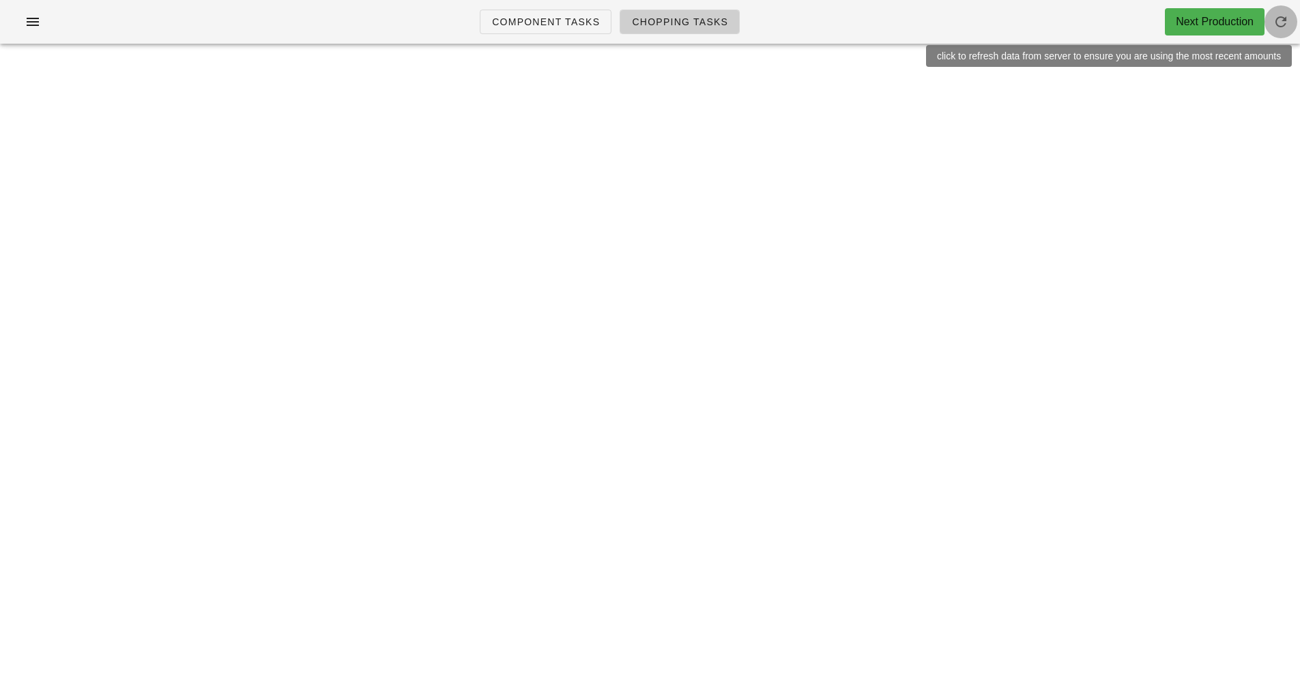
click at [1281, 20] on icon "button" at bounding box center [1281, 22] width 16 height 16
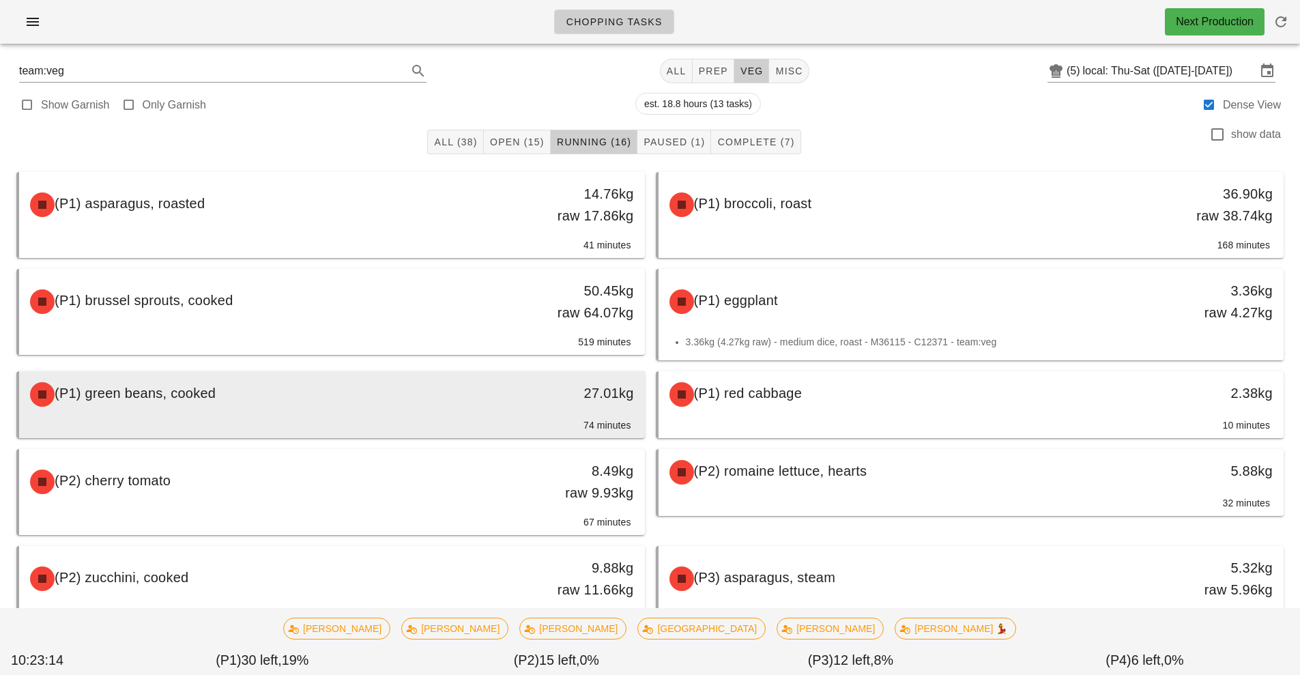
click at [435, 400] on div "(P1) green beans, cooked" at bounding box center [254, 394] width 465 height 41
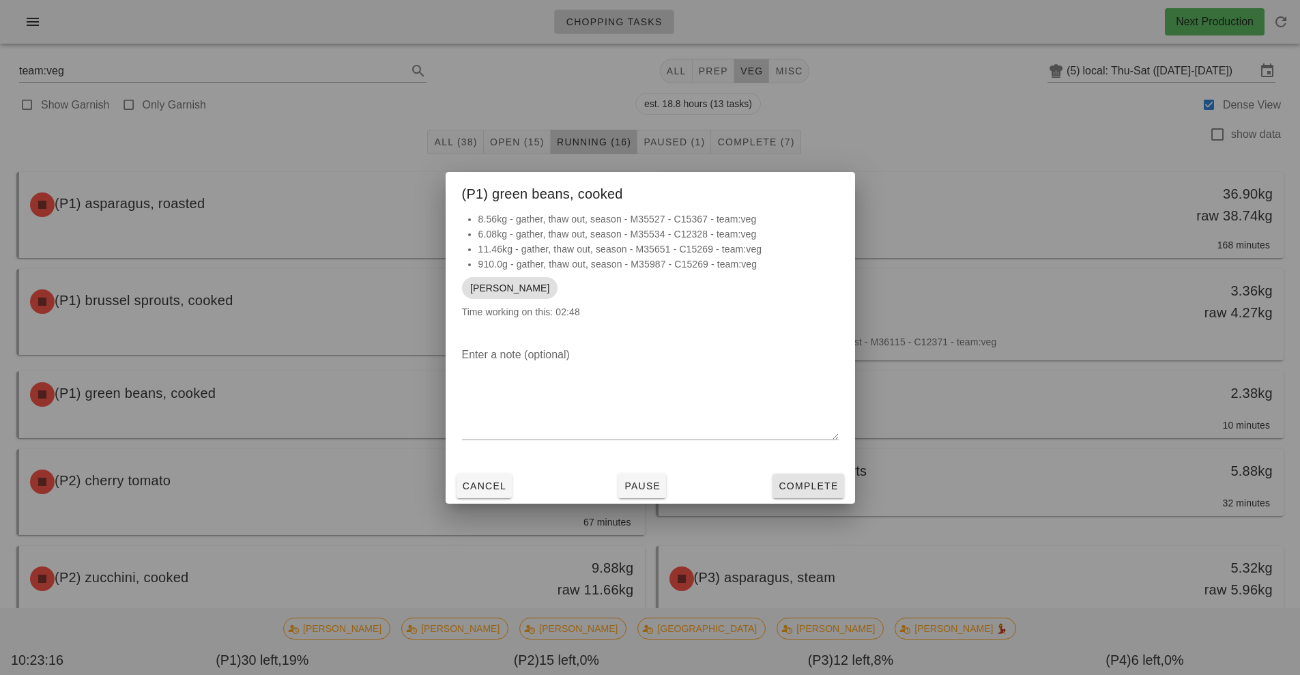
click at [811, 482] on span "Complete" at bounding box center [808, 486] width 60 height 11
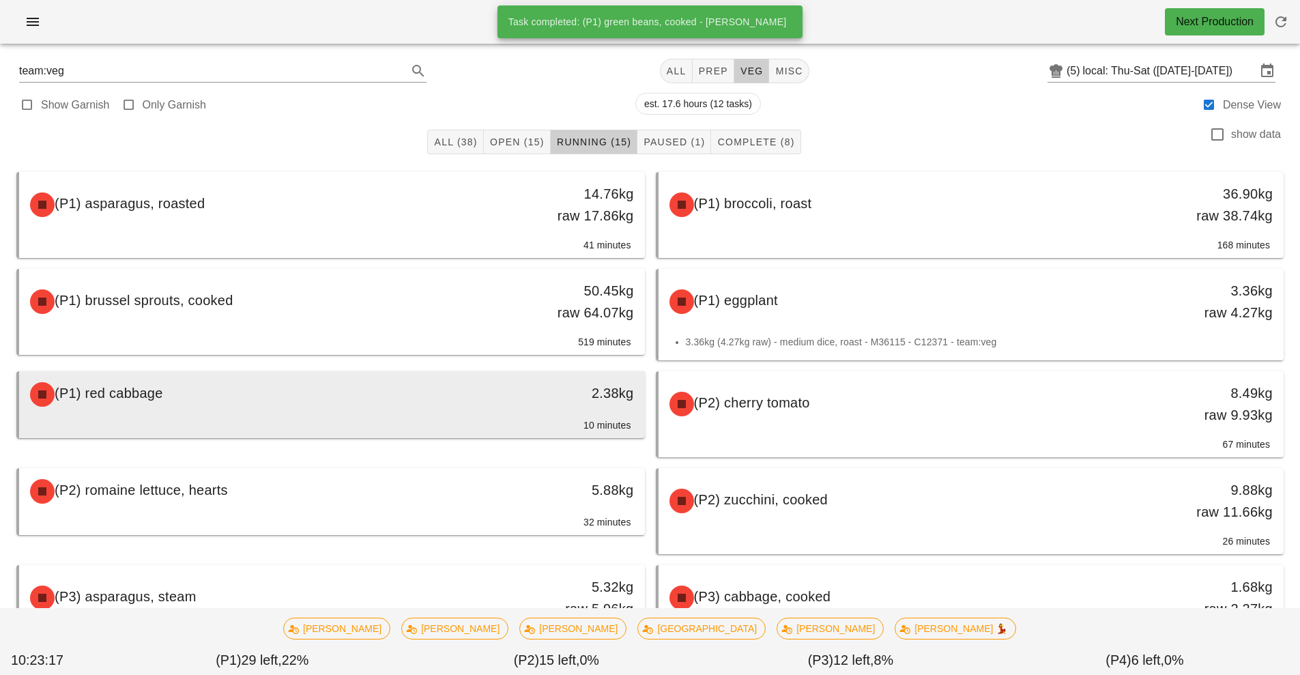
click at [497, 394] on div "2.38kg" at bounding box center [564, 393] width 139 height 22
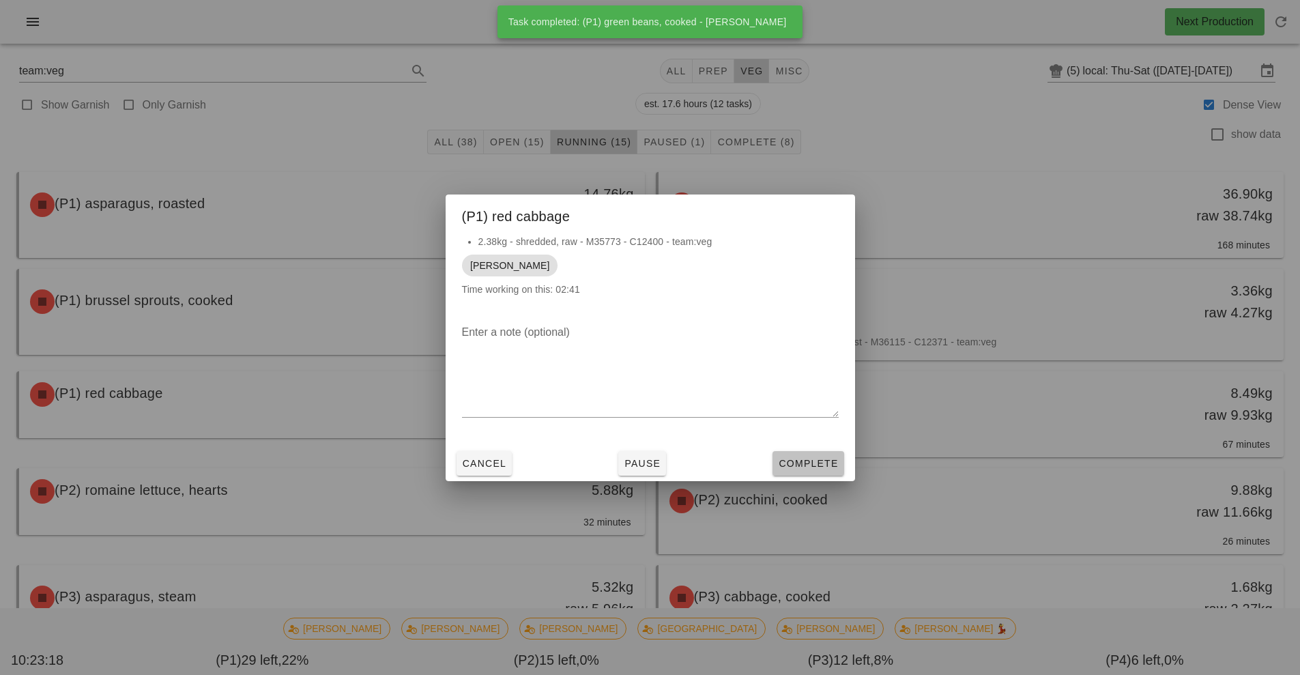
click at [821, 466] on span "Complete" at bounding box center [808, 463] width 60 height 11
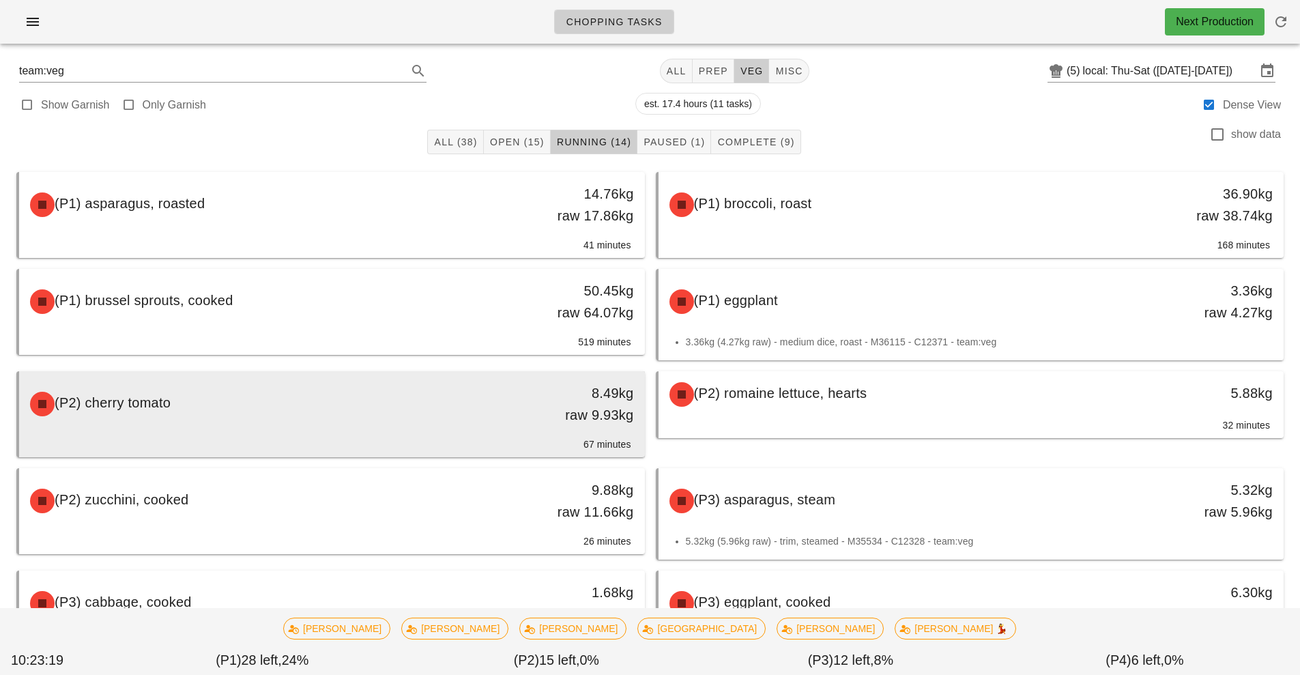
click at [465, 405] on div "(P2) cherry tomato" at bounding box center [254, 404] width 465 height 41
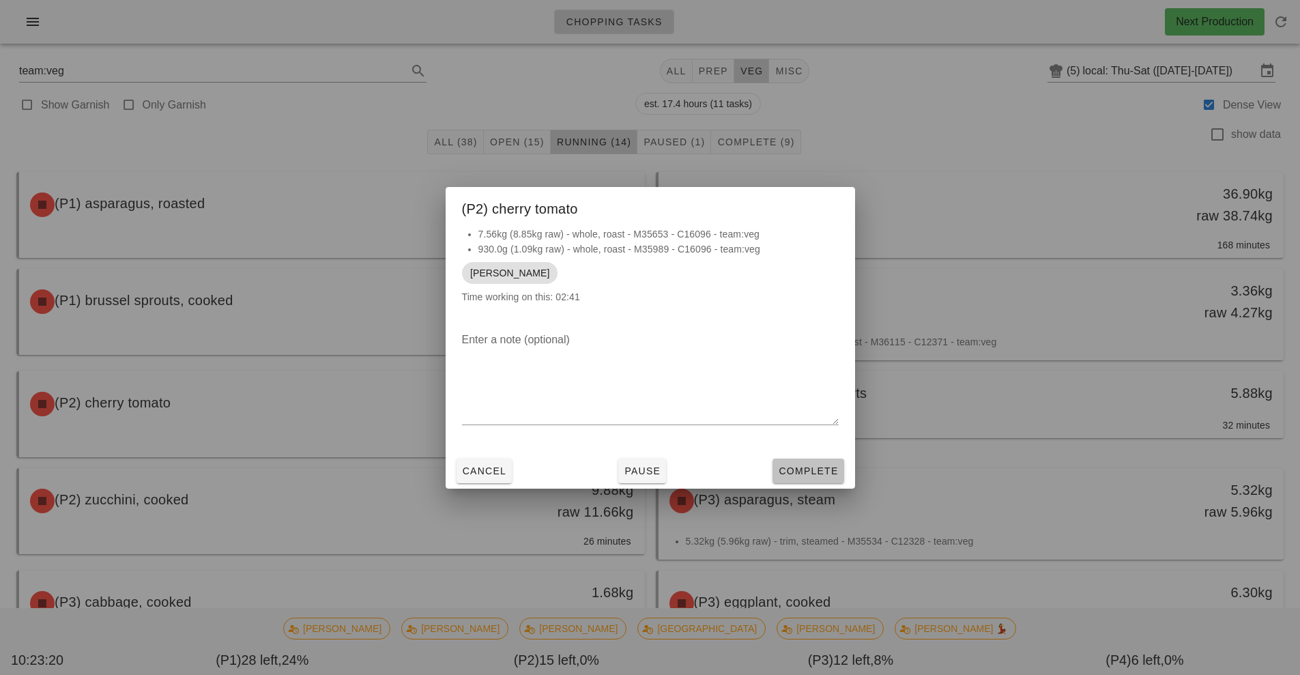
click at [818, 471] on span "Complete" at bounding box center [808, 471] width 60 height 11
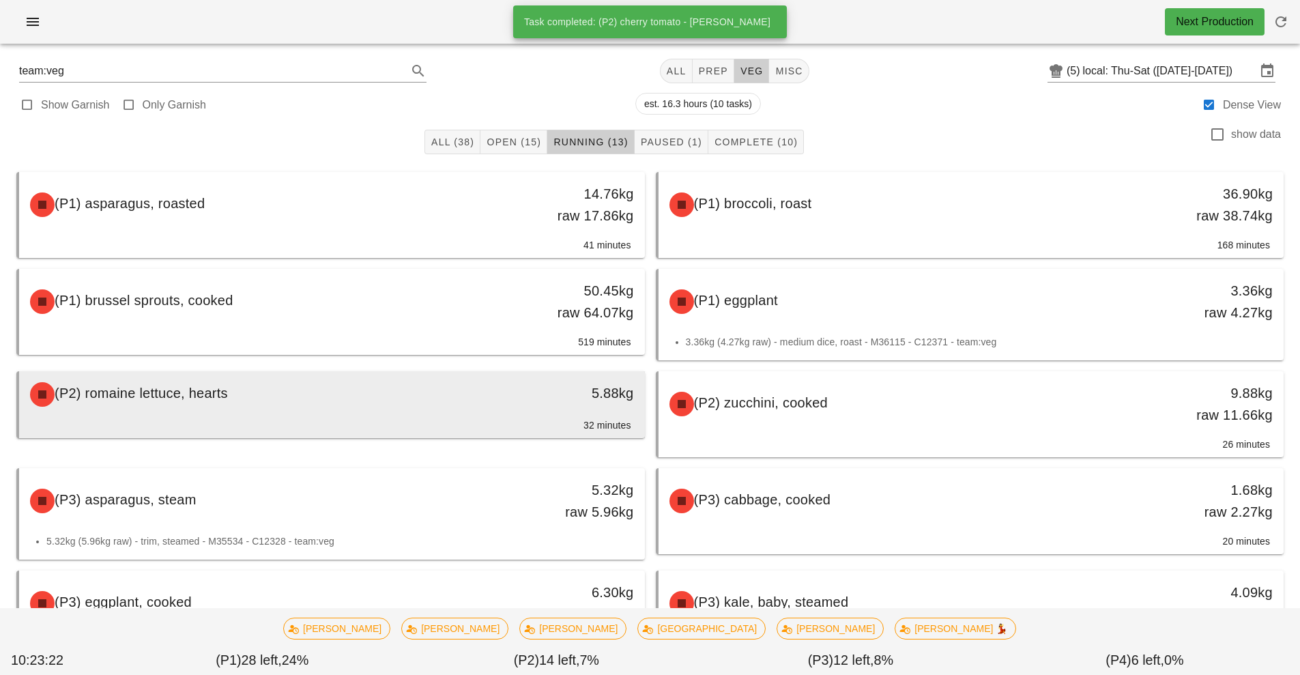
click at [460, 395] on div "(P2) romaine lettuce, hearts" at bounding box center [254, 394] width 465 height 41
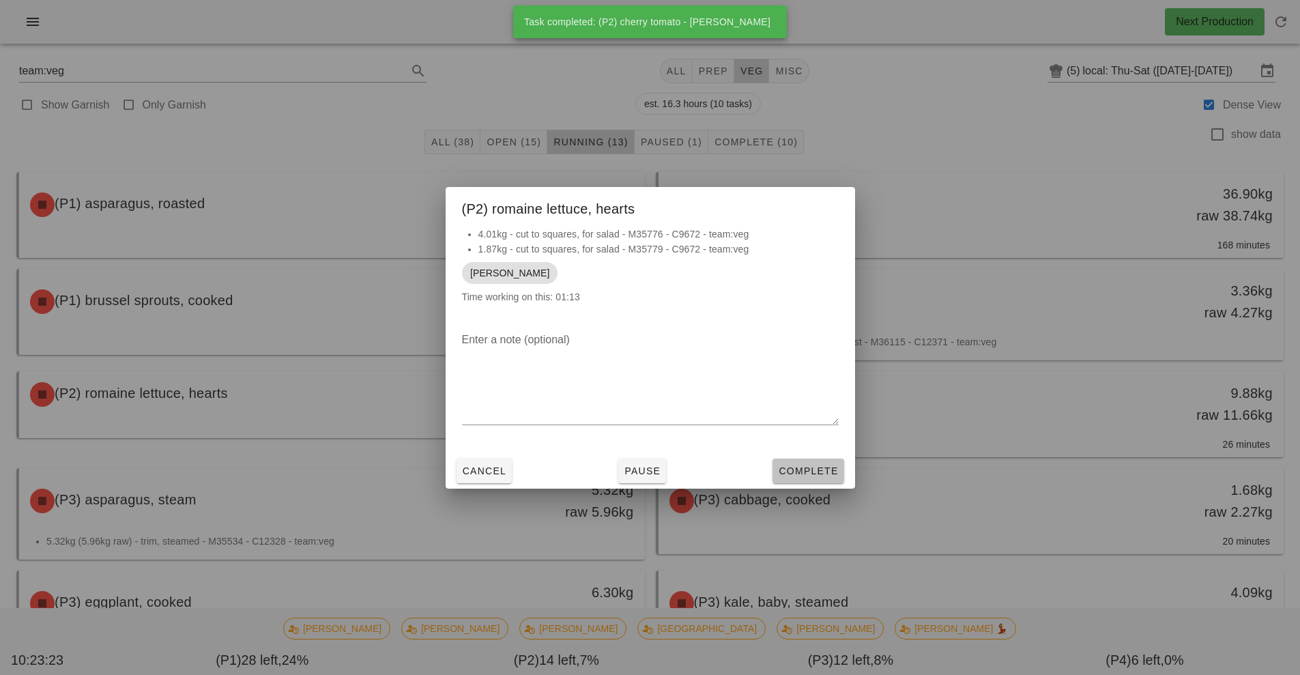
click at [820, 474] on span "Complete" at bounding box center [808, 471] width 60 height 11
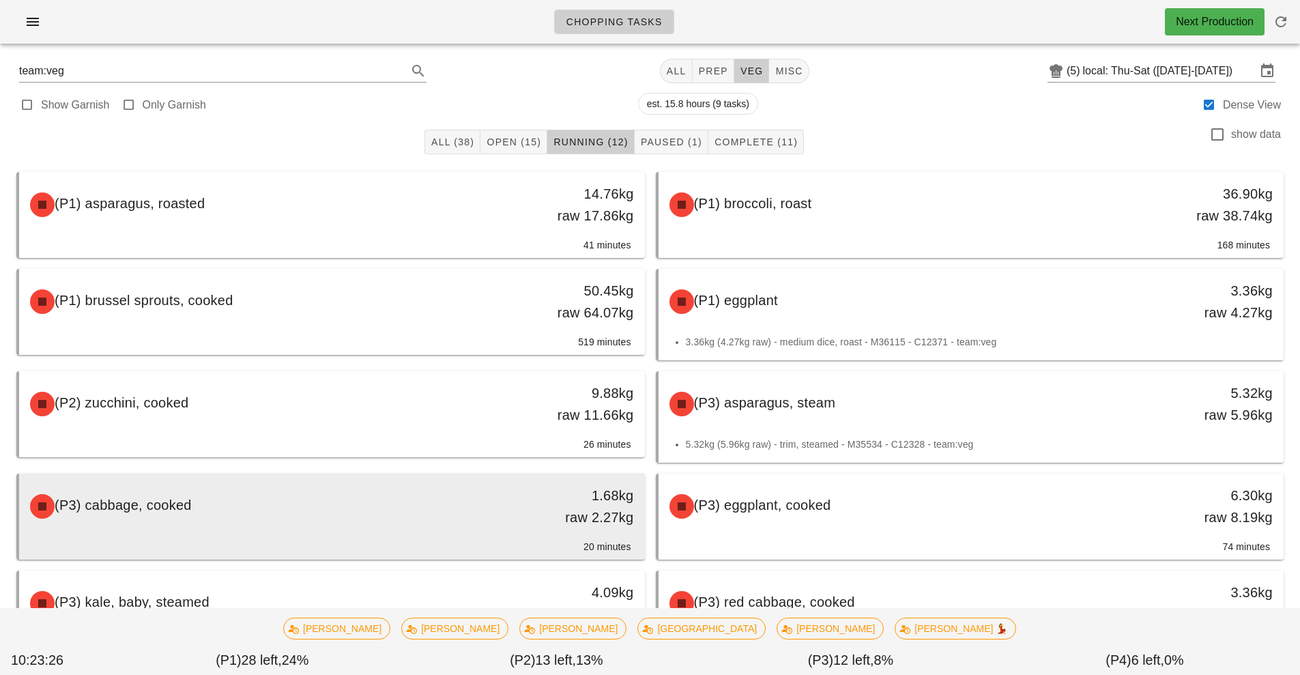
click at [503, 515] on div "1.68kg raw 2.27kg" at bounding box center [564, 507] width 139 height 44
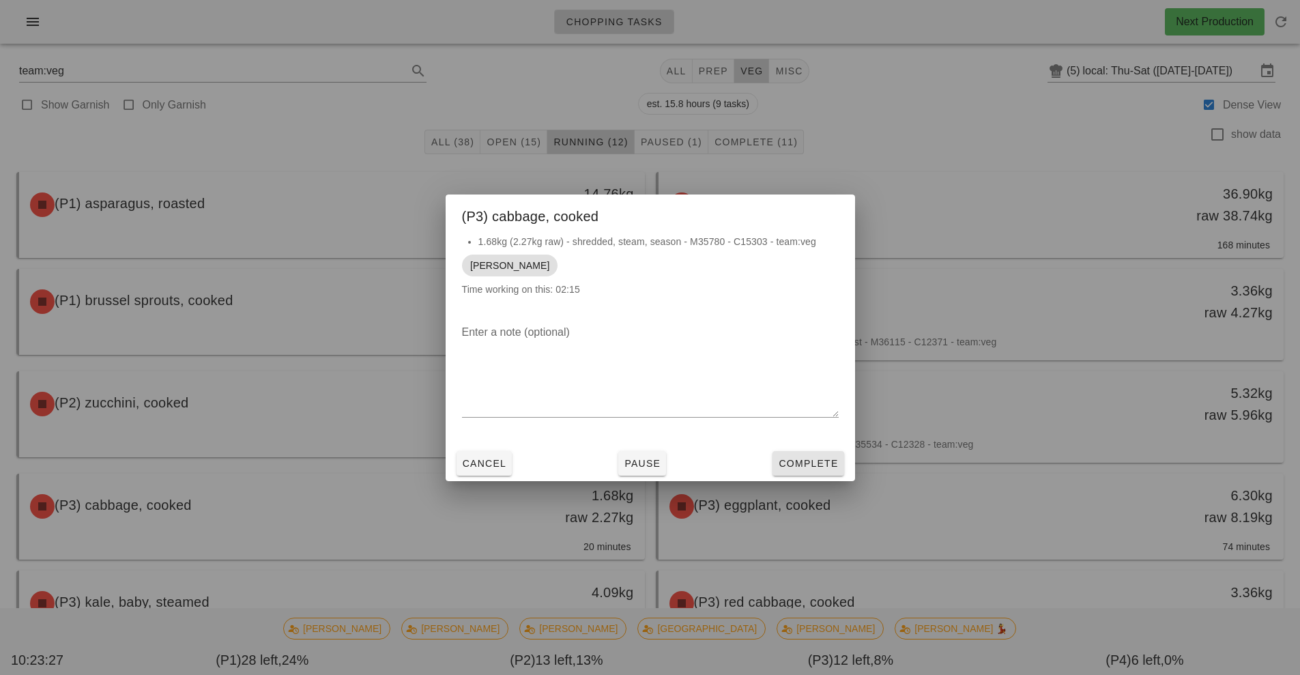
click at [806, 459] on span "Complete" at bounding box center [808, 463] width 60 height 11
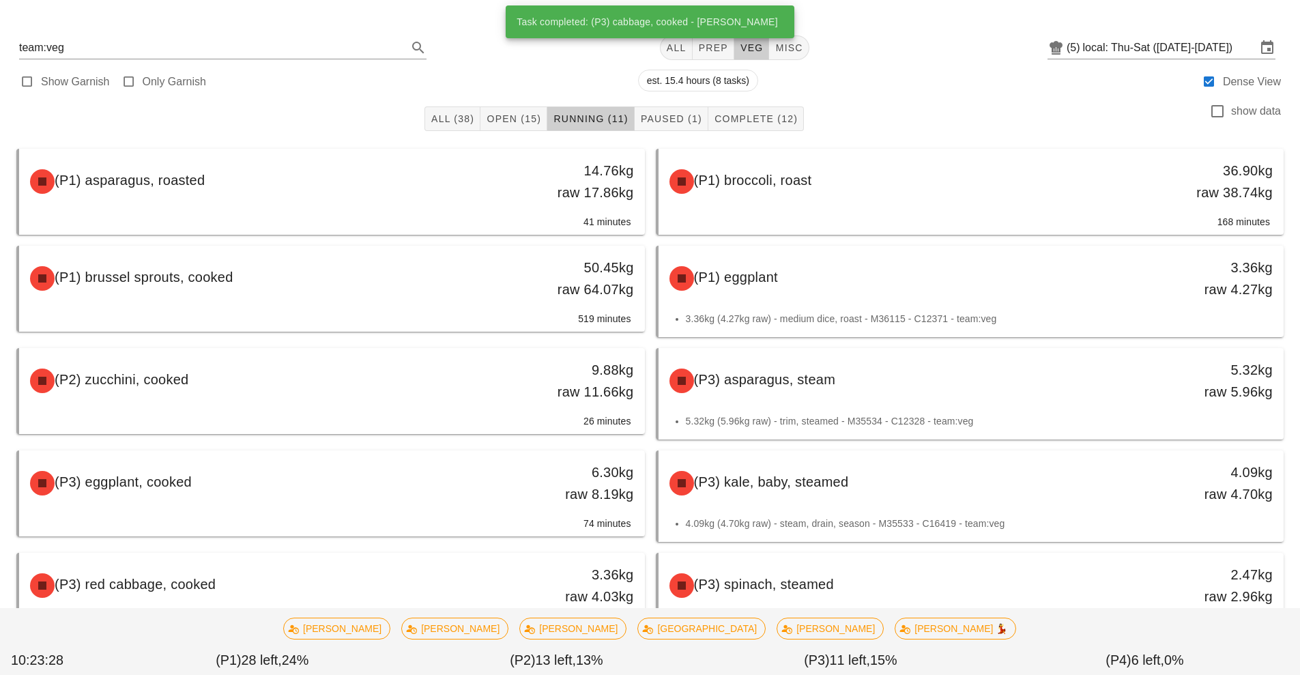
scroll to position [163, 0]
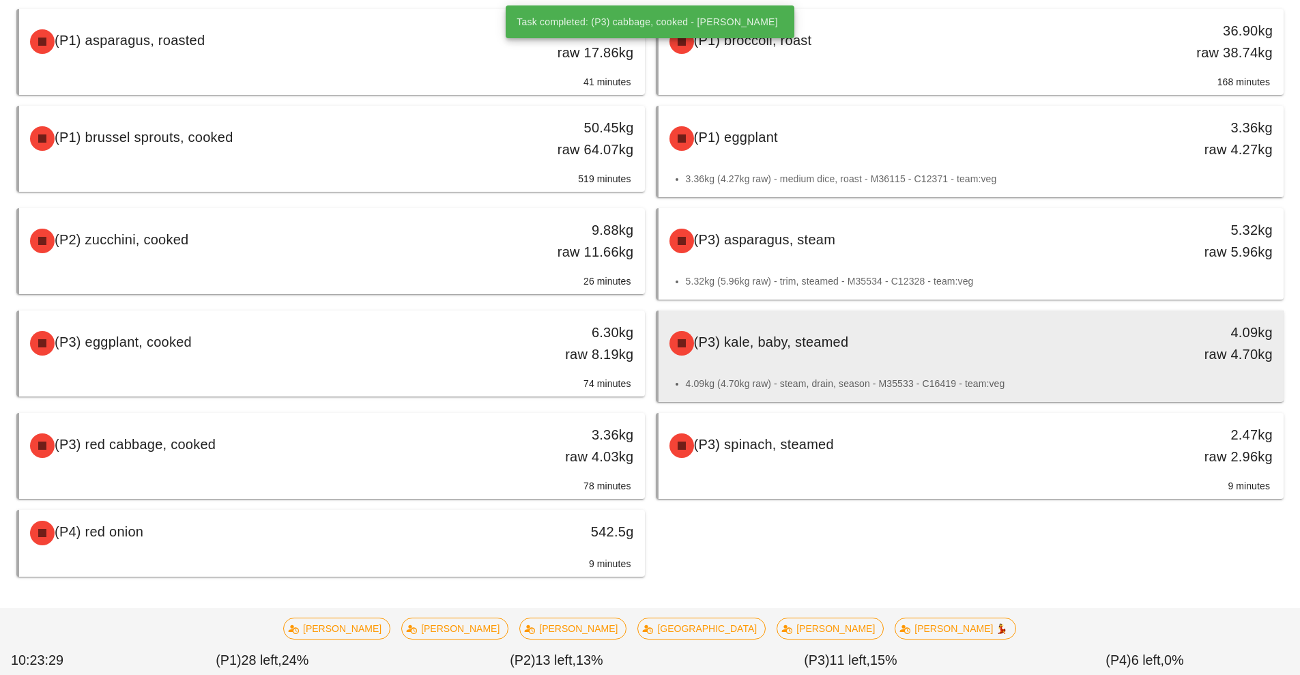
click at [849, 351] on div "(P3) kale, baby, steamed" at bounding box center [893, 343] width 465 height 41
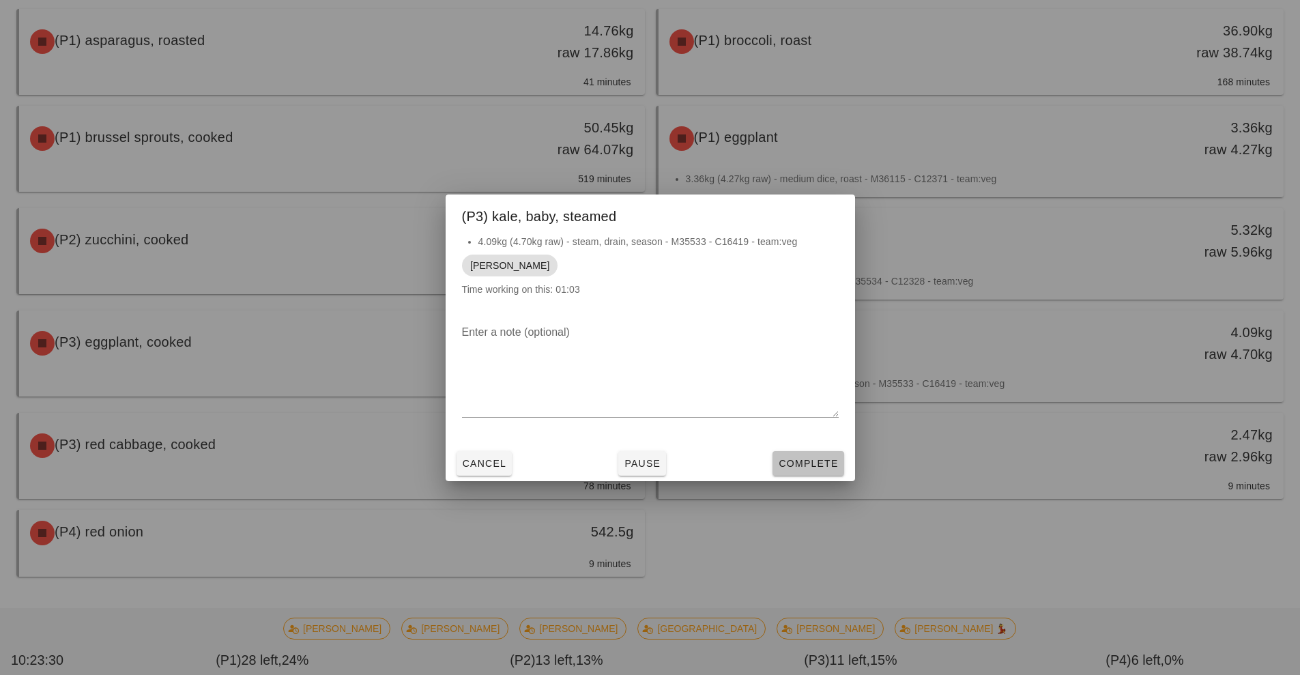
click at [800, 468] on span "Complete" at bounding box center [808, 463] width 60 height 11
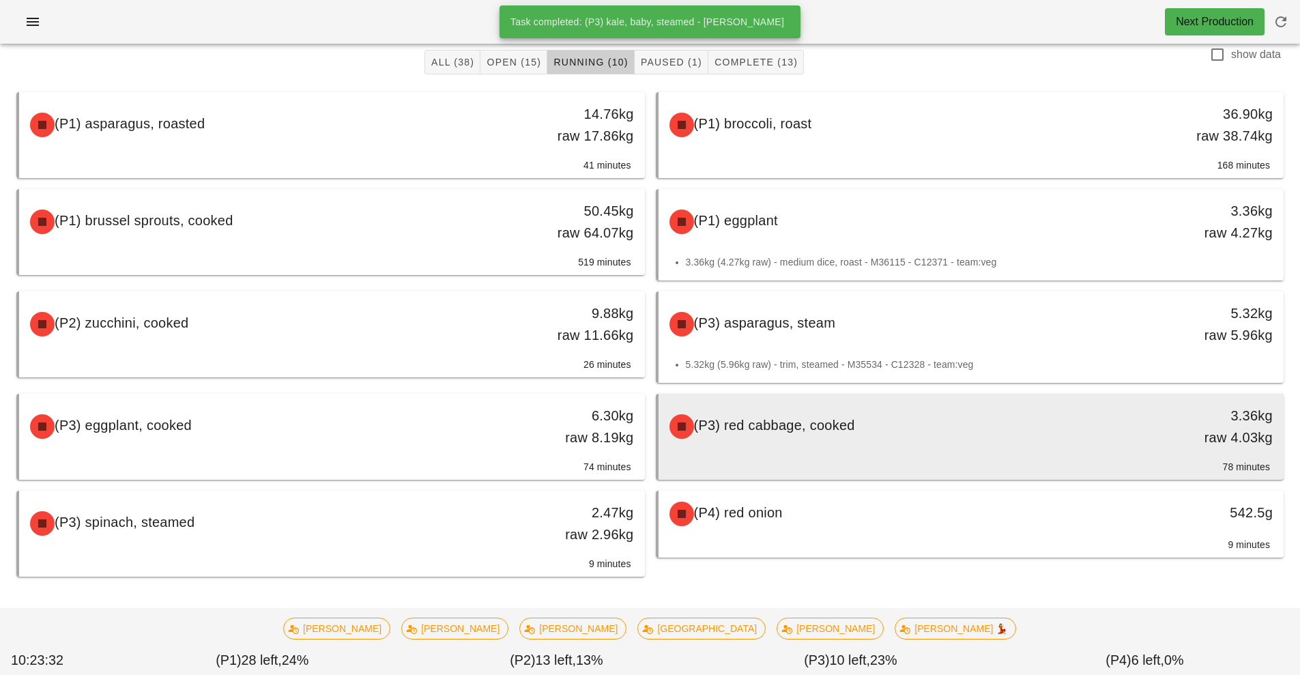
click at [866, 431] on div "(P3) red cabbage, cooked" at bounding box center [893, 426] width 465 height 41
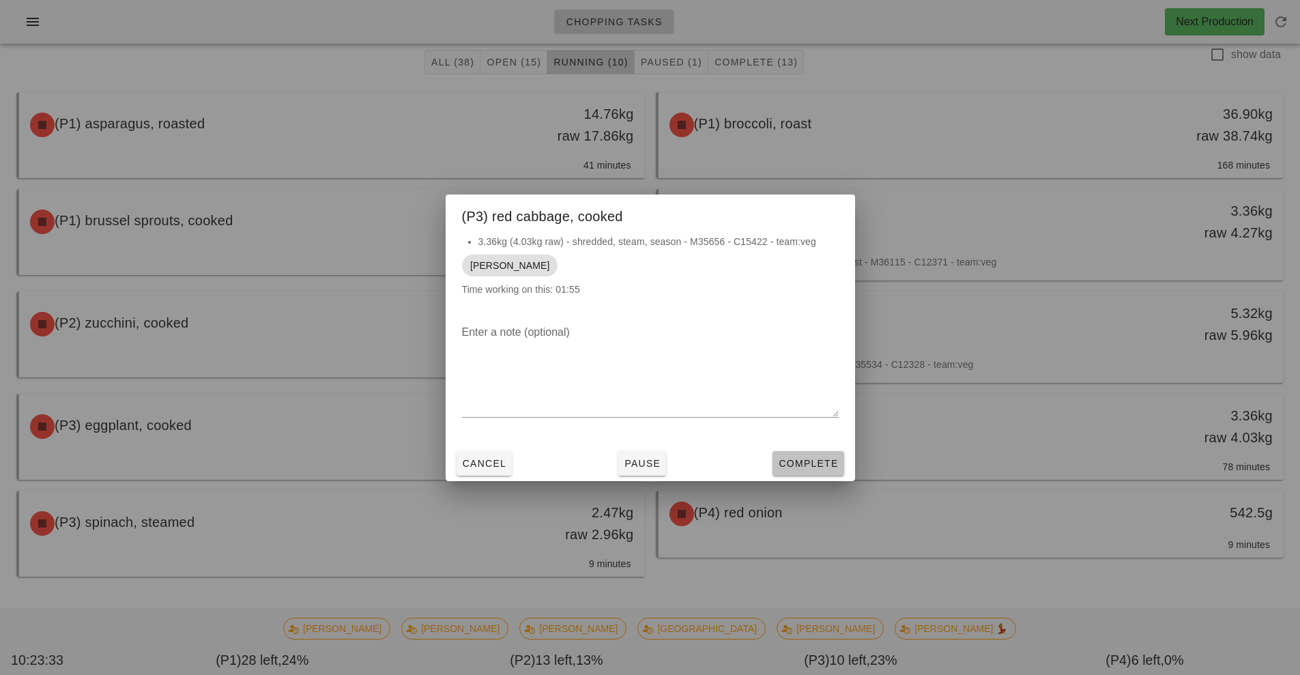
click at [822, 461] on span "Complete" at bounding box center [808, 463] width 60 height 11
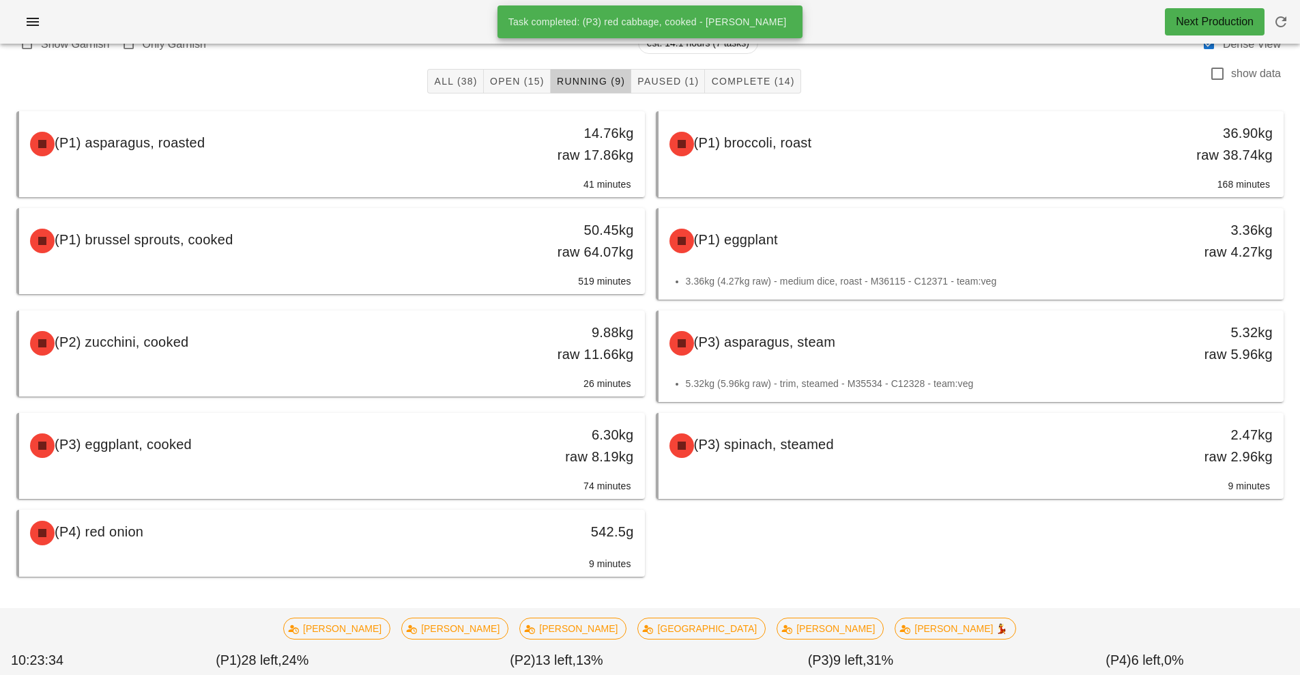
scroll to position [61, 0]
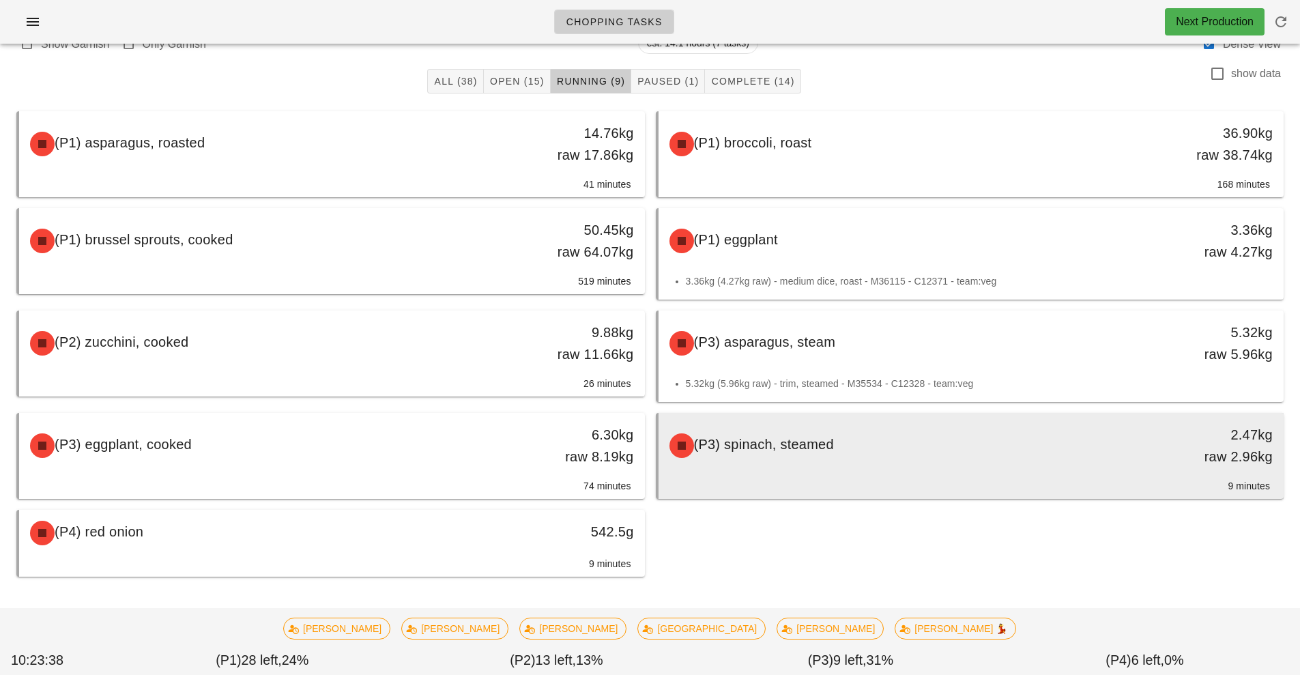
click at [840, 451] on div "(P3) spinach, steamed" at bounding box center [893, 445] width 465 height 41
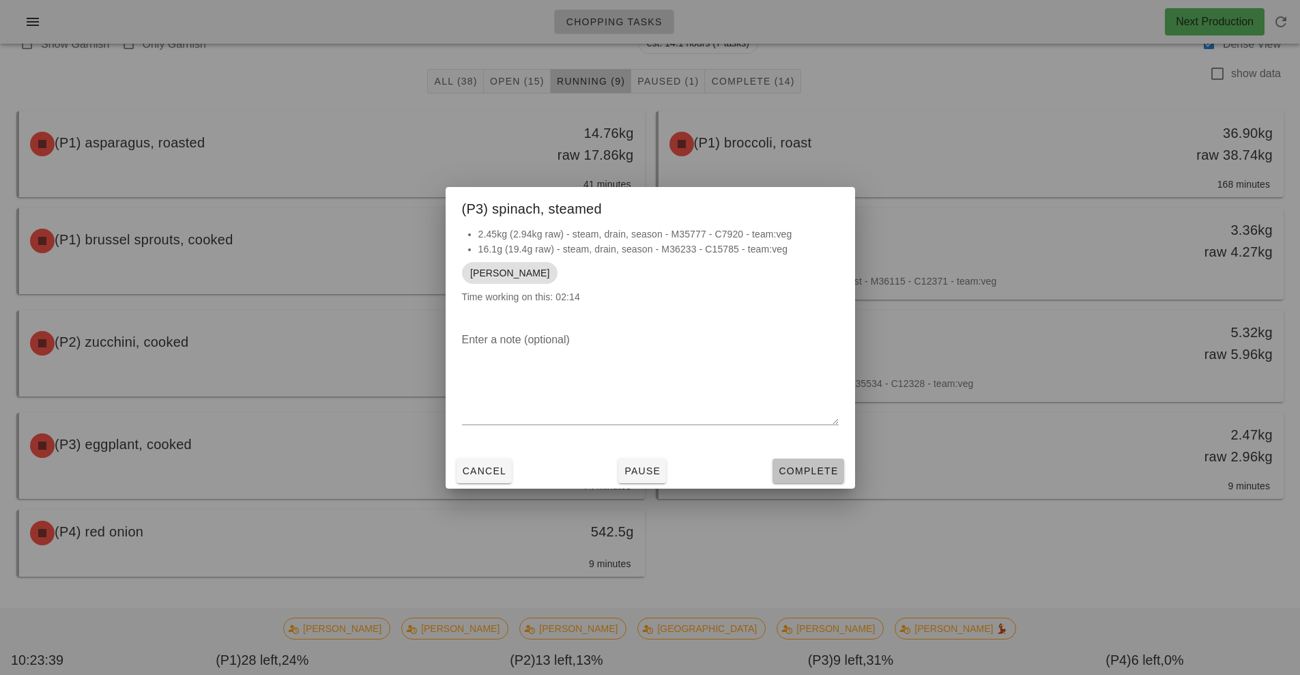
click at [808, 467] on span "Complete" at bounding box center [808, 471] width 60 height 11
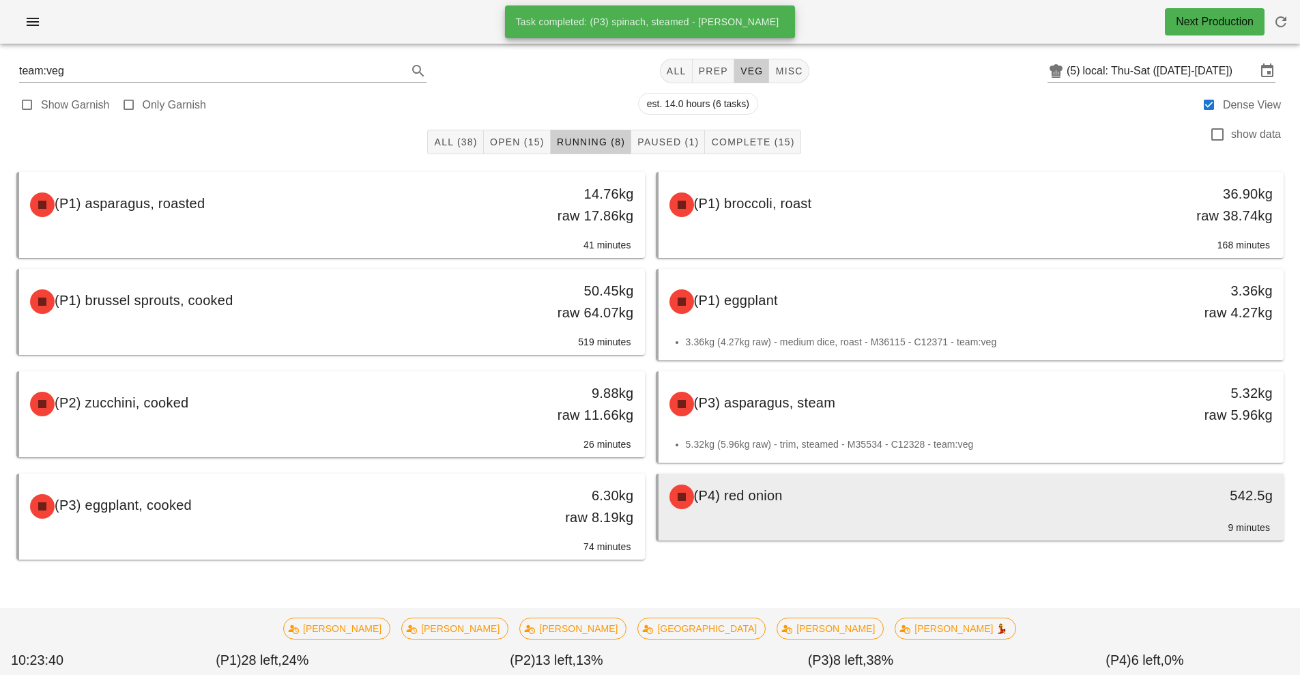
click at [903, 513] on div "(P4) red onion" at bounding box center [893, 496] width 465 height 41
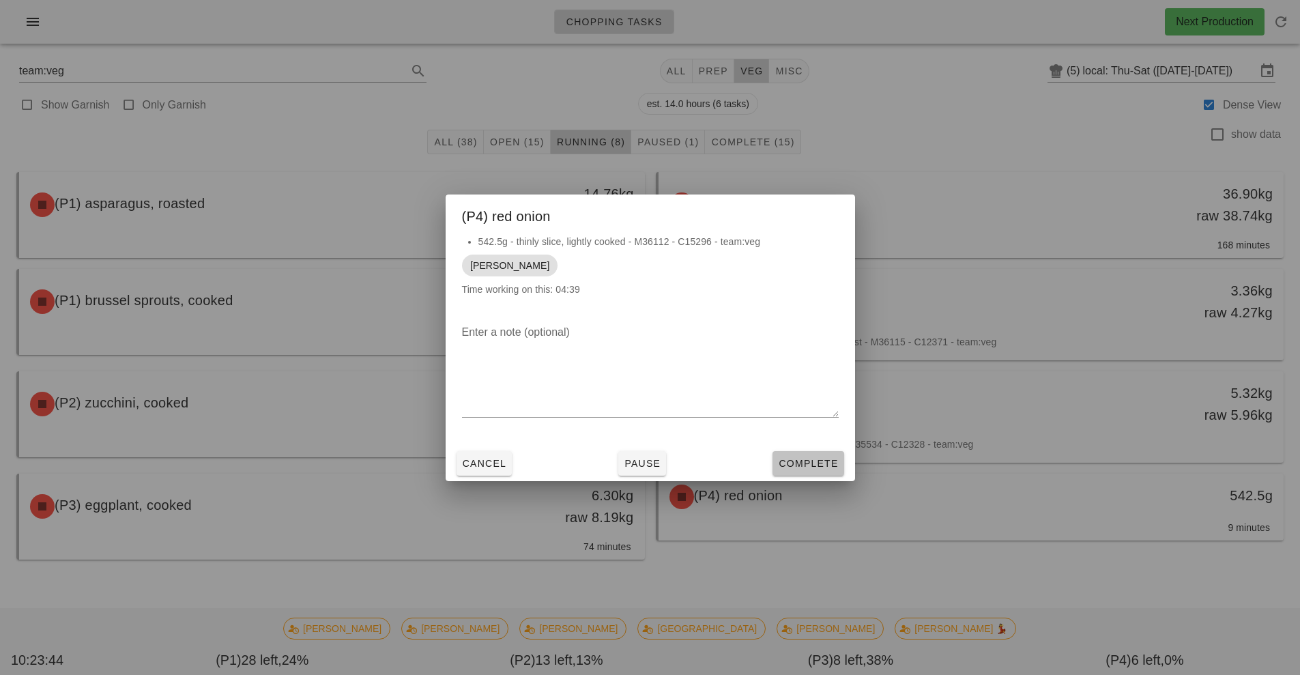
click at [816, 459] on span "Complete" at bounding box center [808, 463] width 60 height 11
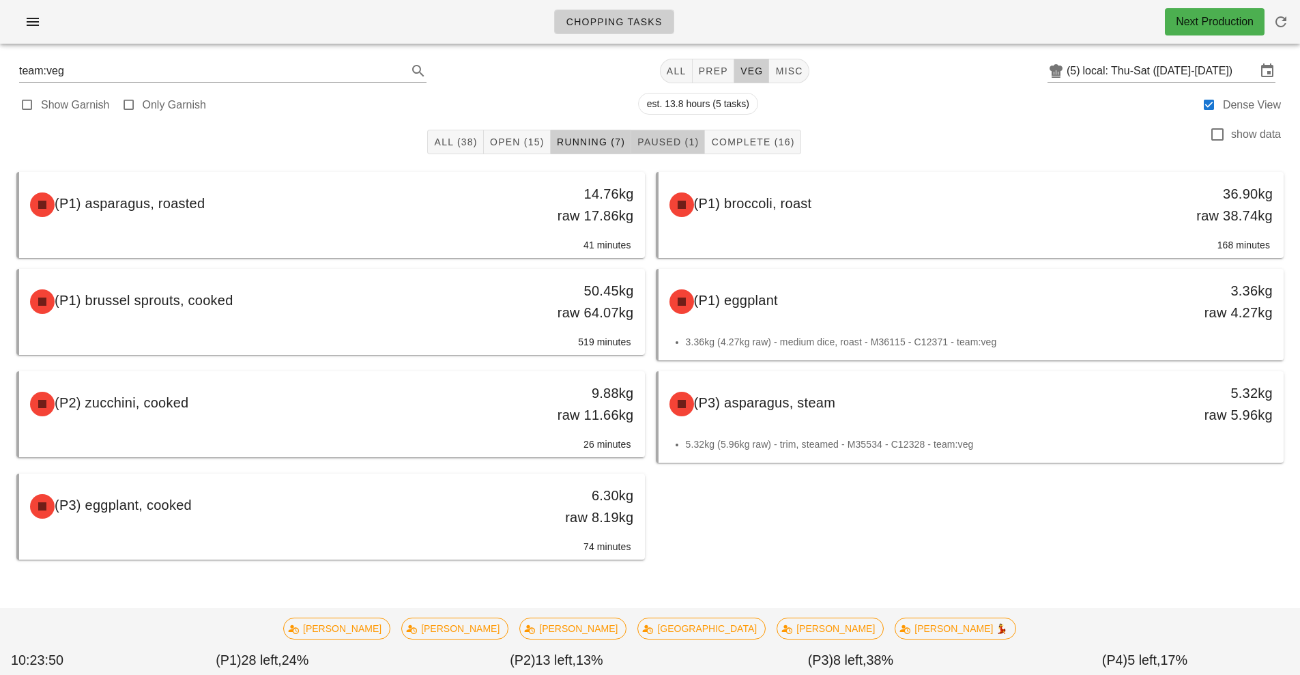
click at [681, 146] on span "Paused (1)" at bounding box center [668, 142] width 62 height 11
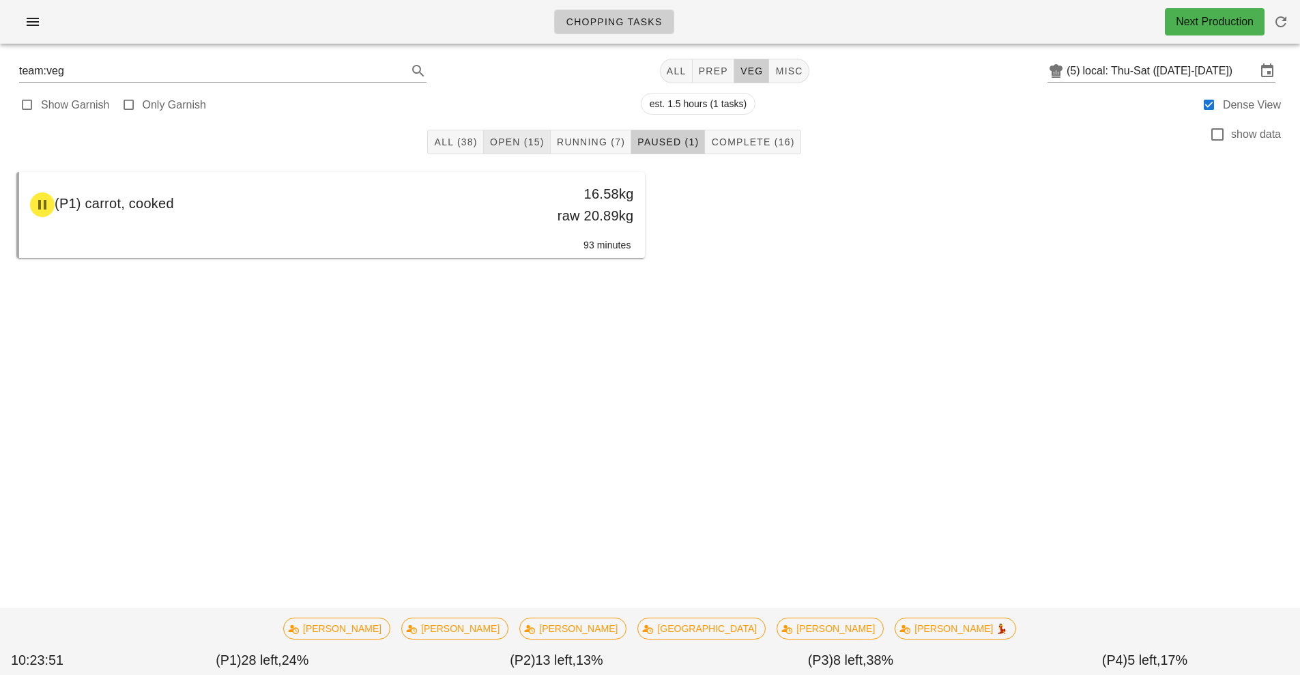
click at [513, 145] on span "Open (15)" at bounding box center [516, 142] width 55 height 11
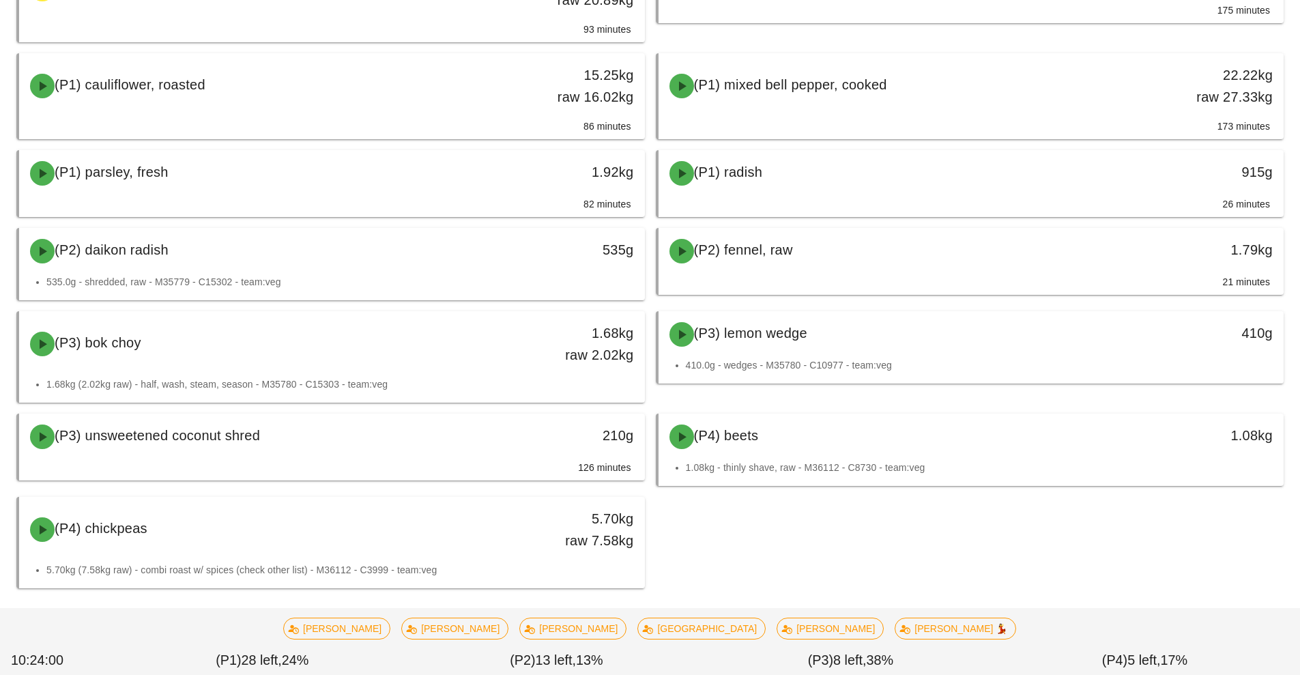
scroll to position [294, 0]
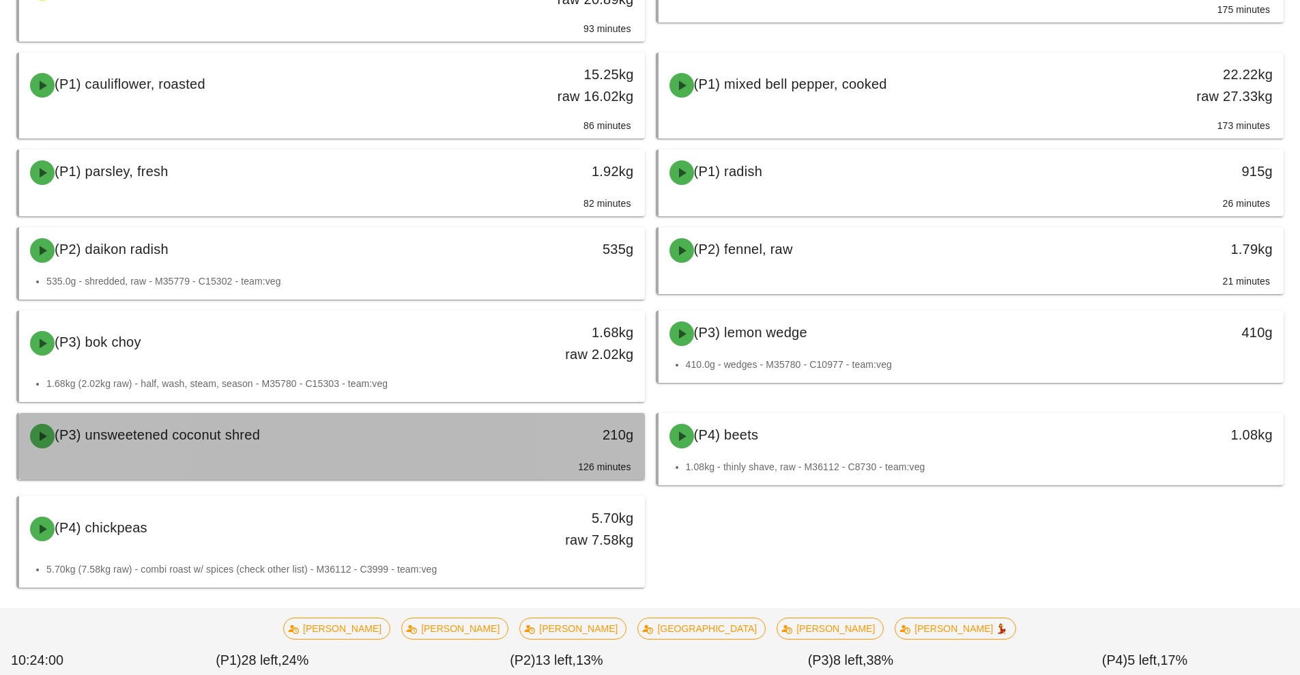
click at [473, 432] on div "(P3) unsweetened coconut shred" at bounding box center [254, 436] width 465 height 41
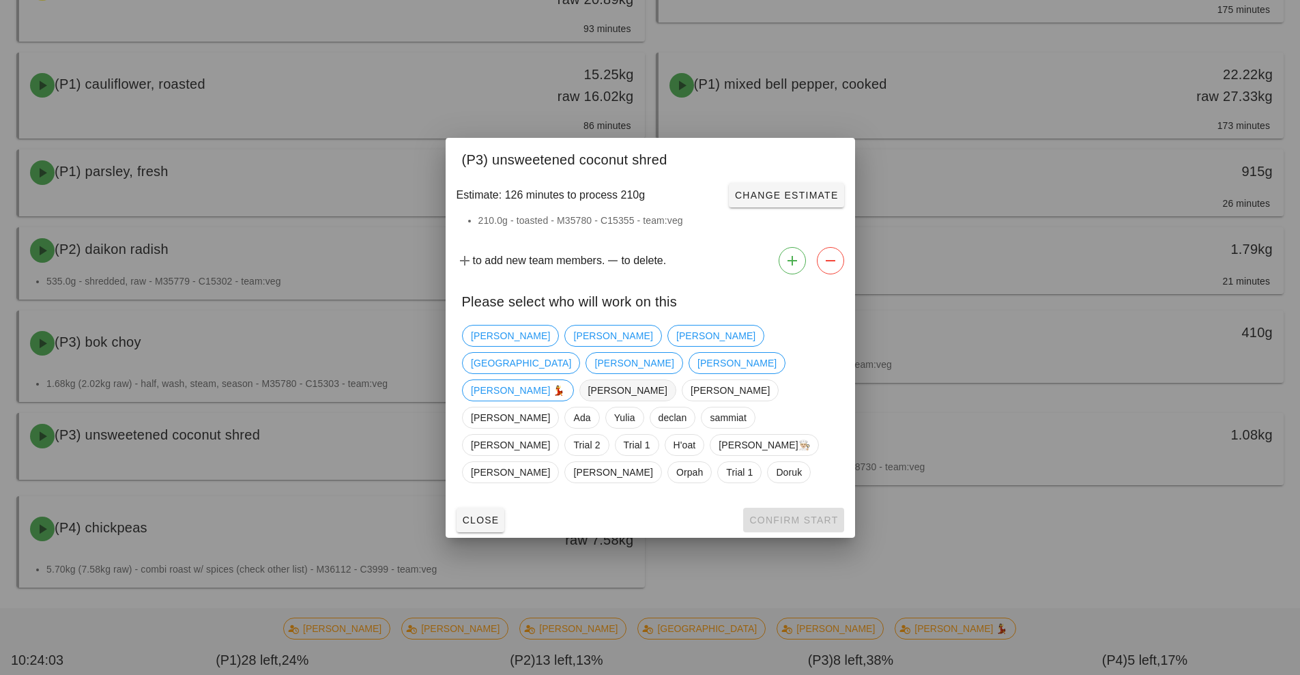
click at [588, 392] on span "[PERSON_NAME]" at bounding box center [627, 390] width 79 height 20
click at [781, 515] on span "Confirm Start" at bounding box center [793, 520] width 89 height 11
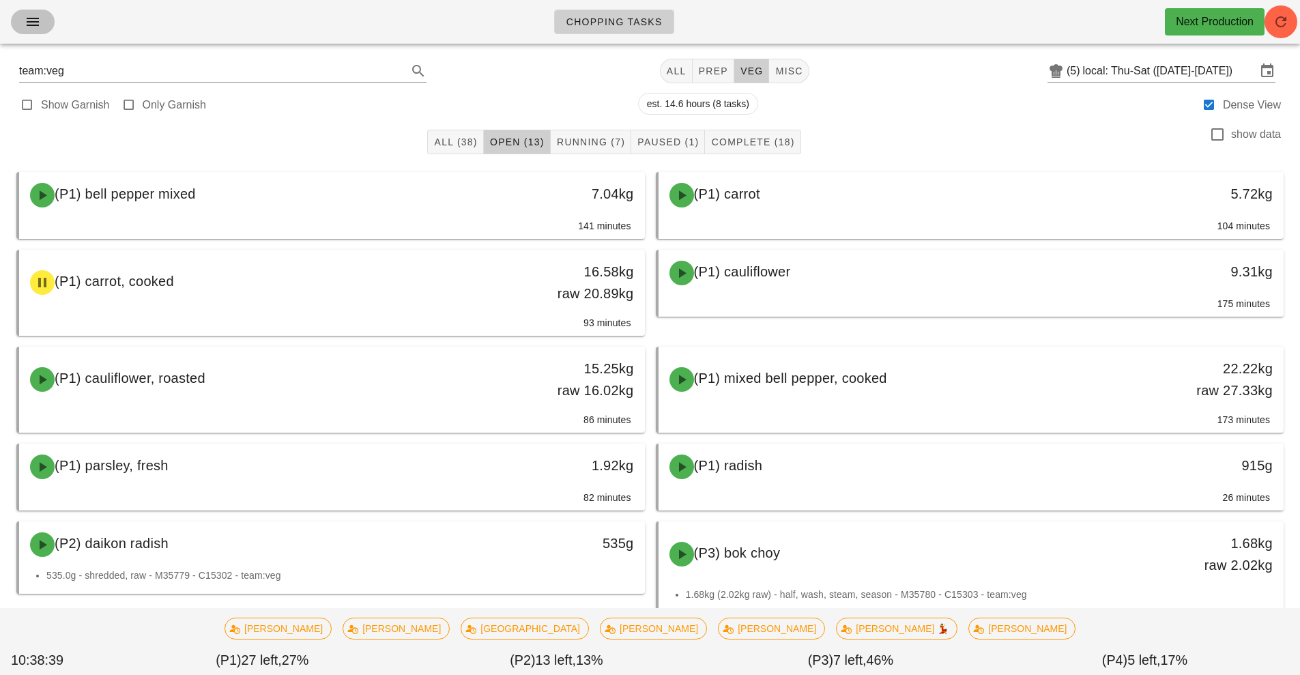
click at [35, 32] on button "button" at bounding box center [33, 22] width 44 height 25
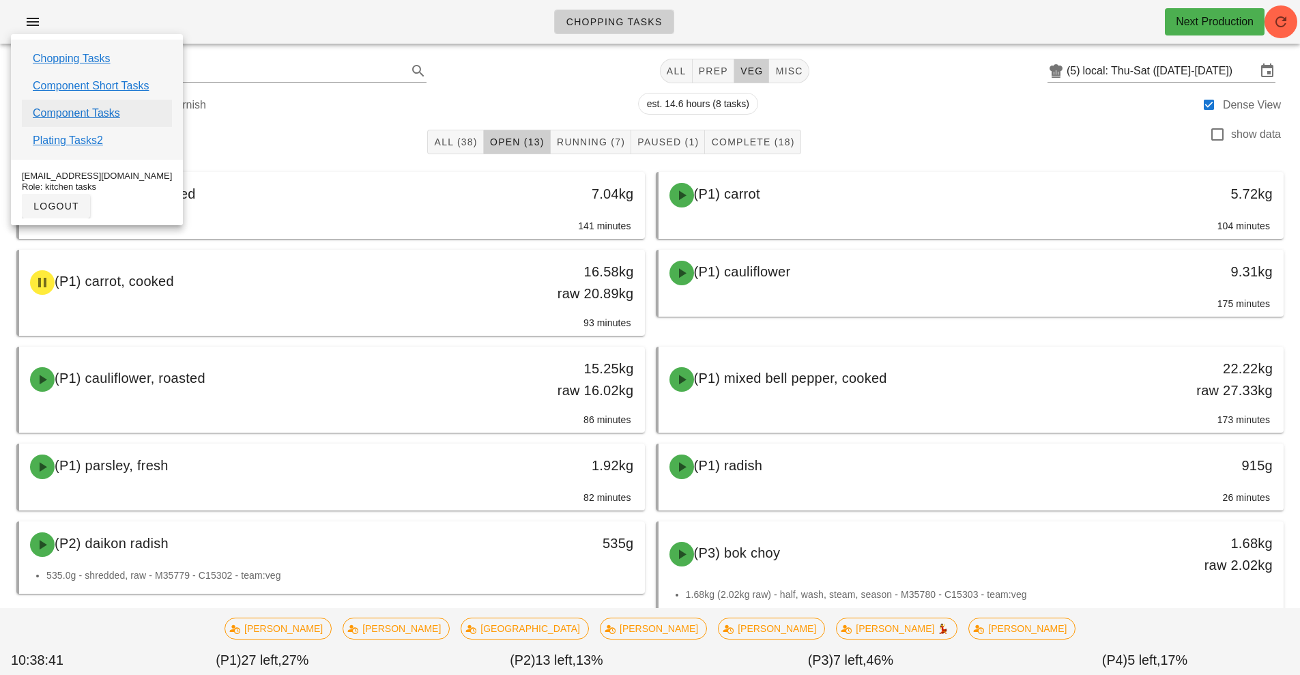
click at [68, 117] on link "Component Tasks" at bounding box center [76, 113] width 87 height 16
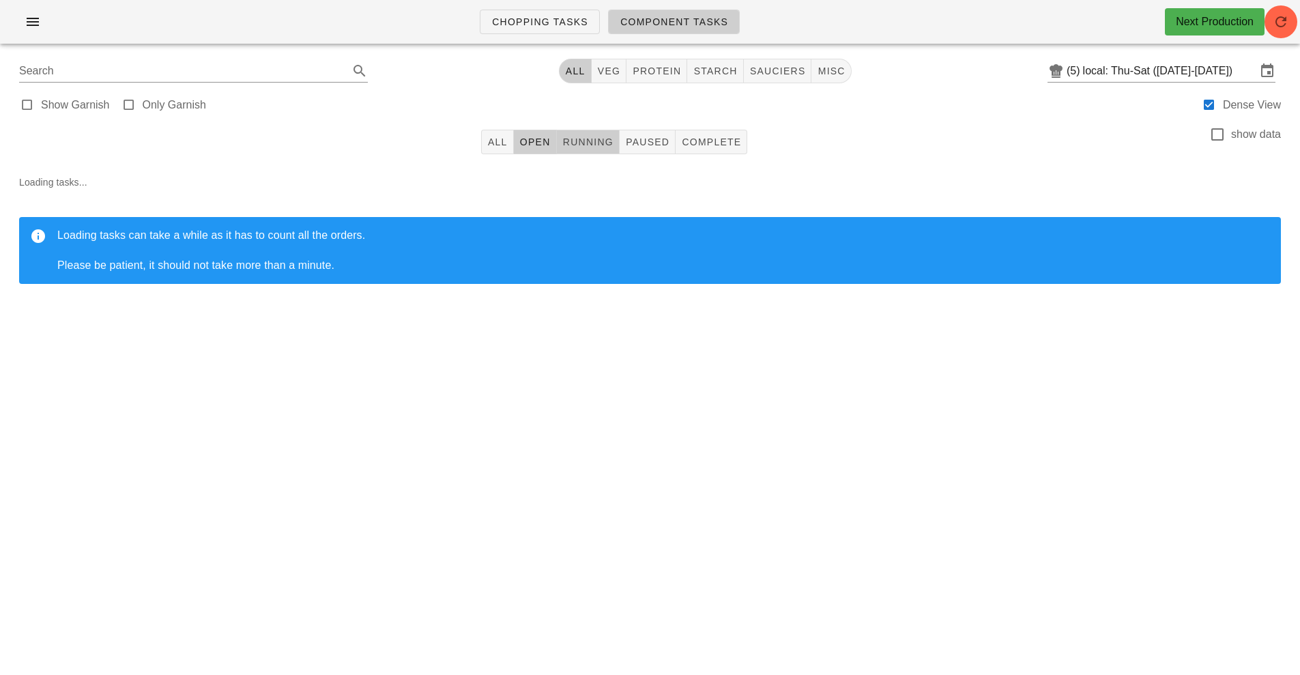
click at [592, 141] on span "Running" at bounding box center [587, 142] width 51 height 11
click at [771, 68] on span "sauciers" at bounding box center [778, 71] width 57 height 11
type input "team:sauciers"
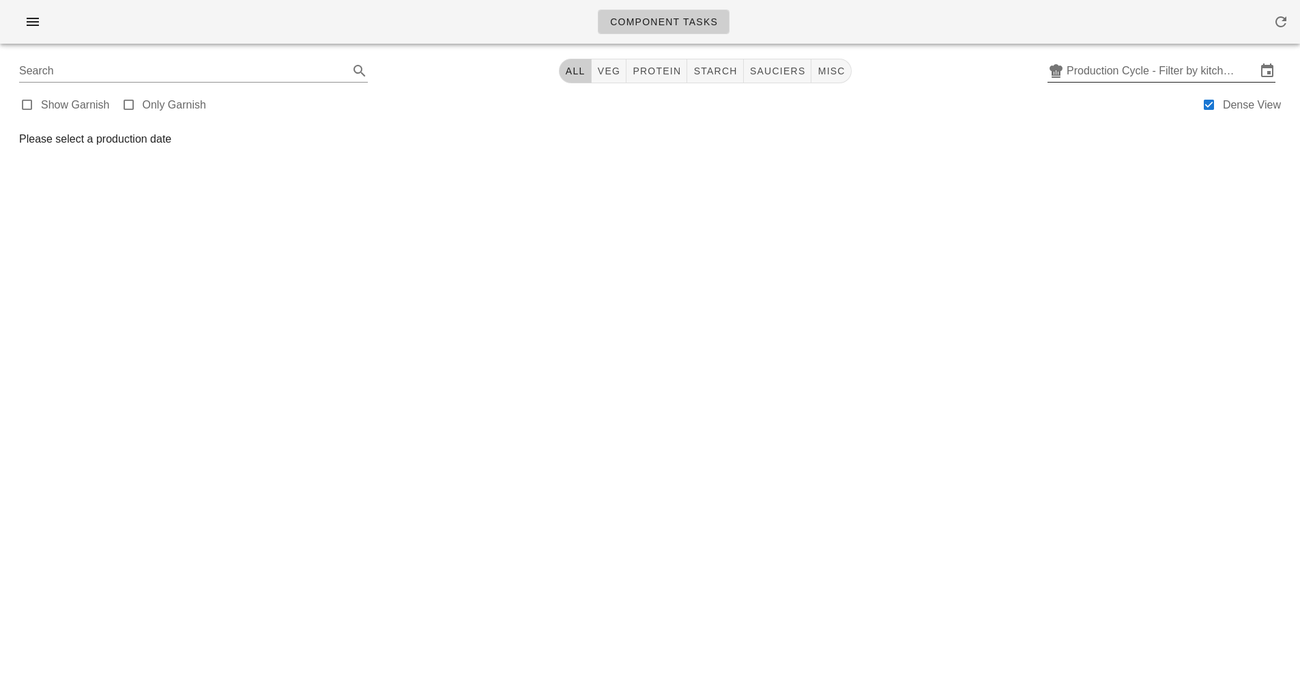
click at [1112, 73] on input "Production Cycle - Filter by kitchen production schedules" at bounding box center [1162, 71] width 190 height 22
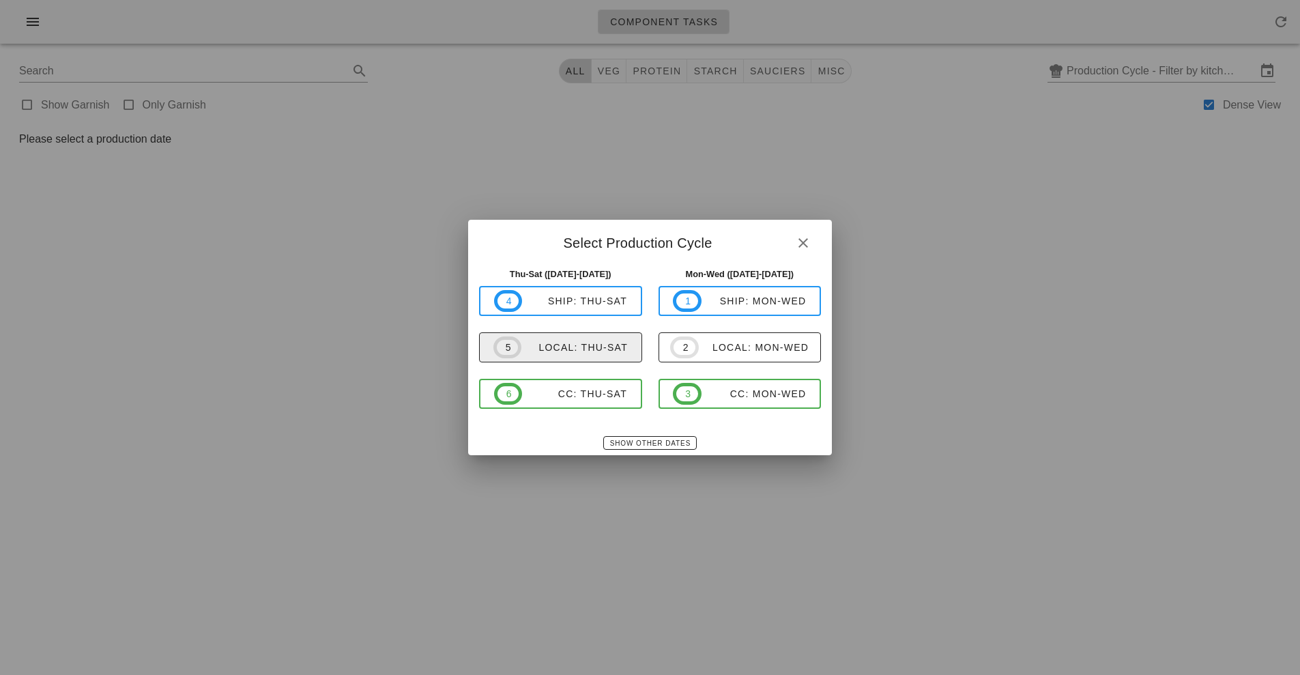
click at [590, 356] on span "5 local: Thu-Sat" at bounding box center [561, 348] width 134 height 22
type input "local: Thu-Sat ([DATE]-[DATE])"
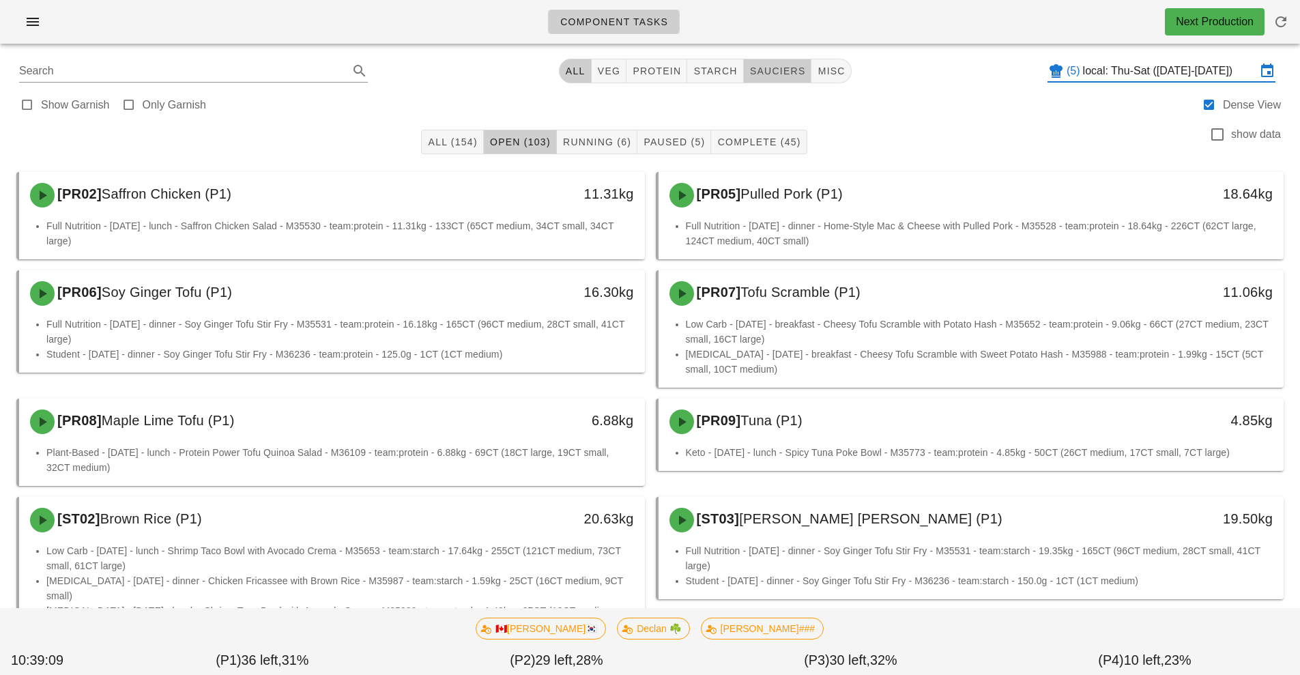
click at [786, 61] on button "sauciers" at bounding box center [778, 71] width 68 height 25
type input "team:sauciers"
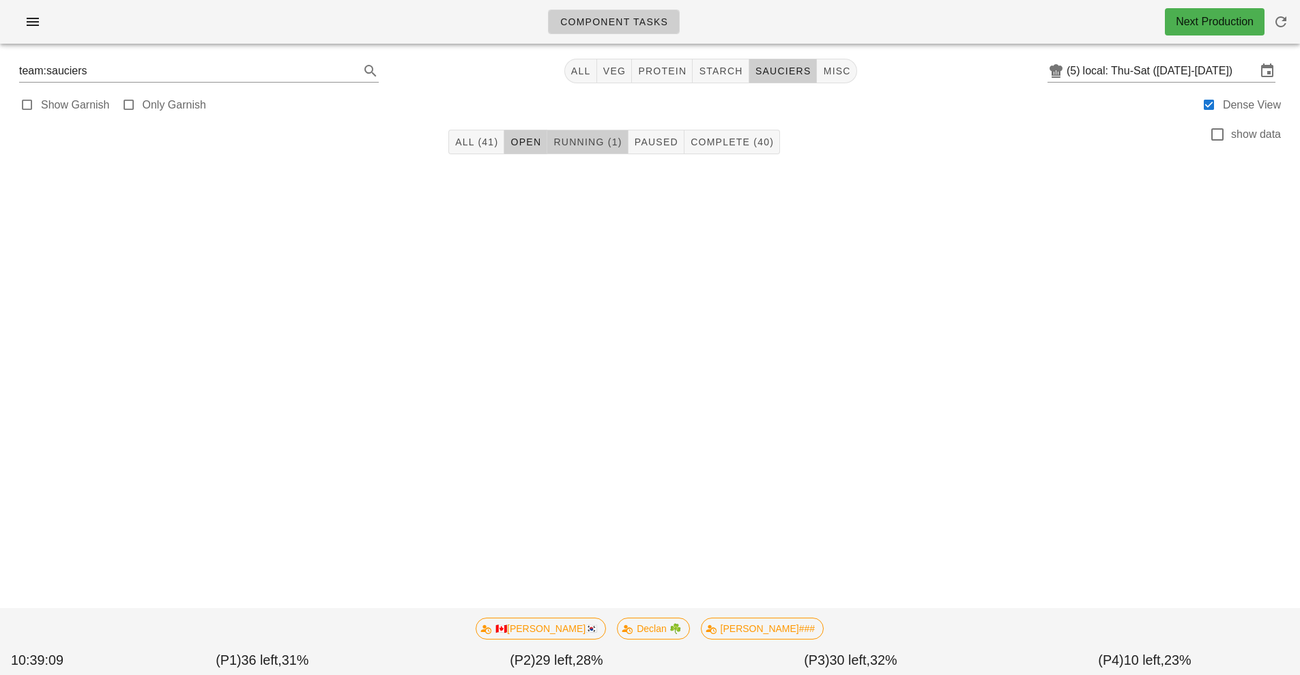
click at [592, 142] on span "Running (1)" at bounding box center [587, 142] width 69 height 11
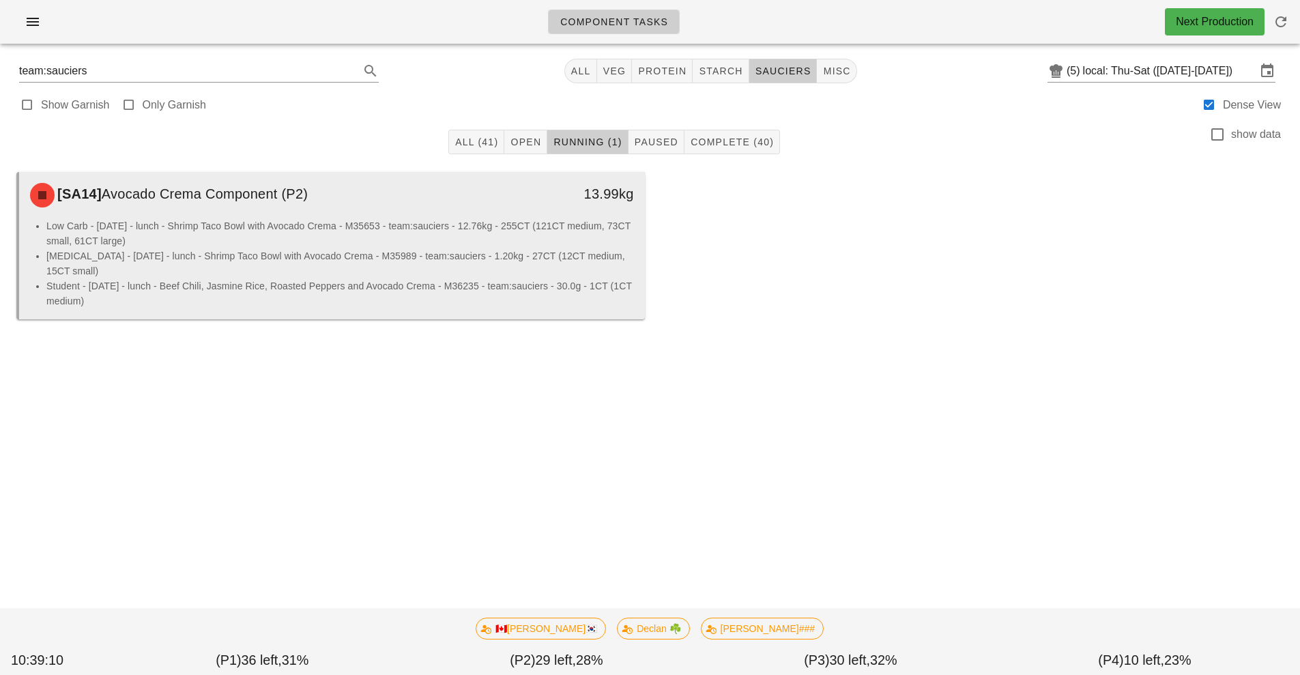
click at [466, 254] on li "[MEDICAL_DATA] - [DATE] - lunch - Shrimp Taco Bowl with Avocado Crema - M35989 …" at bounding box center [340, 263] width 588 height 30
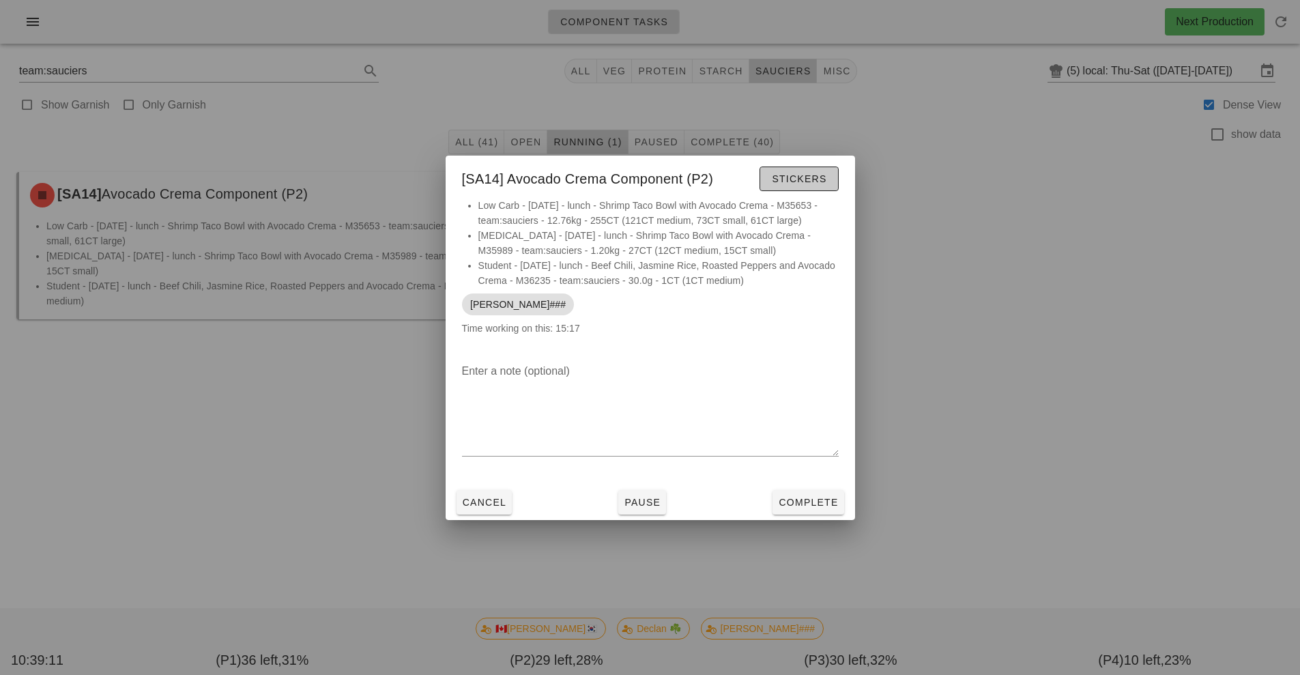
click at [784, 179] on span "Stickers" at bounding box center [798, 178] width 55 height 11
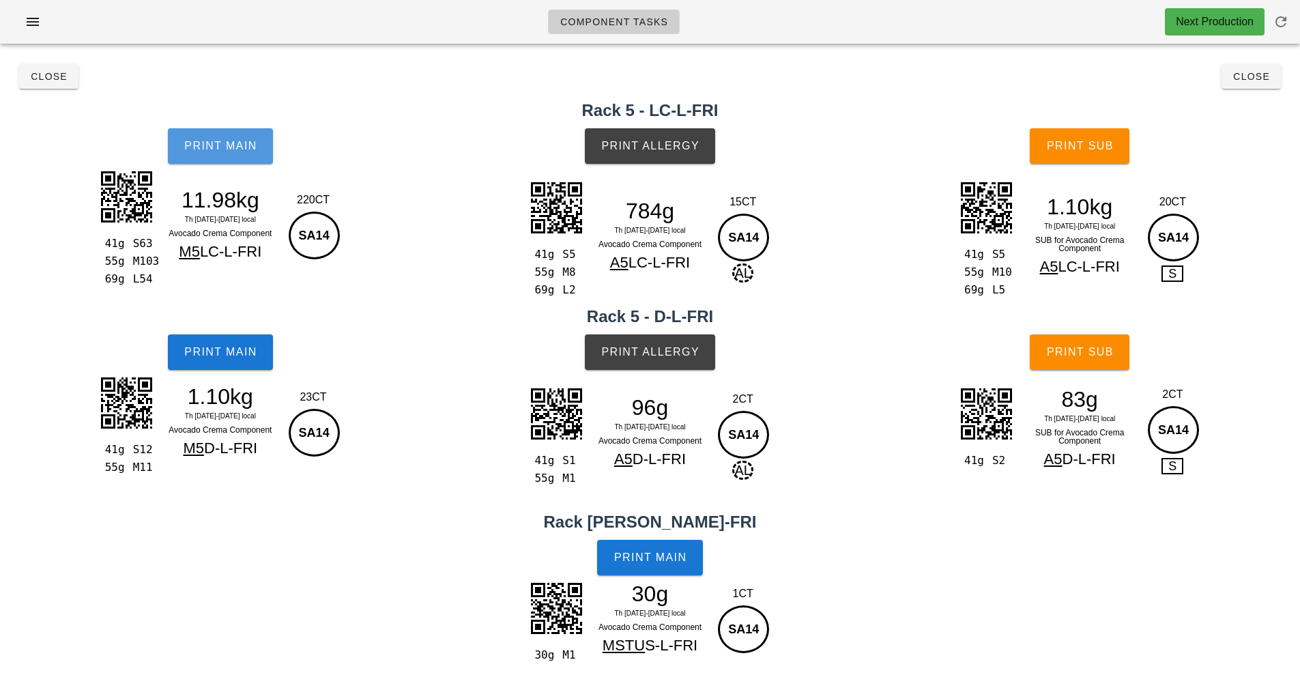
click at [244, 161] on button "Print Main" at bounding box center [220, 145] width 105 height 35
click at [674, 140] on span "Print Allergy" at bounding box center [650, 146] width 99 height 12
click at [211, 356] on span "Print Main" at bounding box center [221, 352] width 74 height 12
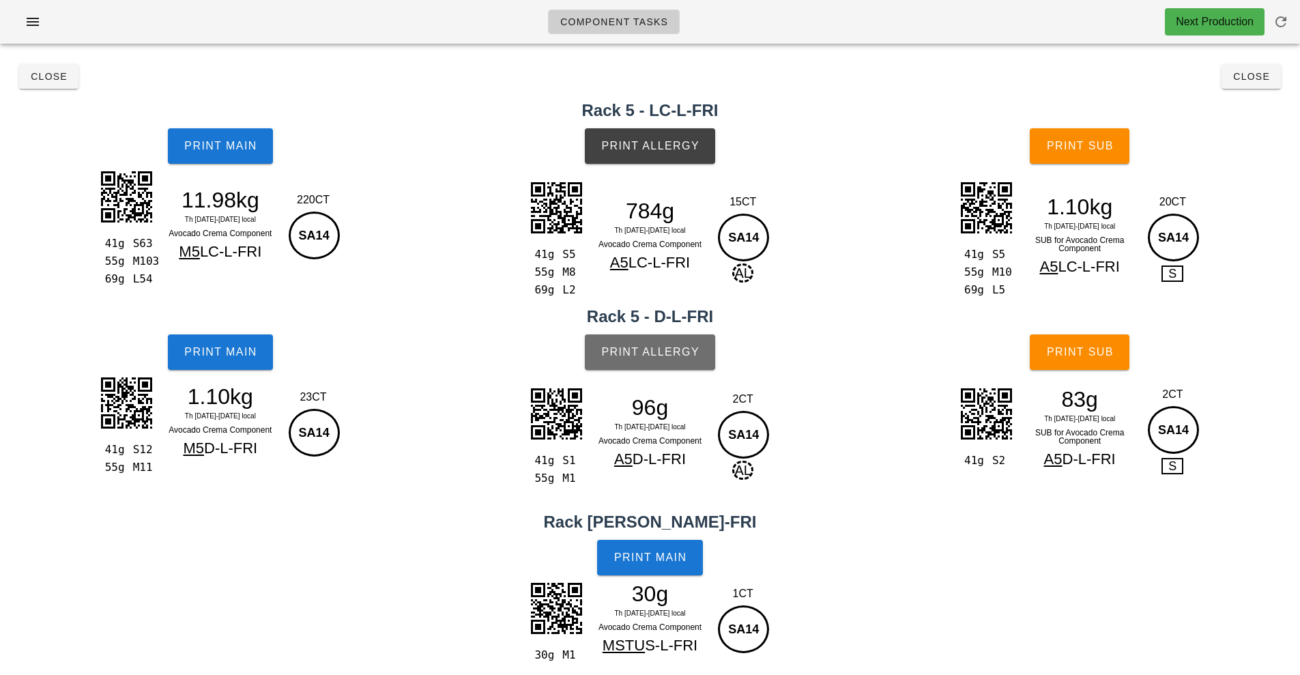
click at [634, 341] on button "Print Allergy" at bounding box center [650, 351] width 130 height 35
click at [653, 556] on span "Print Main" at bounding box center [651, 558] width 74 height 12
click at [63, 74] on span "Close" at bounding box center [49, 76] width 38 height 11
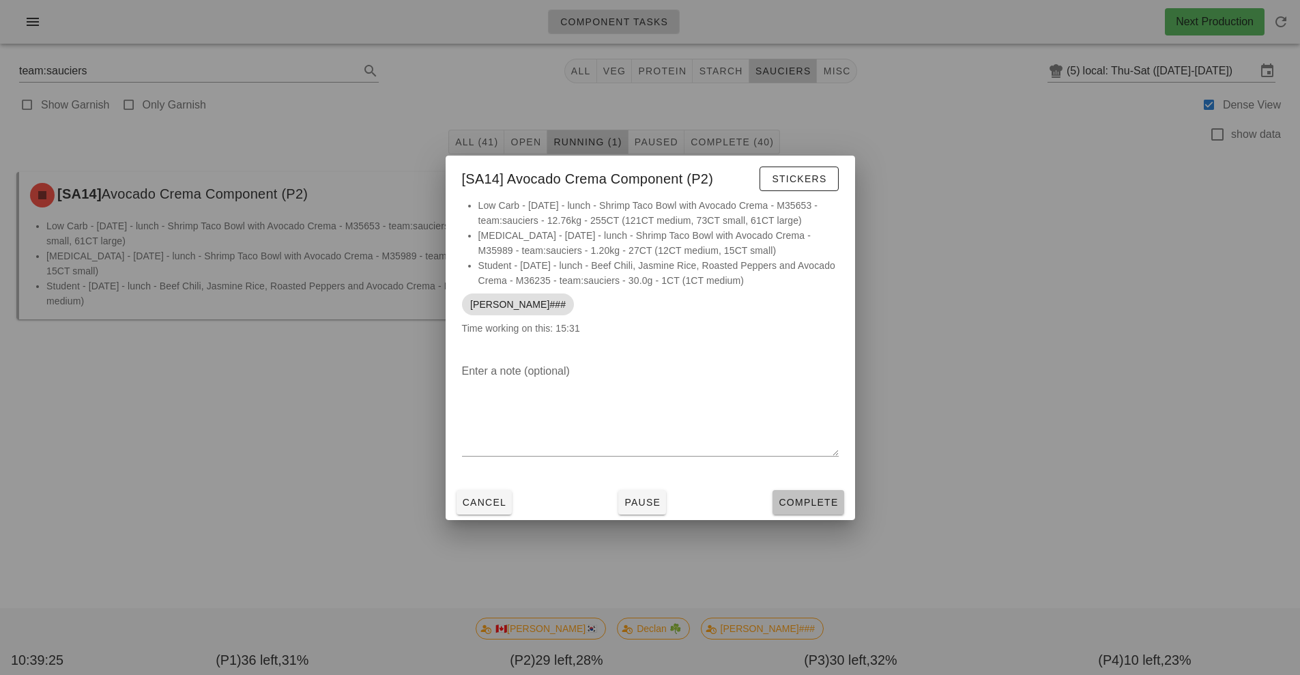
click at [795, 500] on span "Complete" at bounding box center [808, 502] width 60 height 11
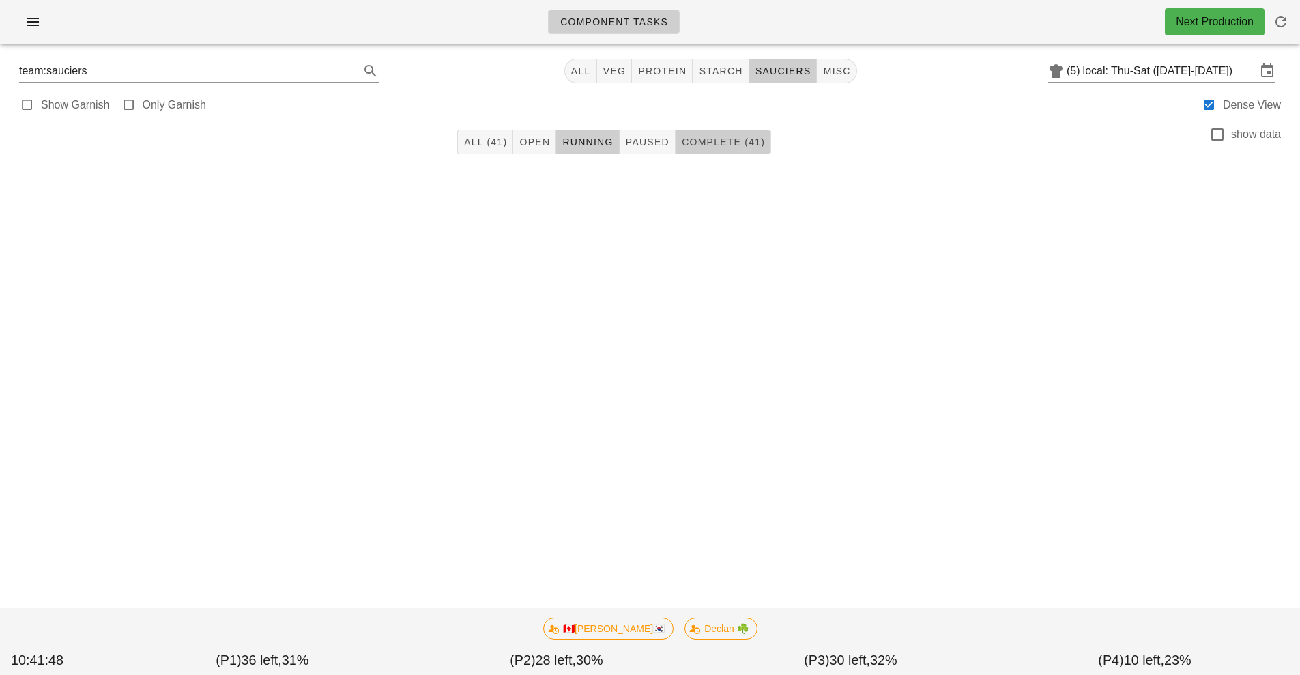
click at [722, 153] on button "Complete (41)" at bounding box center [724, 142] width 96 height 25
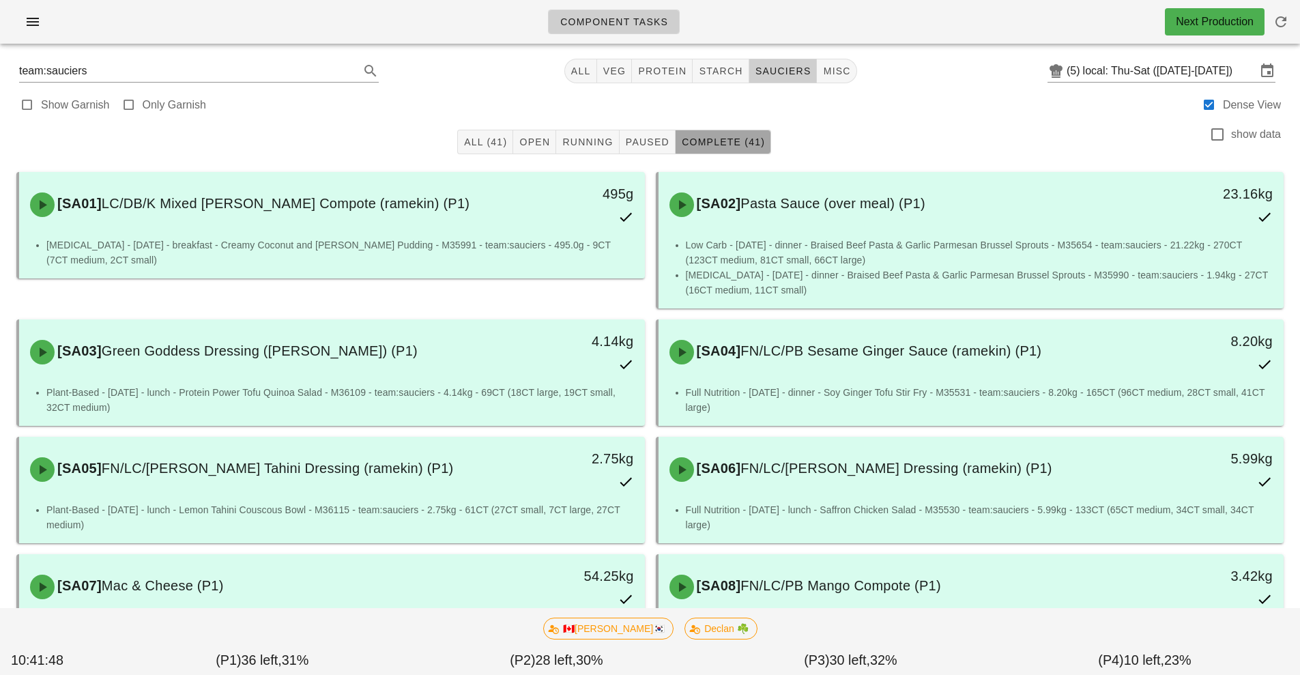
click at [717, 134] on button "Complete (41)" at bounding box center [724, 142] width 96 height 25
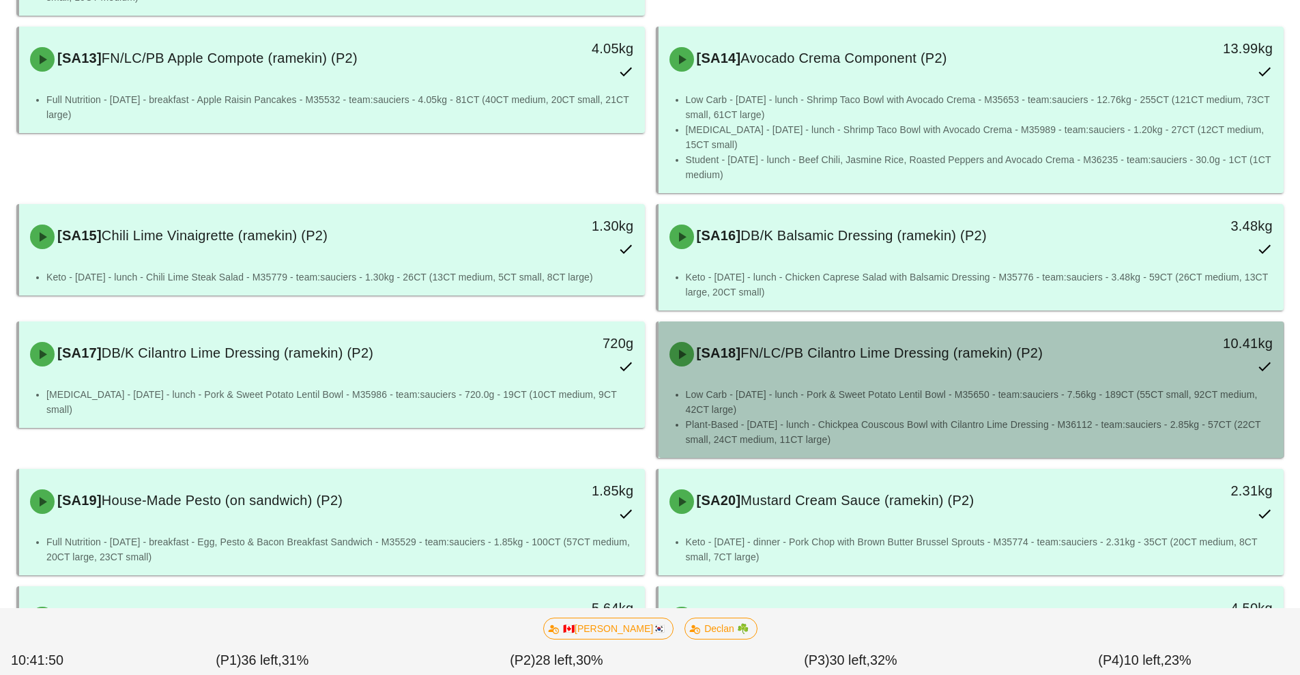
scroll to position [921, 0]
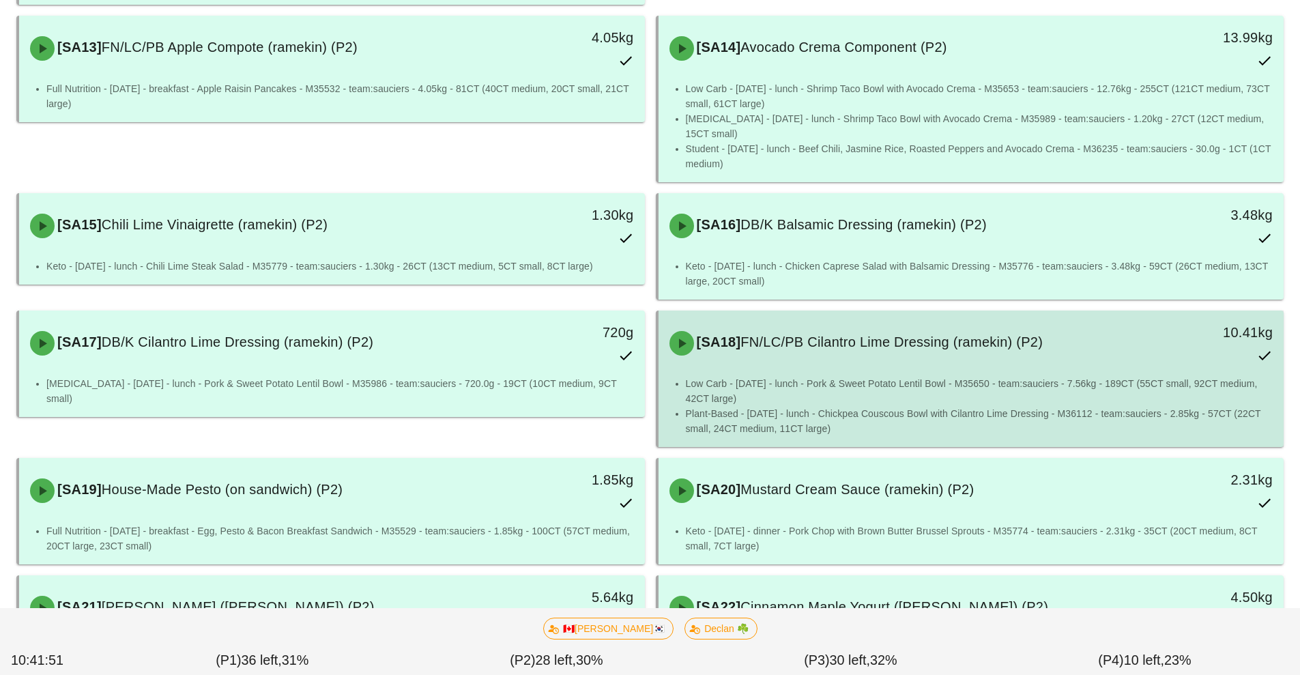
click at [943, 394] on li "Low Carb - [DATE] - lunch - Pork & Sweet Potato Lentil Bowl - M35650 - team:sau…" at bounding box center [980, 391] width 588 height 30
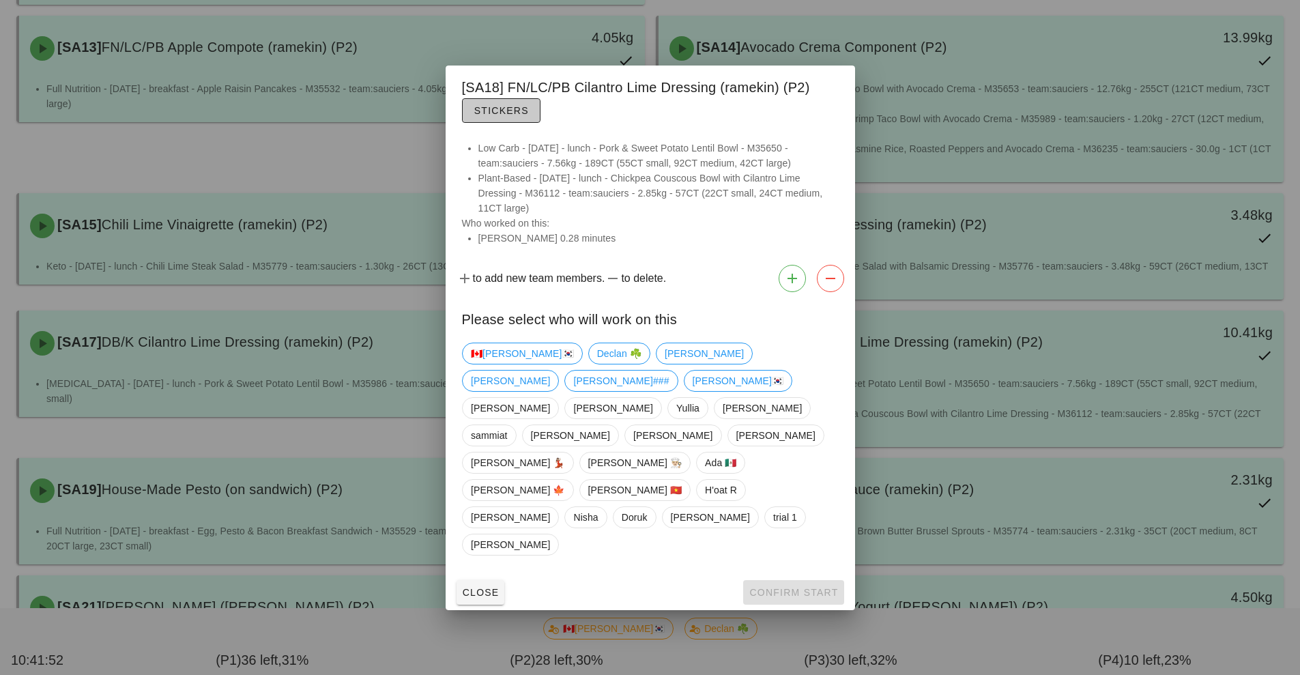
click at [519, 123] on button "Stickers" at bounding box center [501, 110] width 79 height 25
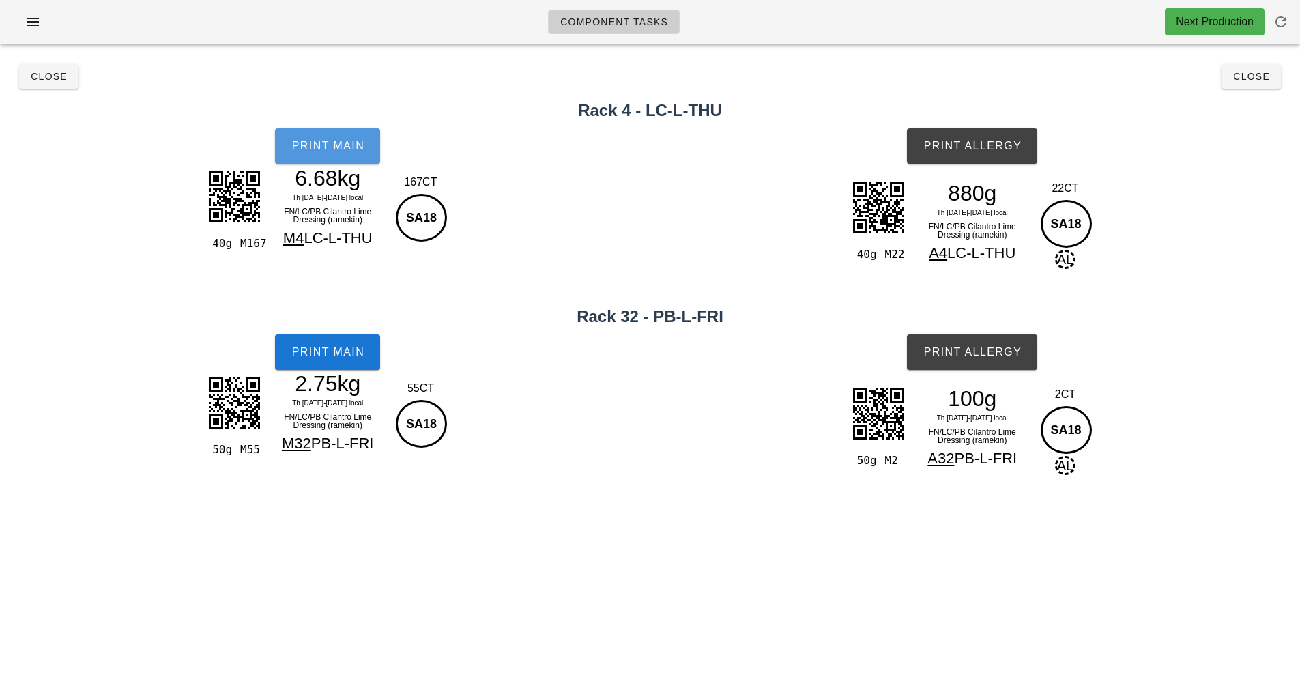
click at [324, 144] on span "Print Main" at bounding box center [328, 146] width 74 height 12
